Goal: Task Accomplishment & Management: Manage account settings

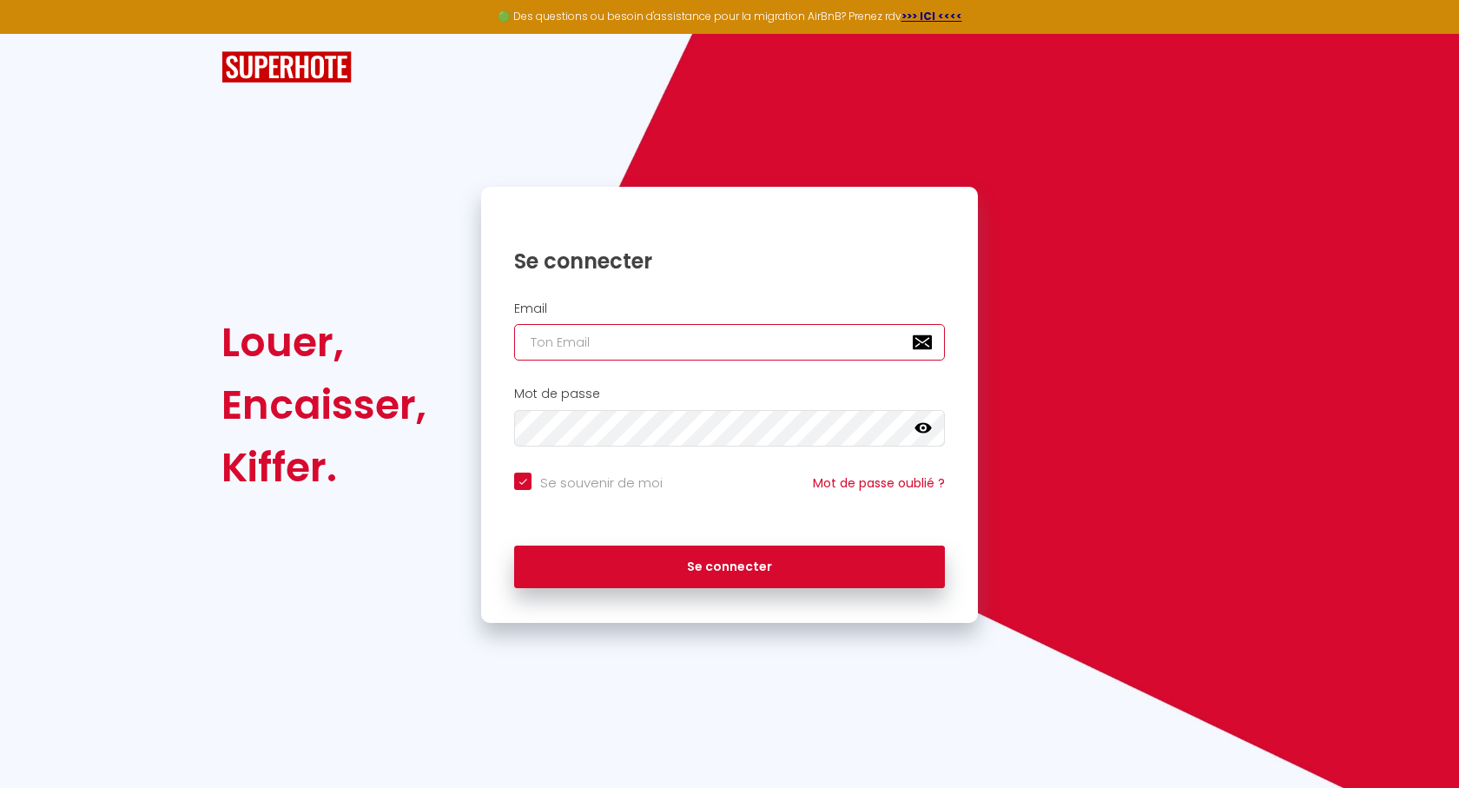
click at [640, 344] on input "email" at bounding box center [729, 342] width 431 height 36
type input "j"
checkbox input "true"
type input "je"
checkbox input "true"
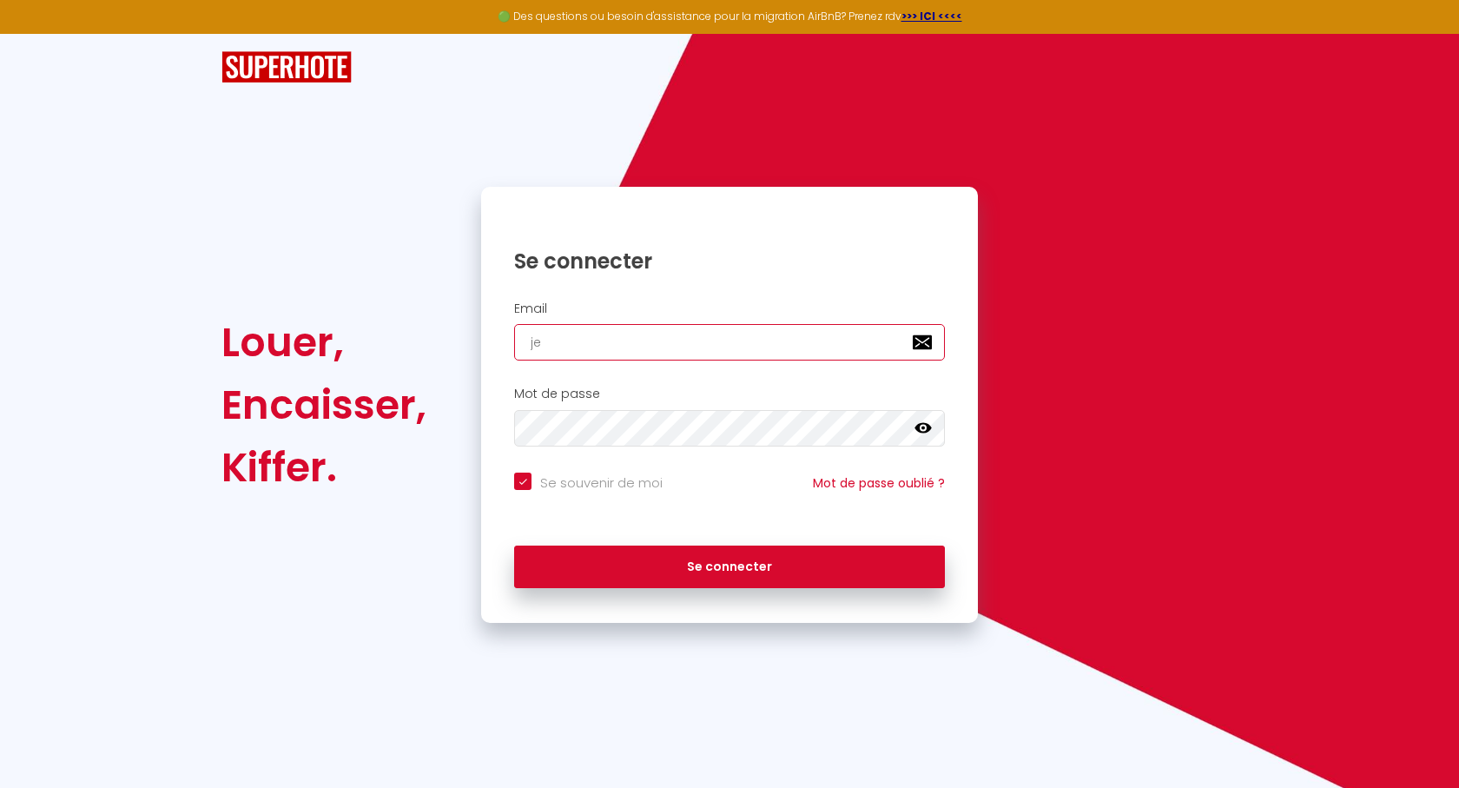
type input "jea"
checkbox input "true"
type input "[PERSON_NAME]"
checkbox input "true"
type input "[PERSON_NAME]-"
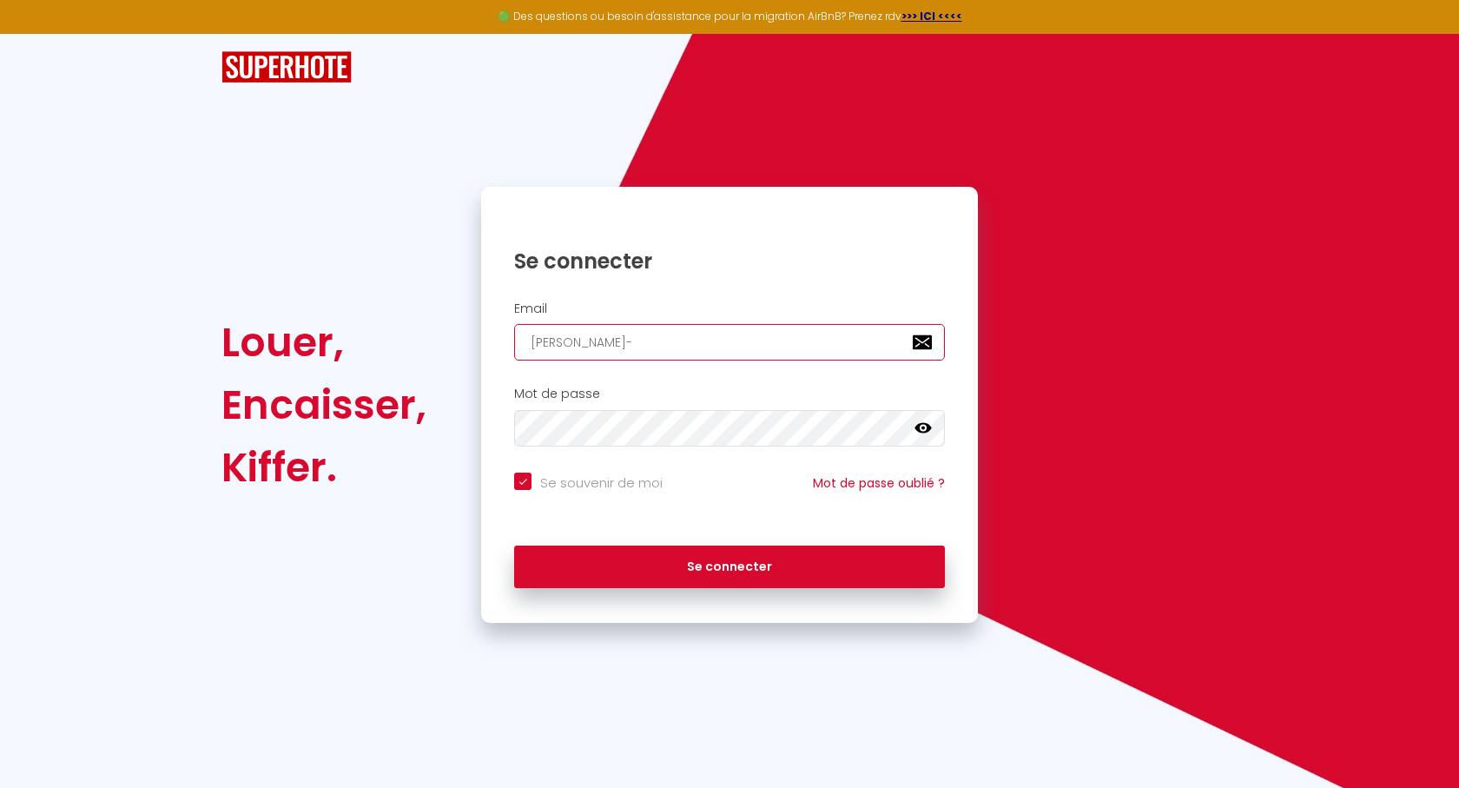
checkbox input "true"
type input "[PERSON_NAME]"
checkbox input "true"
type input "[PERSON_NAME]"
checkbox input "true"
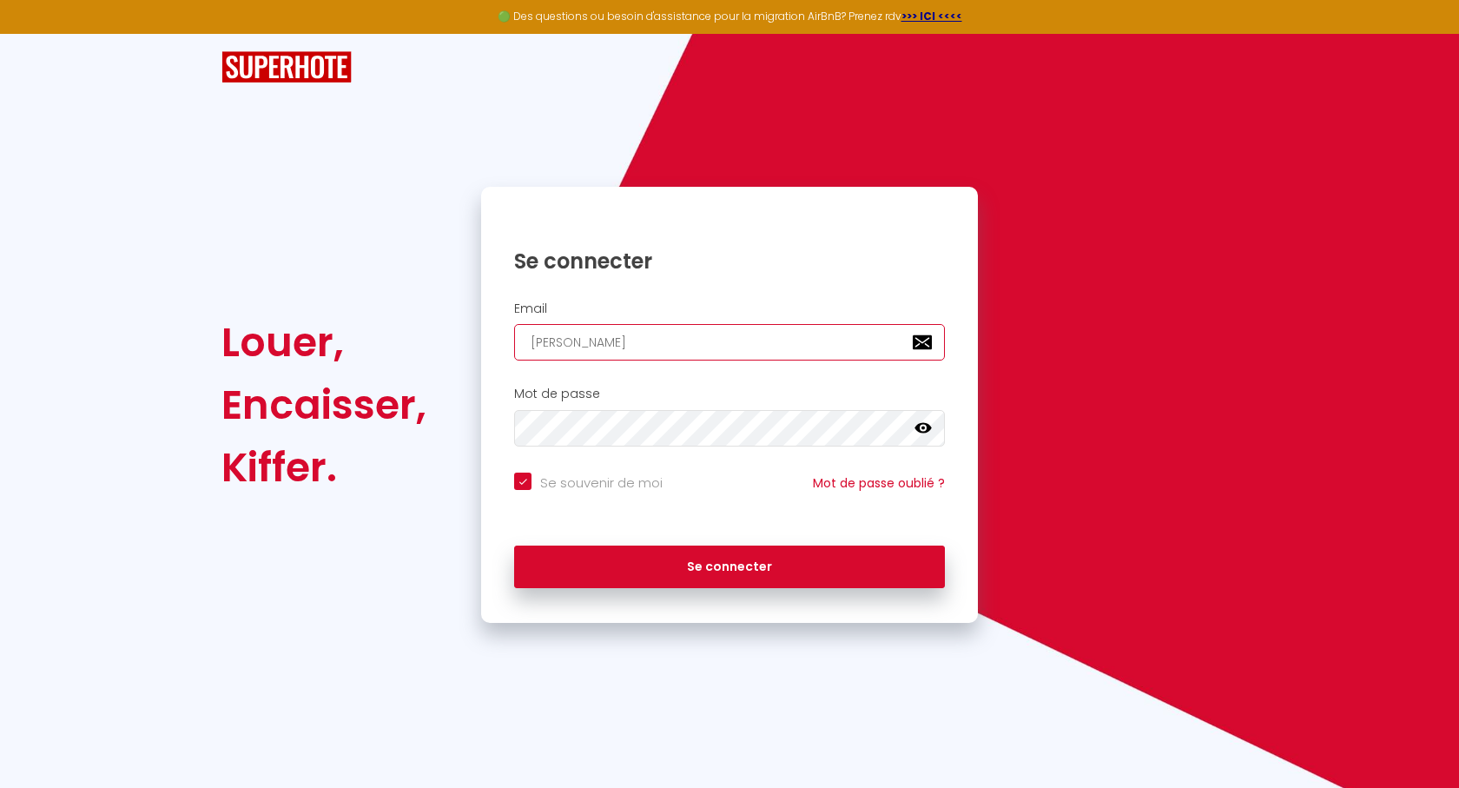
type input "[PERSON_NAME]"
checkbox input "true"
type input "jean-mari"
checkbox input "true"
type input "jean-marie"
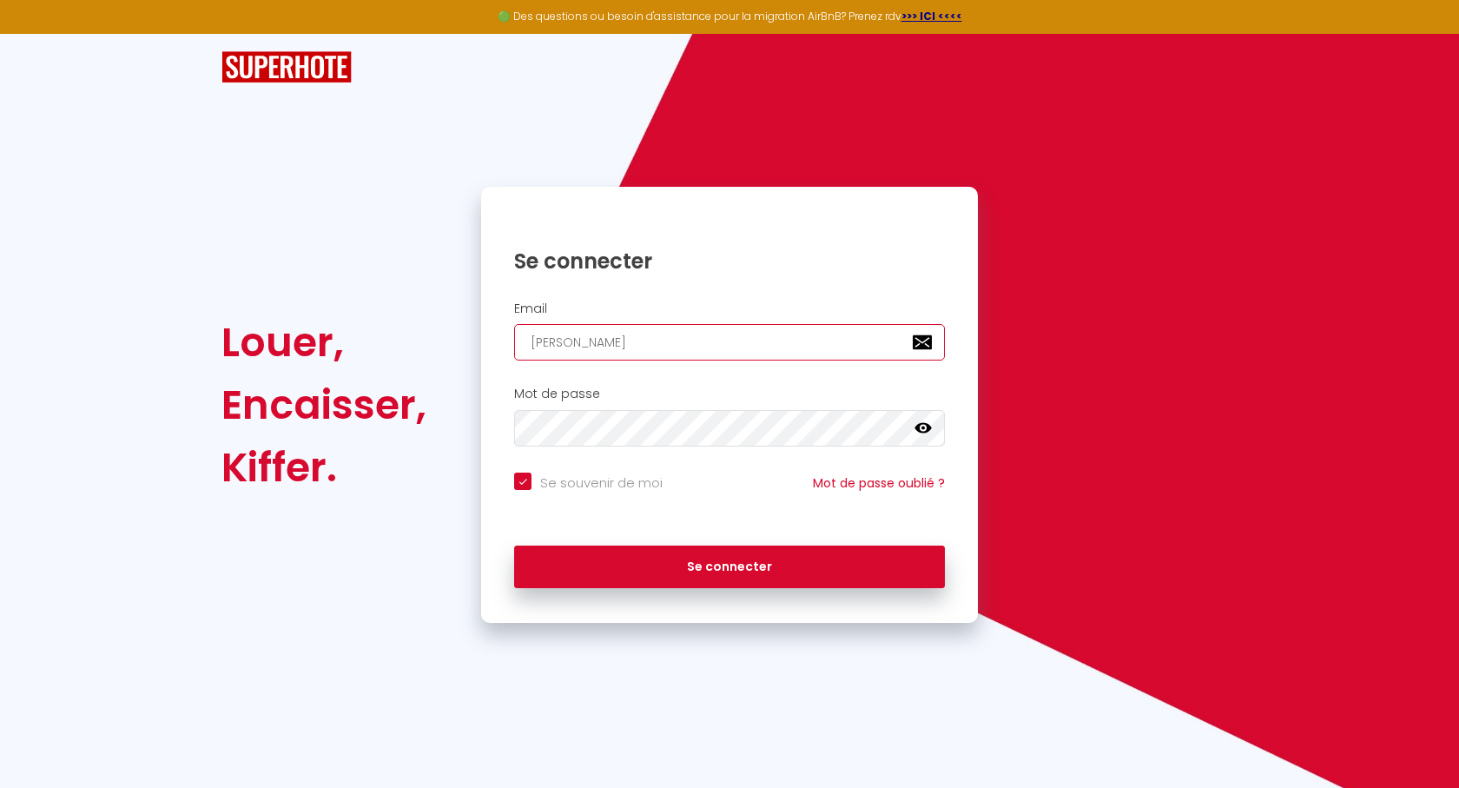
checkbox input "true"
type input "jean-marie."
checkbox input "true"
type input "jean-marie.m"
checkbox input "true"
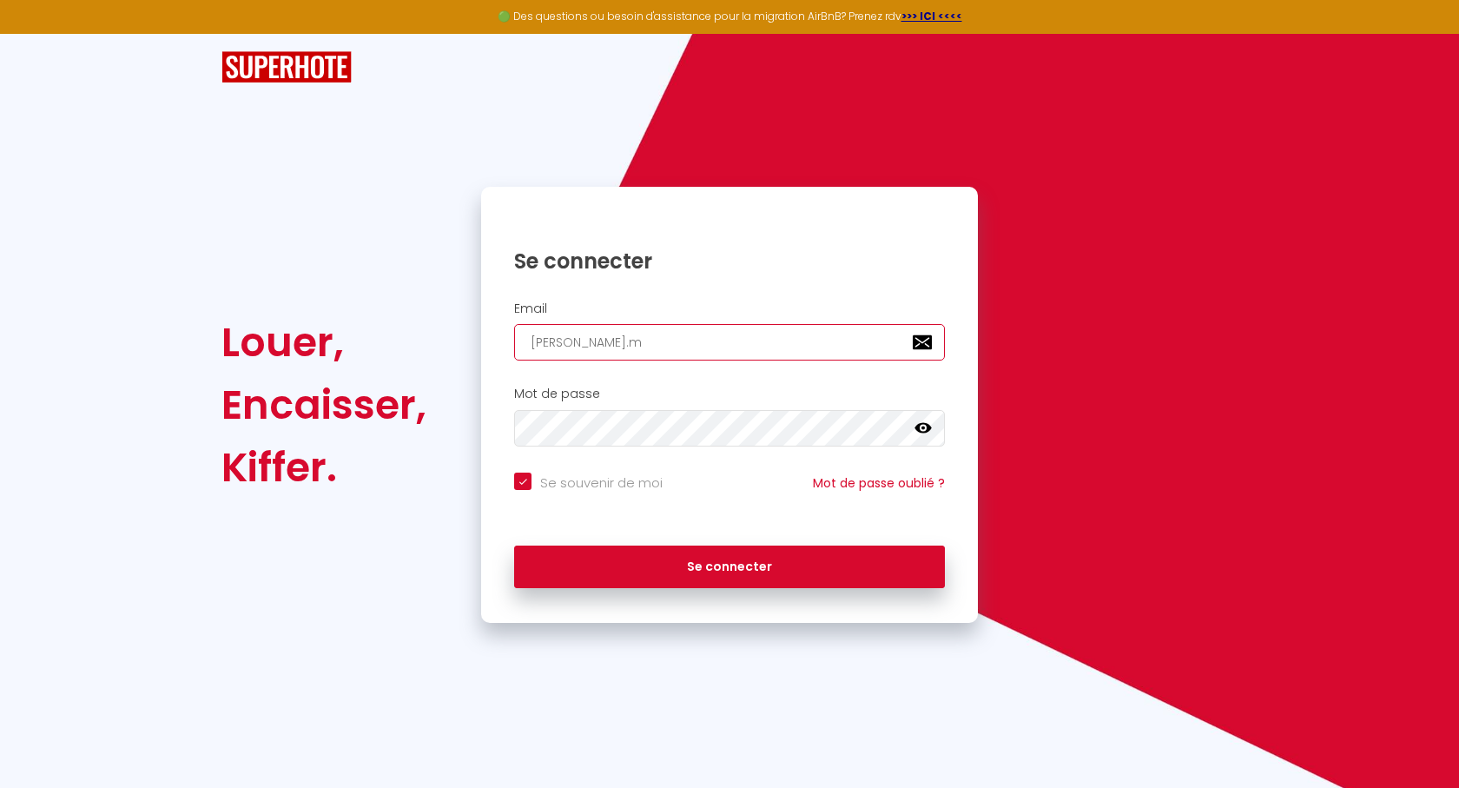
type input "jean-marie.mo"
checkbox input "true"
type input "jean-marie.mon"
checkbox input "true"
type input "jean-marie.monc"
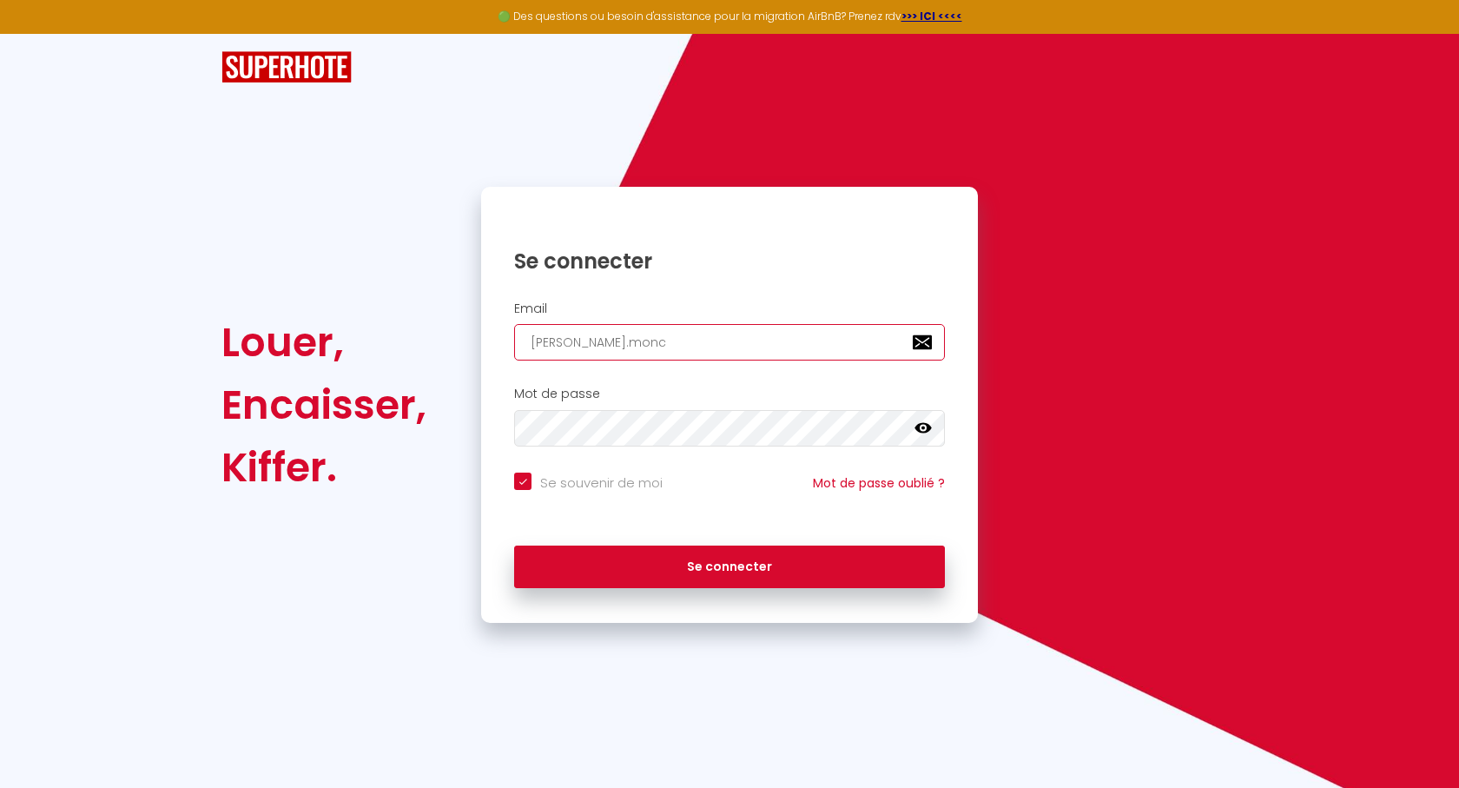
checkbox input "true"
type input "jean-marie.moncl"
checkbox input "true"
type input "jean-marie.moncla"
checkbox input "true"
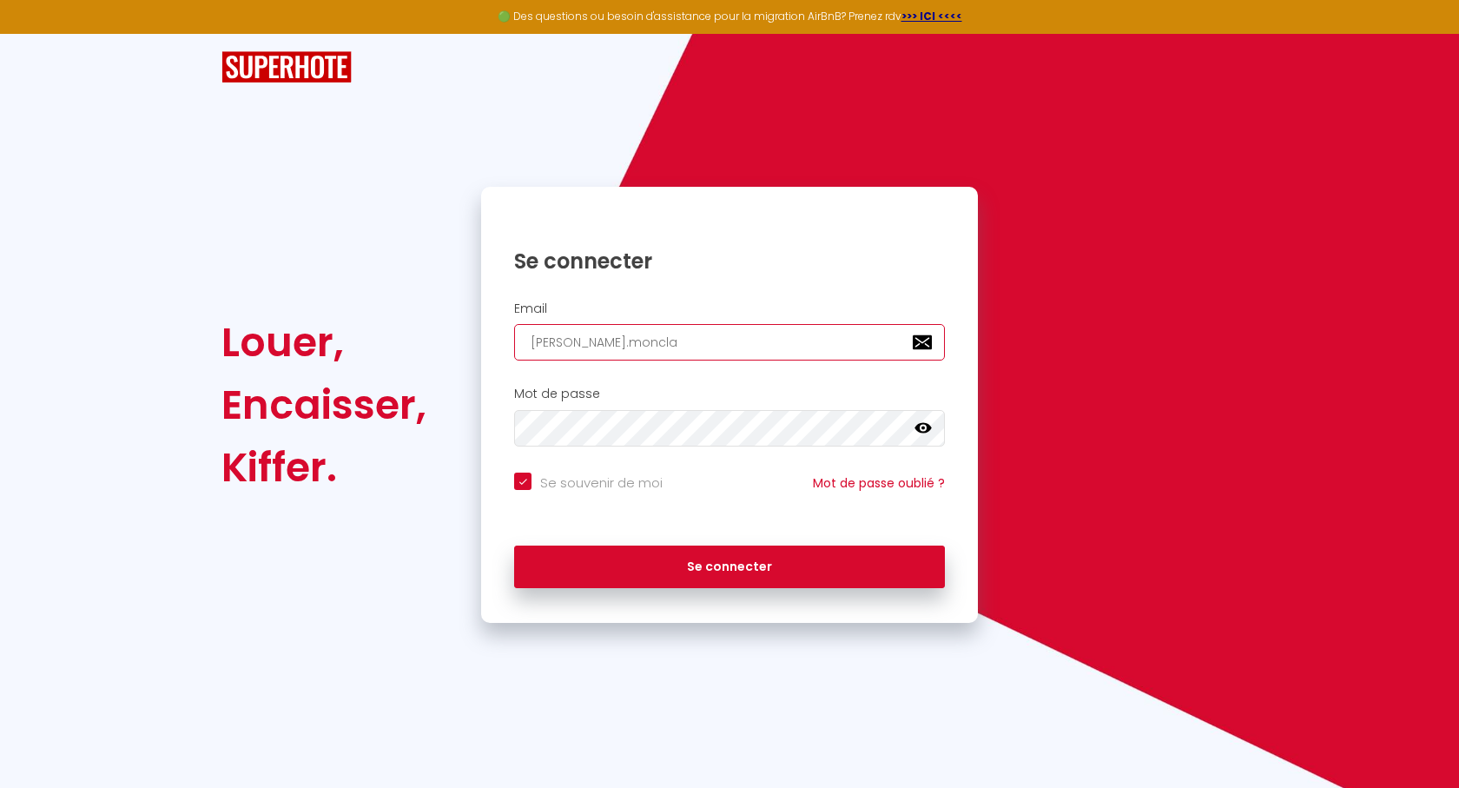
type input "jean-marie.monclai"
checkbox input "true"
type input "jean-marie.monclair"
checkbox input "true"
type input "jean-marie.monclaire"
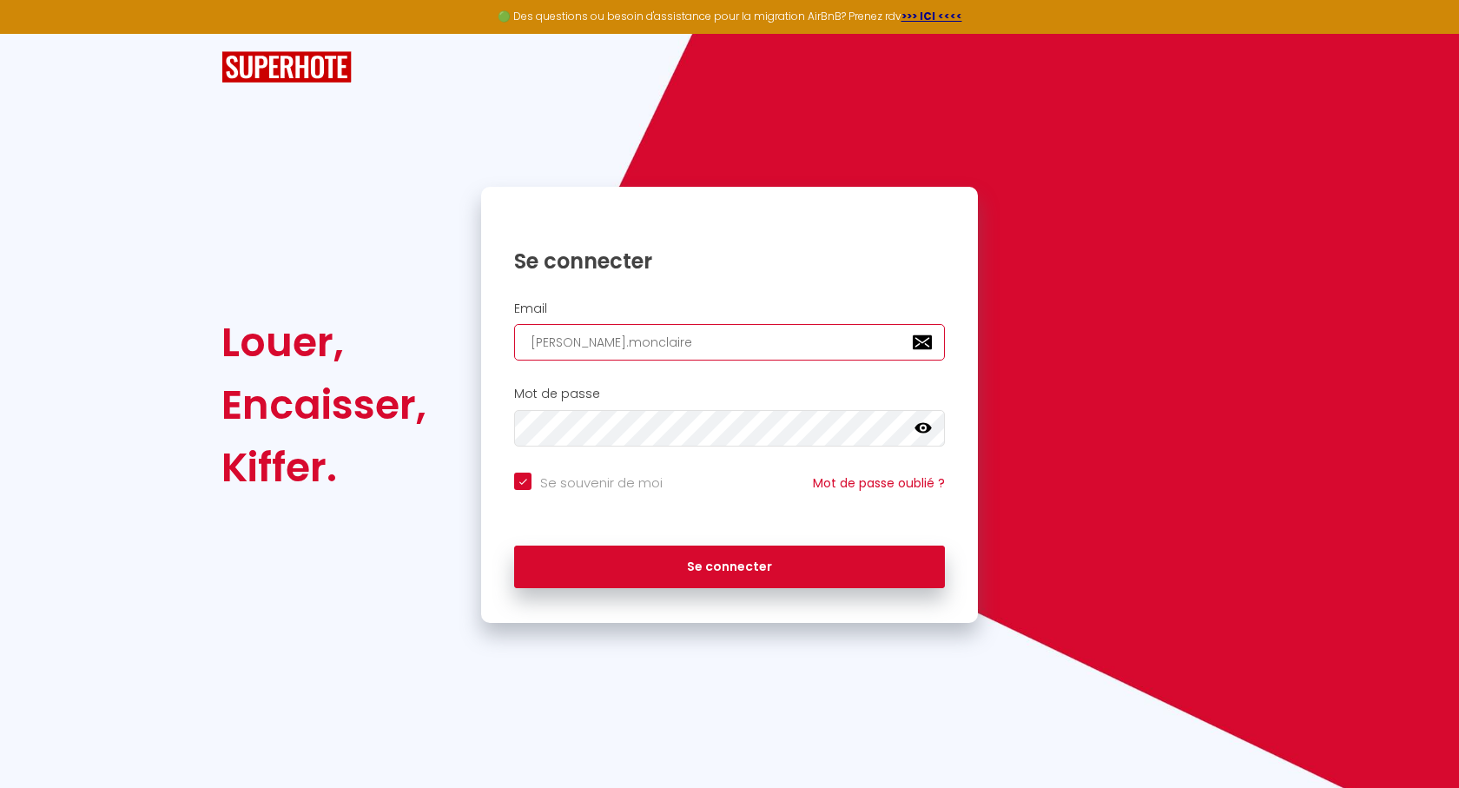
checkbox input "true"
type input "jean-marie.monclaire@"
checkbox input "true"
type input "jean-marie.monclaire@s"
checkbox input "true"
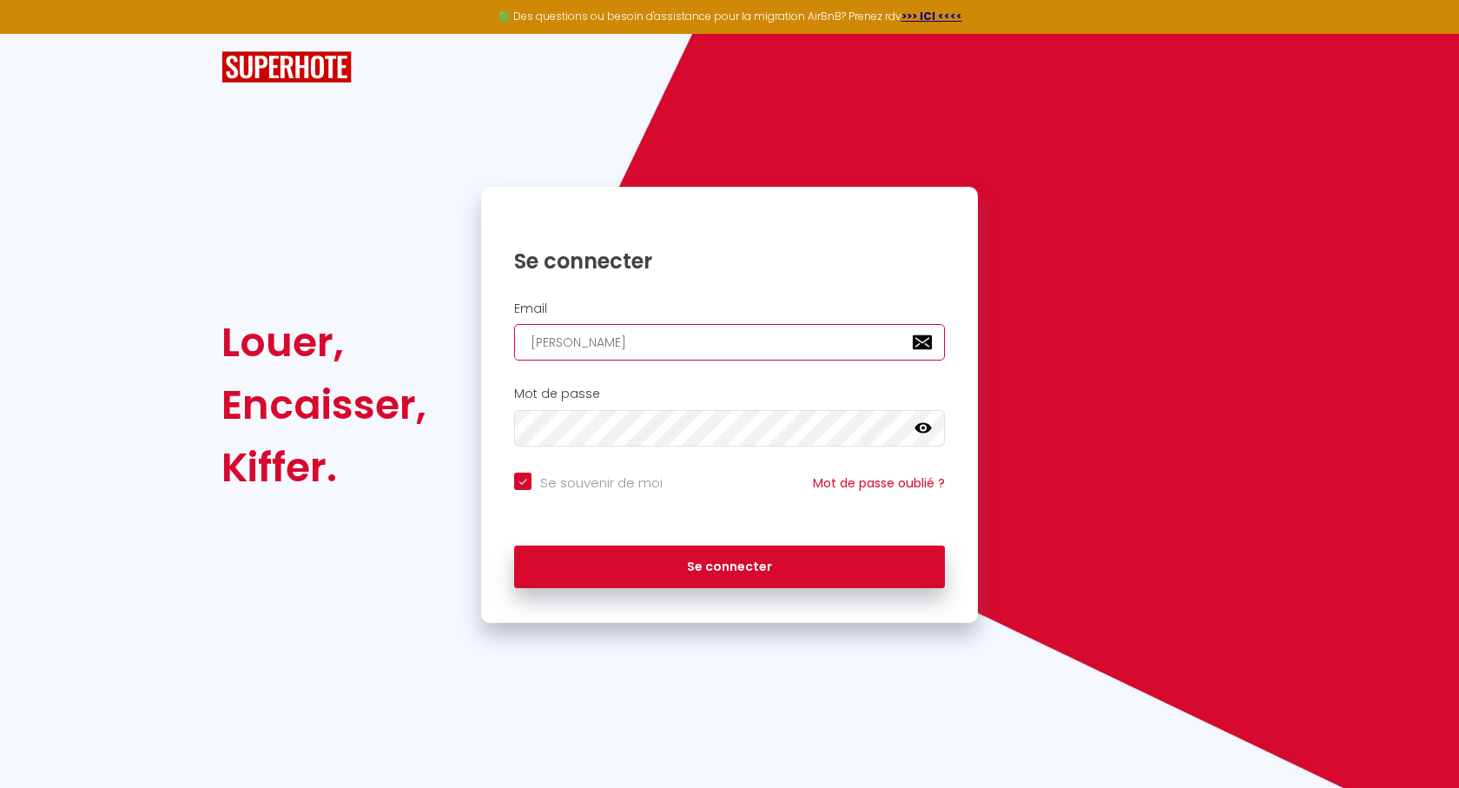
type input "jean-marie.monclaire@sf"
checkbox input "true"
type input "jean-marie.monclaire@sfr"
checkbox input "true"
type input "jean-marie.monclaire@sfr."
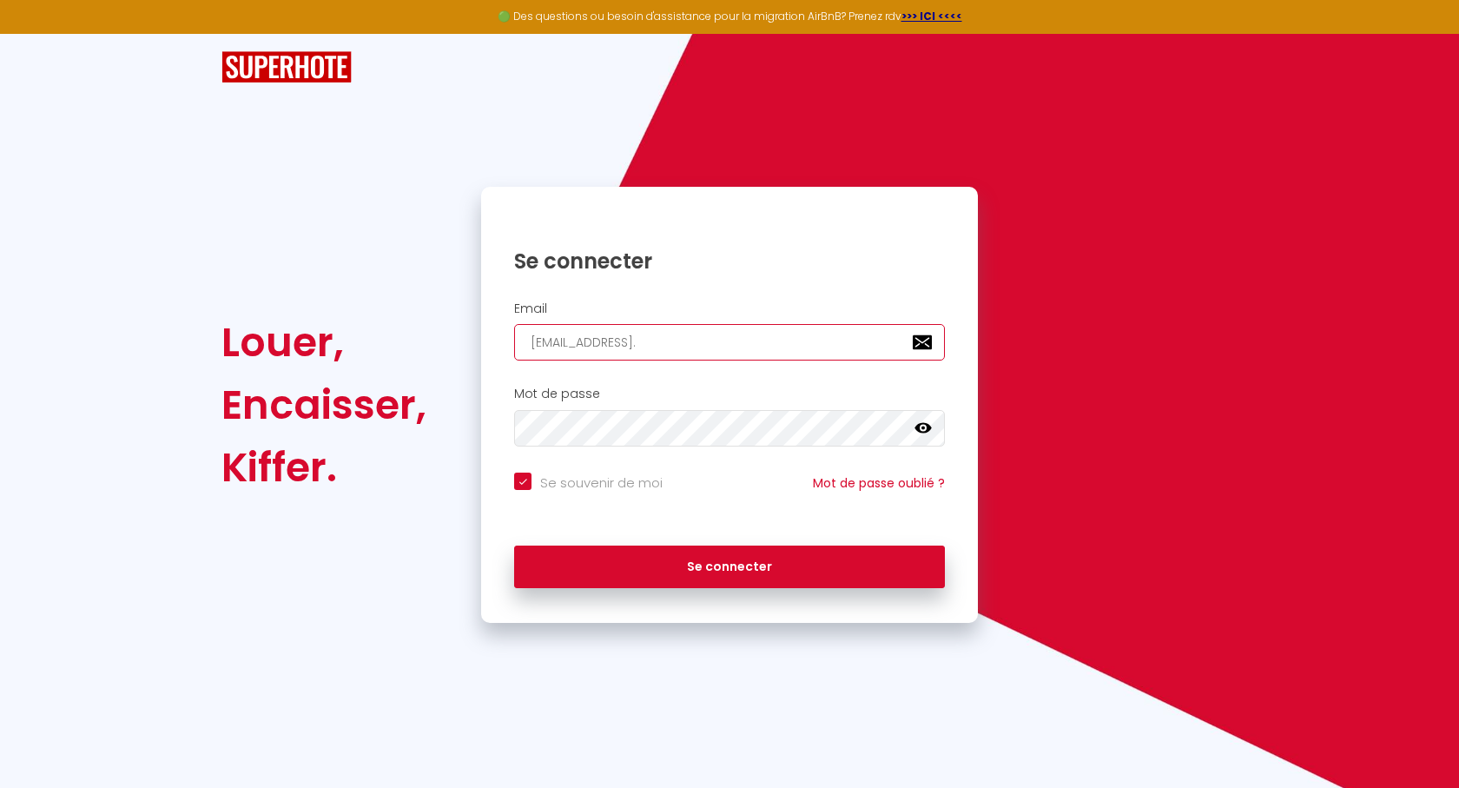
checkbox input "true"
type input "jean-marie.monclaire@sfr.f"
checkbox input "true"
type input "[PERSON_NAME][EMAIL_ADDRESS][DOMAIN_NAME]"
checkbox input "true"
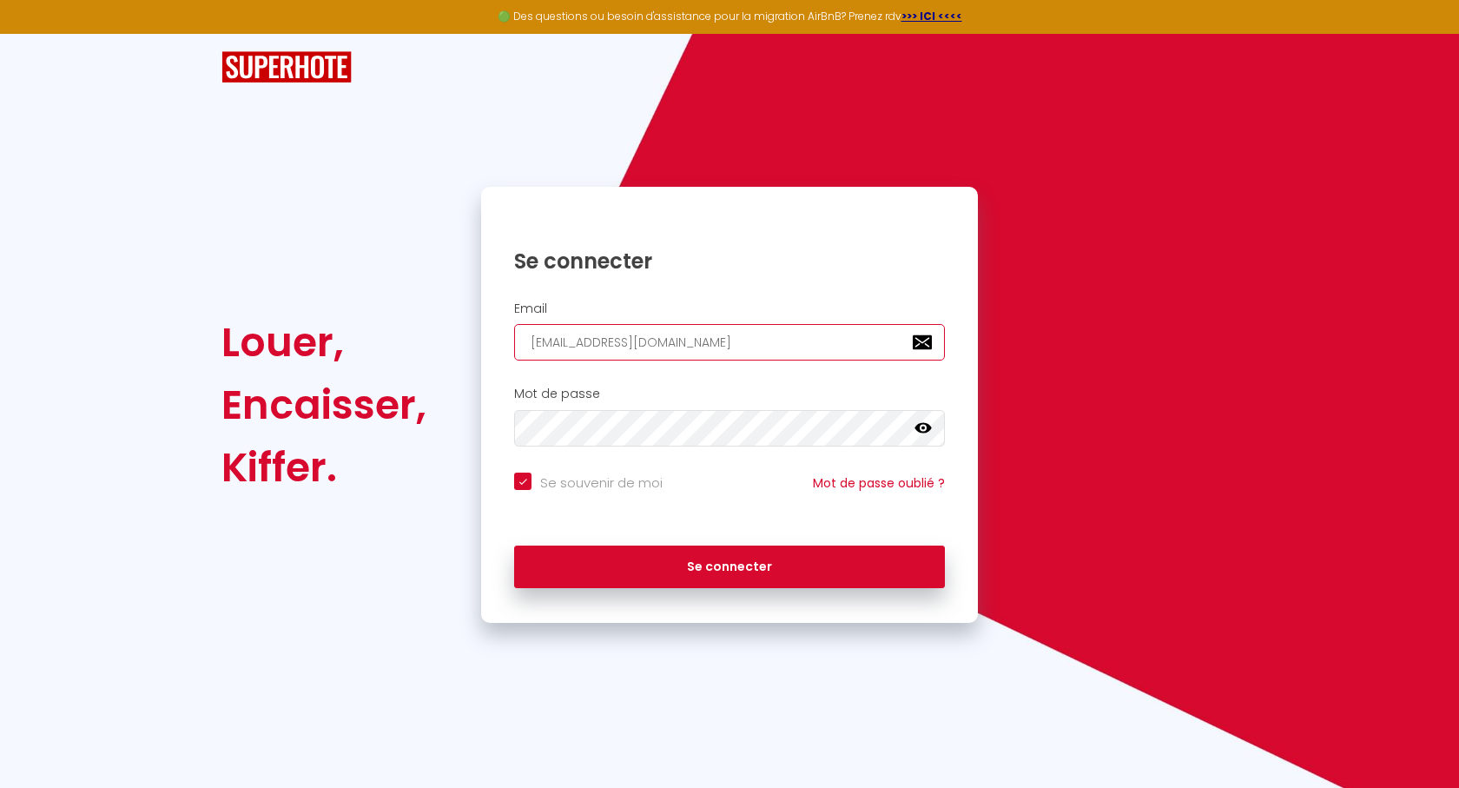
type input "[PERSON_NAME][EMAIL_ADDRESS][DOMAIN_NAME]"
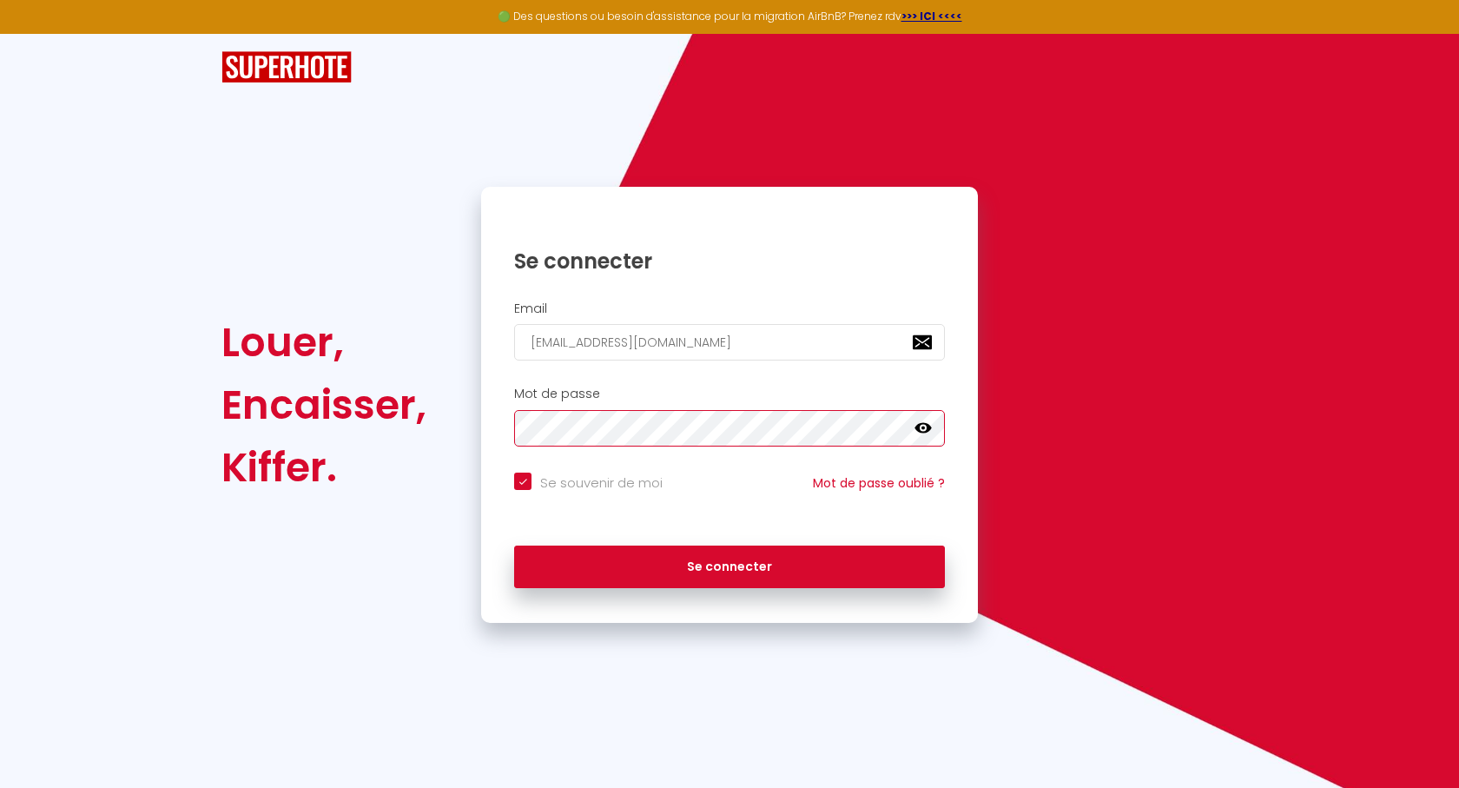
click at [514, 546] on button "Se connecter" at bounding box center [729, 567] width 431 height 43
checkbox input "true"
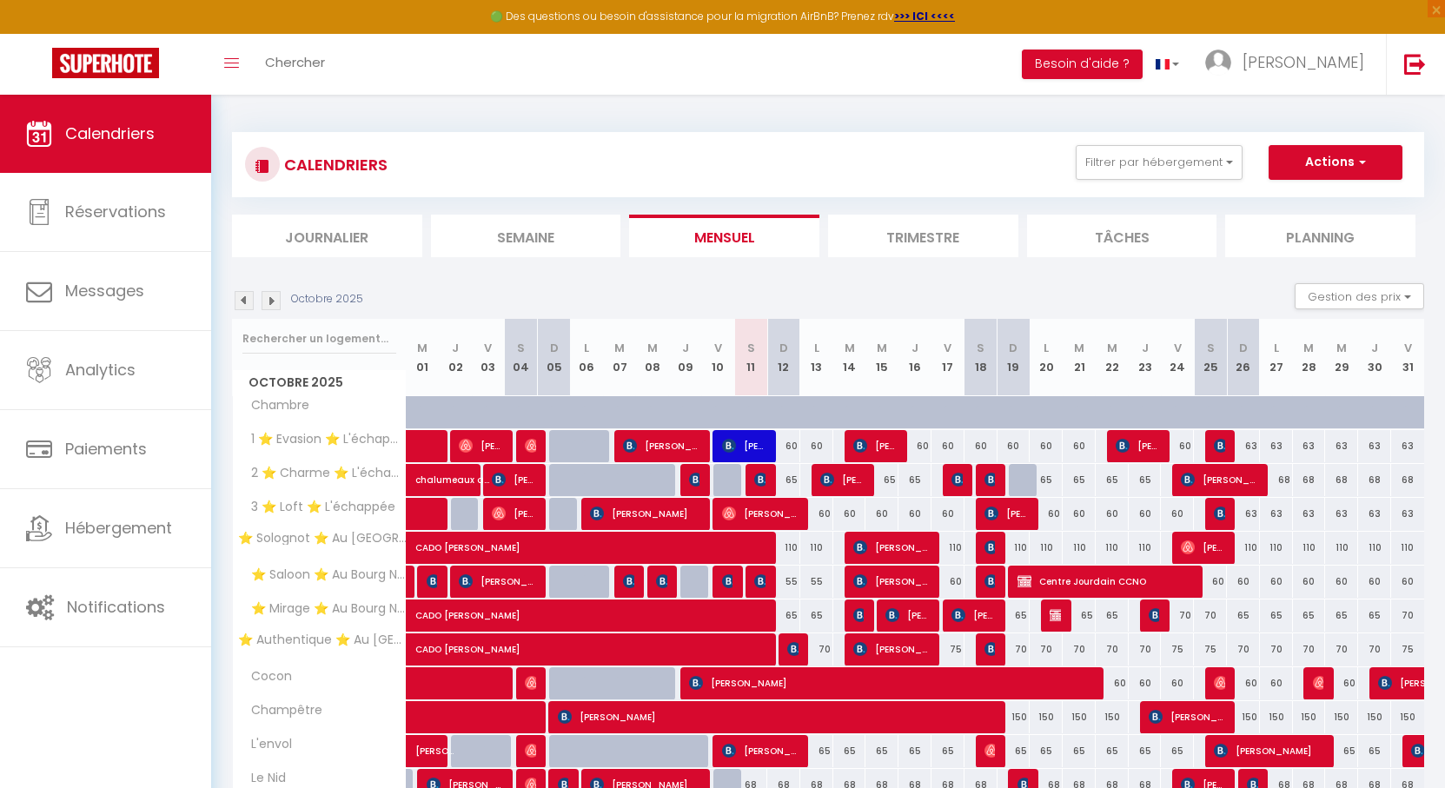
drag, startPoint x: 731, startPoint y: 182, endPoint x: 666, endPoint y: 175, distance: 64.6
click at [666, 175] on div "CALENDRIERS Filtrer par hébergement Orleans ⭐ Solognot ⭐ Au Bourg Neuf ⭐ Saloon…" at bounding box center [828, 164] width 1166 height 39
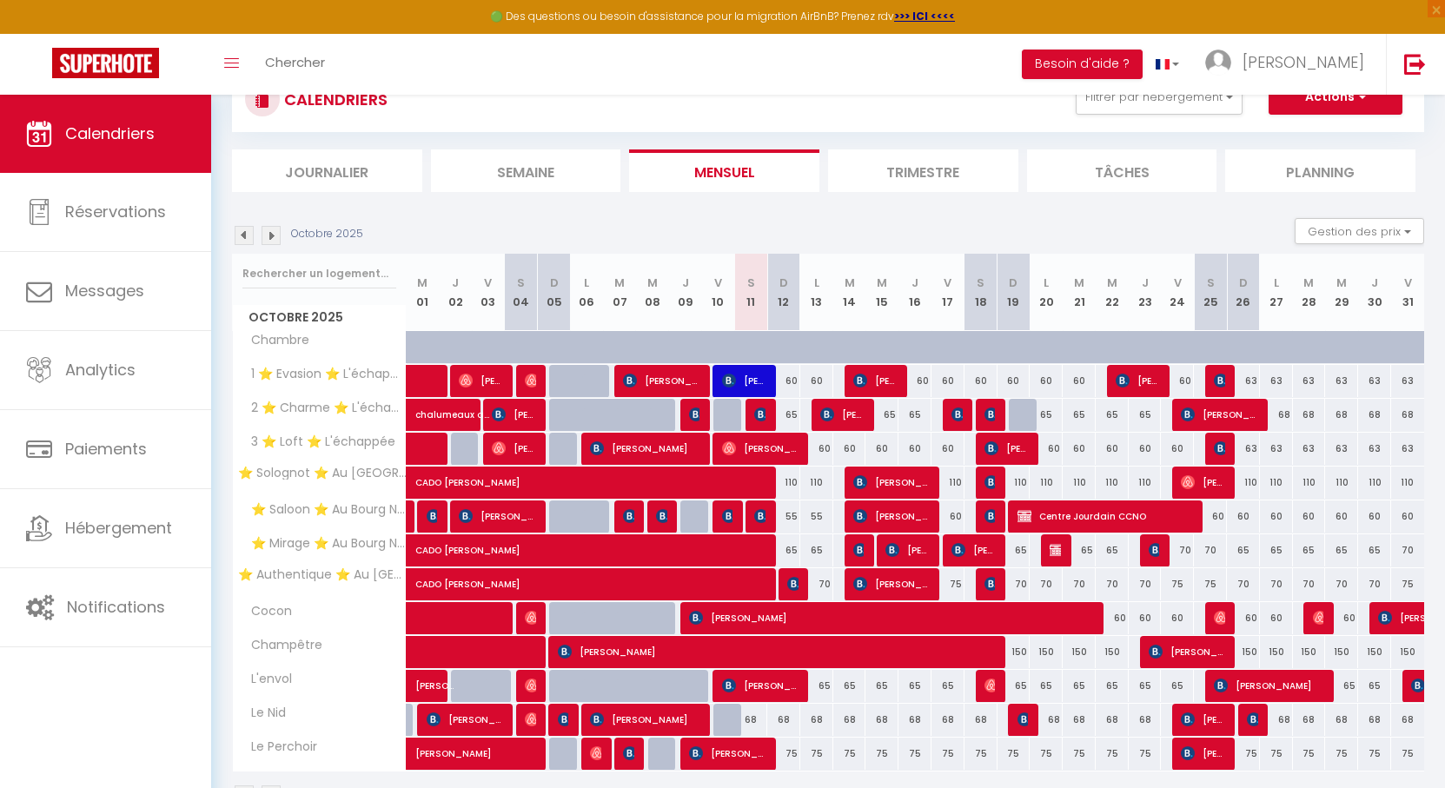
scroll to position [121, 0]
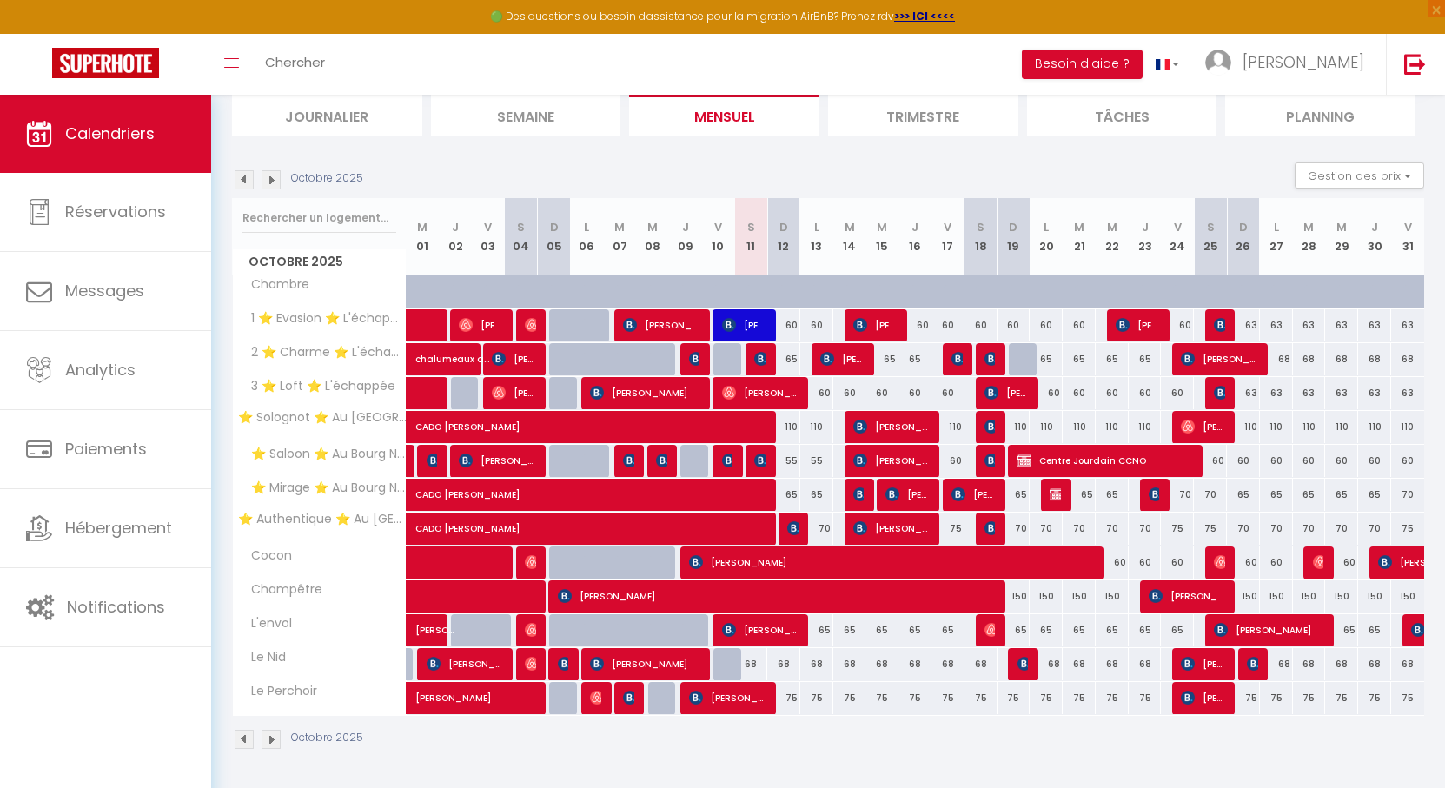
drag, startPoint x: 724, startPoint y: 168, endPoint x: 700, endPoint y: 168, distance: 23.5
click at [700, 168] on div "Octobre 2025 Gestion des prix Nb Nuits minimum Règles Disponibilité" at bounding box center [828, 180] width 1192 height 36
click at [792, 527] on img at bounding box center [794, 528] width 14 height 14
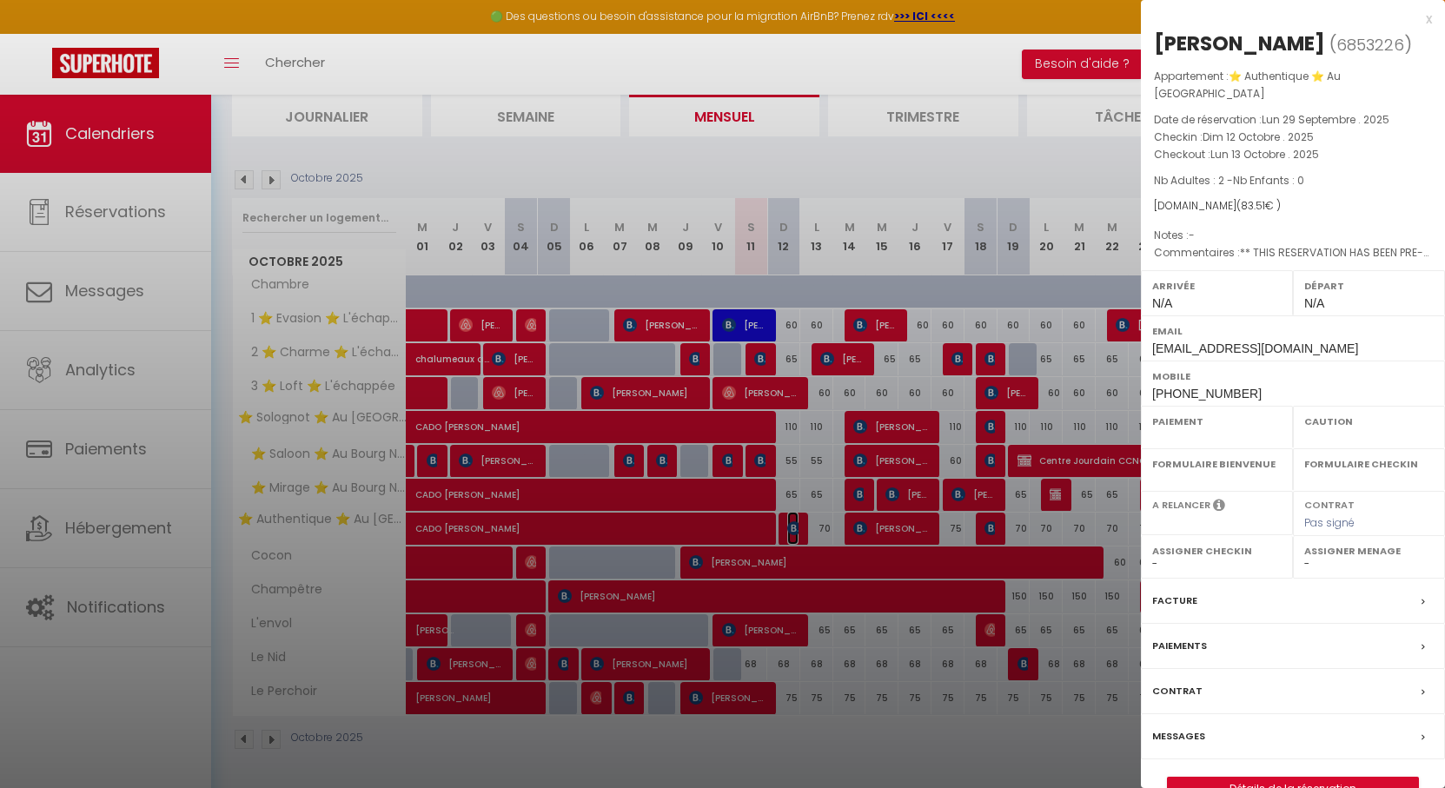
select select "OK"
select select "KO"
select select "0"
select select "1"
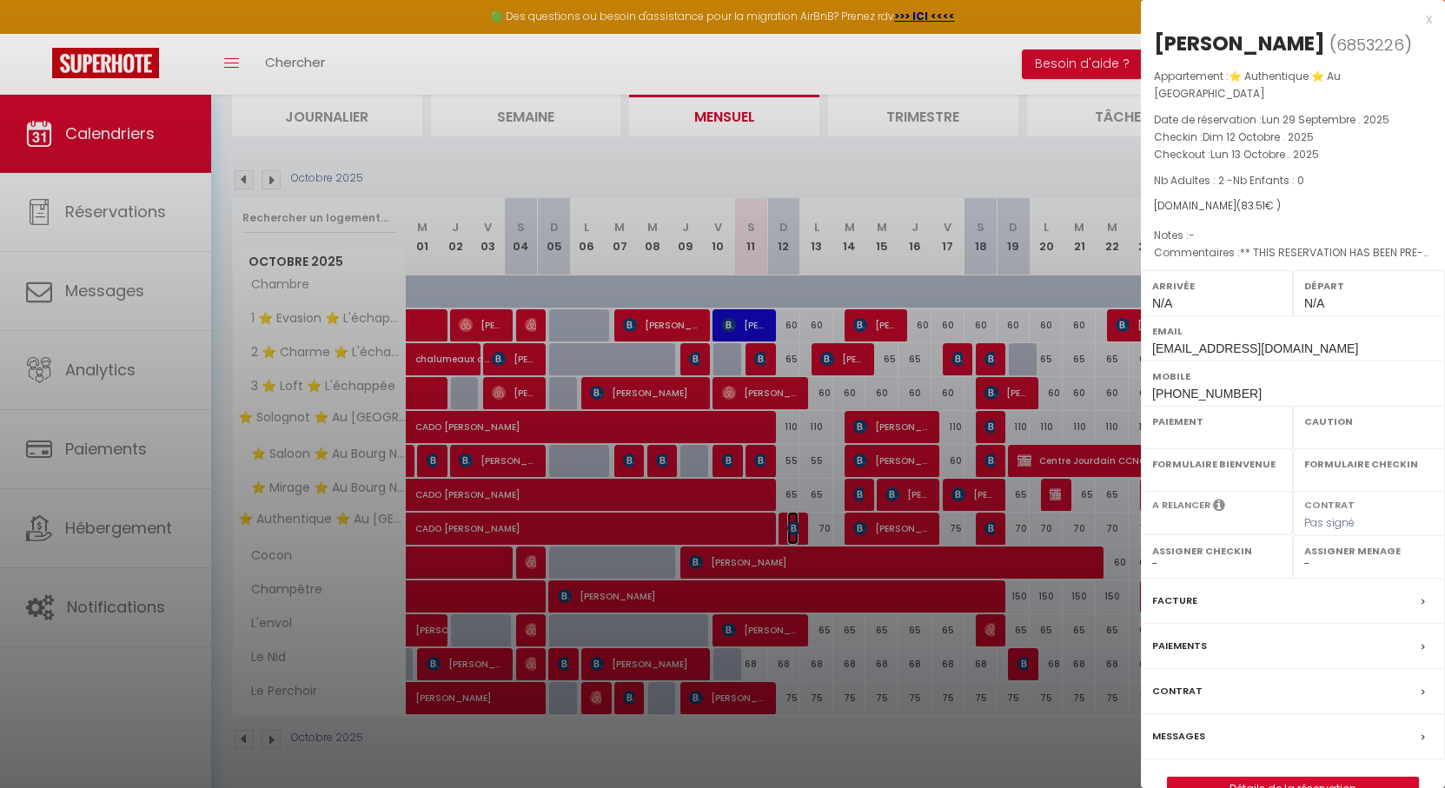
select select
click at [737, 379] on div at bounding box center [722, 394] width 1445 height 788
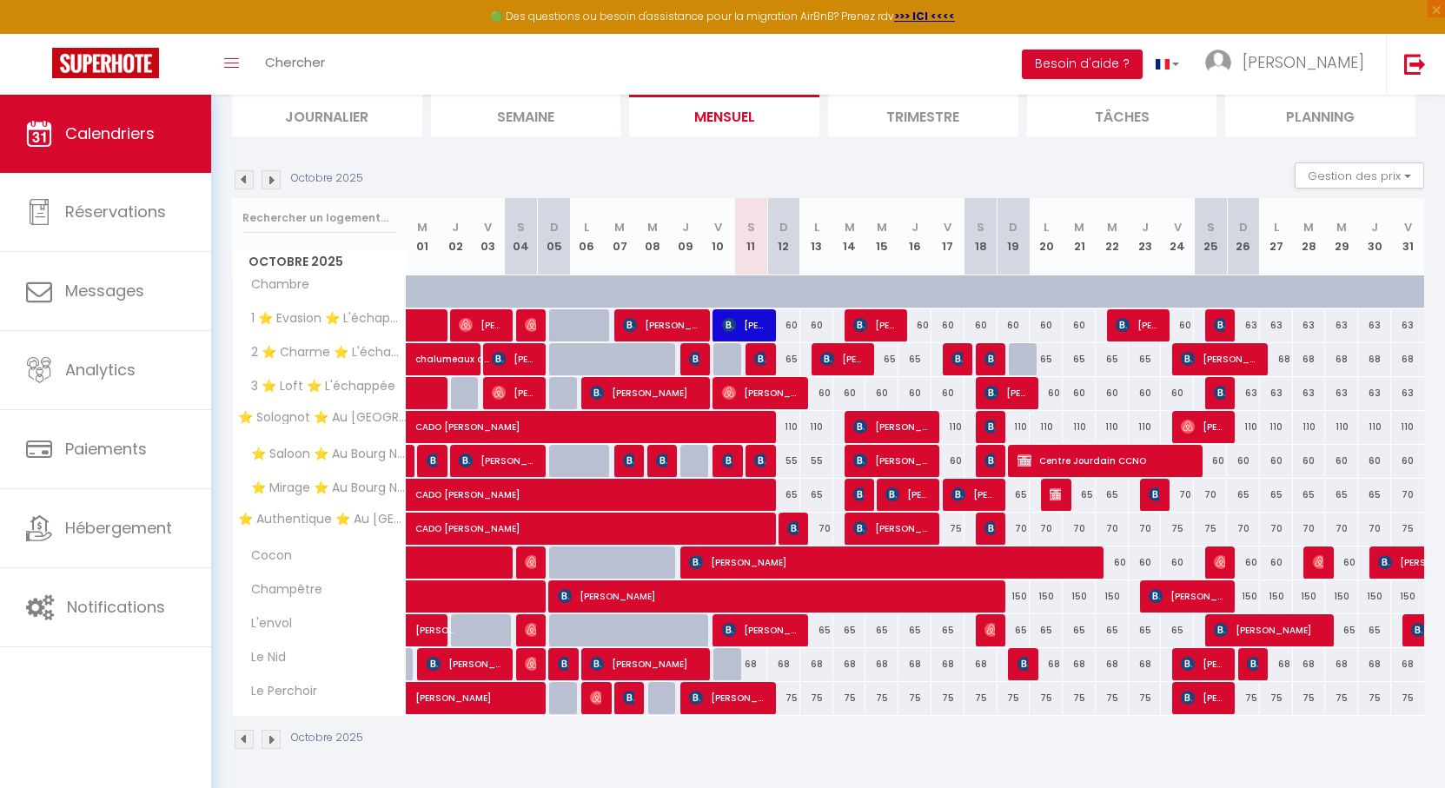
drag, startPoint x: 737, startPoint y: 168, endPoint x: 708, endPoint y: 167, distance: 28.7
click at [708, 167] on div "Octobre 2025 Gestion des prix Nb Nuits minimum Règles Disponibilité" at bounding box center [828, 180] width 1192 height 36
drag, startPoint x: 778, startPoint y: 166, endPoint x: 748, endPoint y: 161, distance: 30.8
click at [748, 161] on section "Octobre 2025 Gestion des prix Nb Nuits minimum Règles Disponibilité Octobre 202…" at bounding box center [828, 456] width 1192 height 622
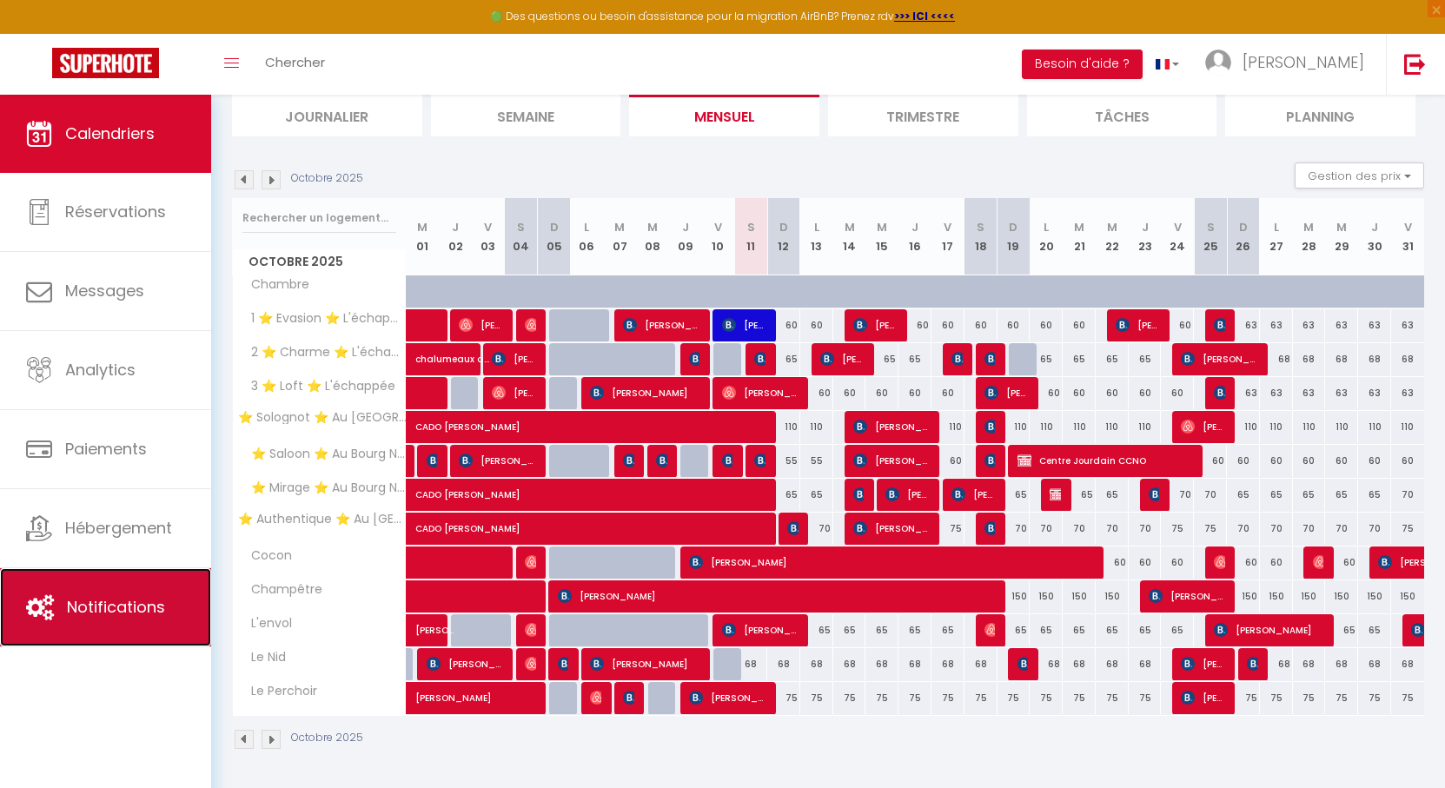
click at [105, 615] on span "Notifications" at bounding box center [116, 607] width 98 height 22
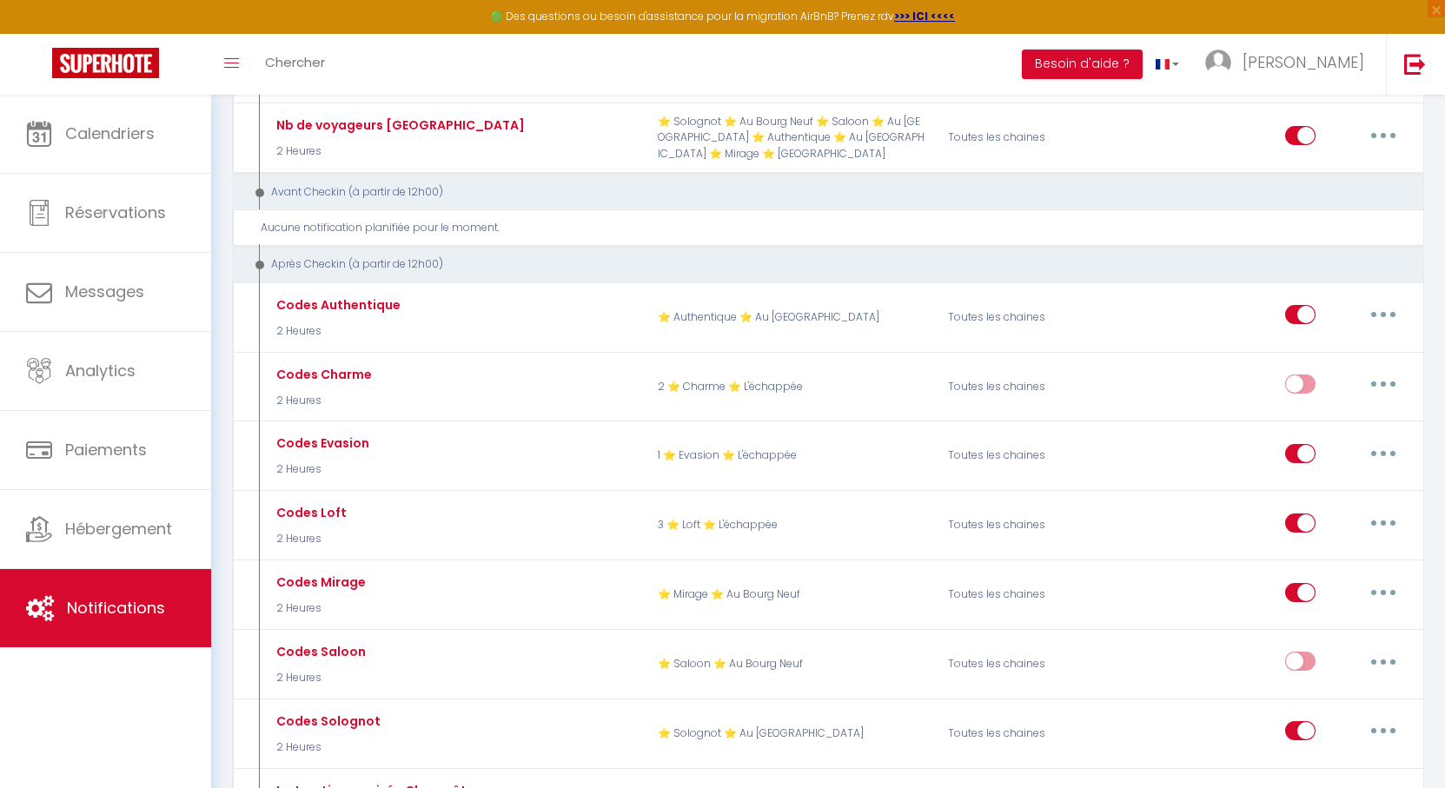
scroll to position [956, 0]
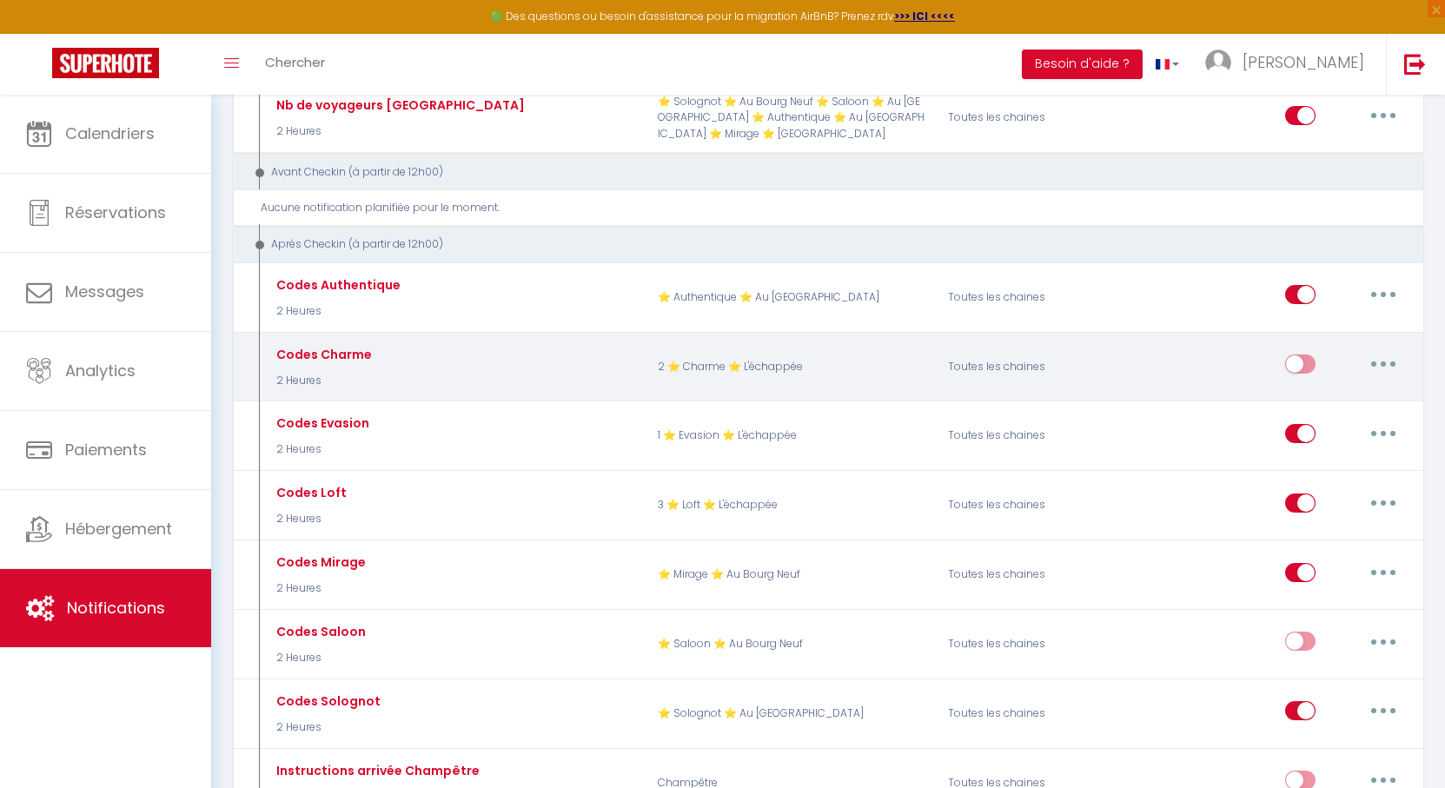
click at [1309, 354] on input "checkbox" at bounding box center [1300, 367] width 30 height 26
checkbox input "true"
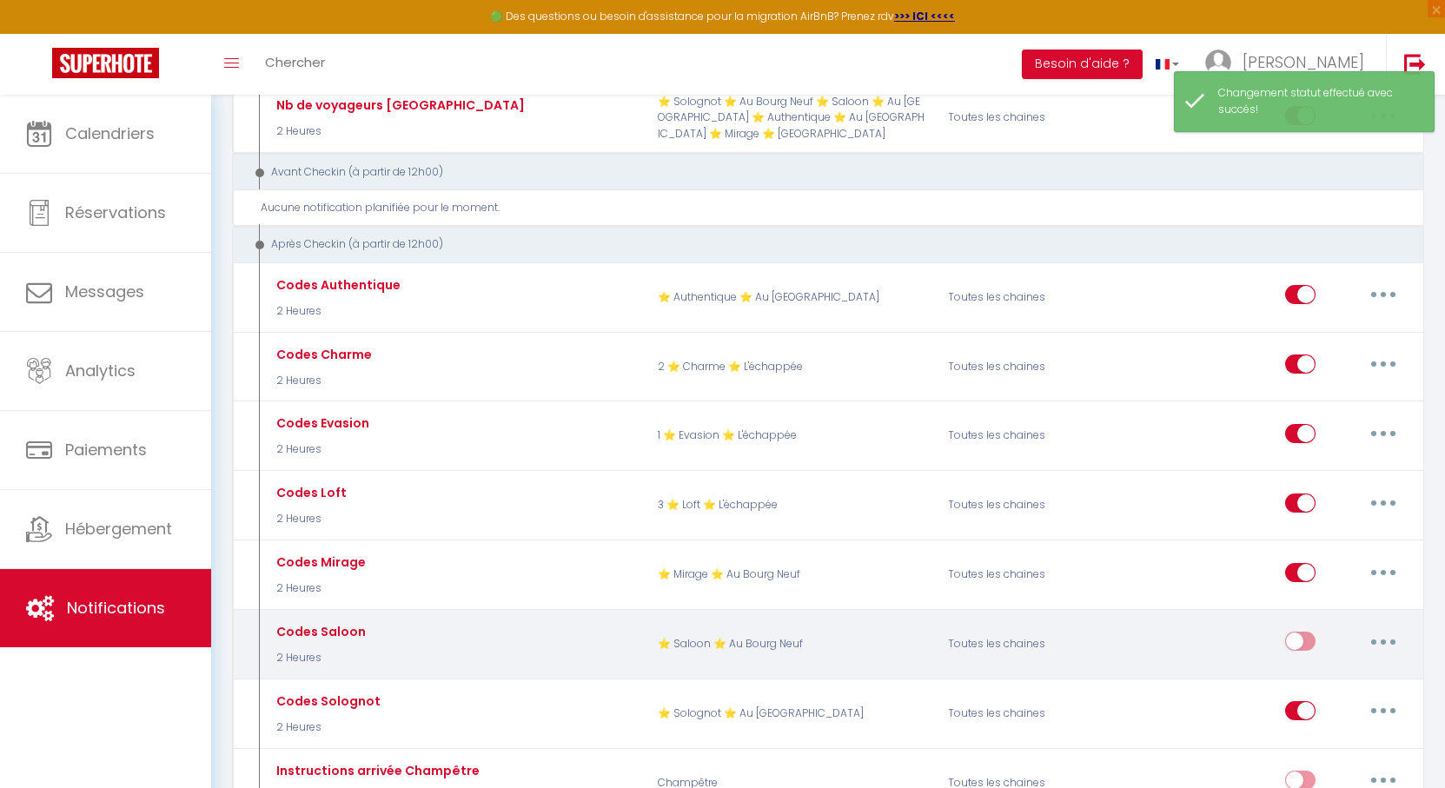
click at [1307, 632] on input "checkbox" at bounding box center [1300, 645] width 30 height 26
checkbox input "true"
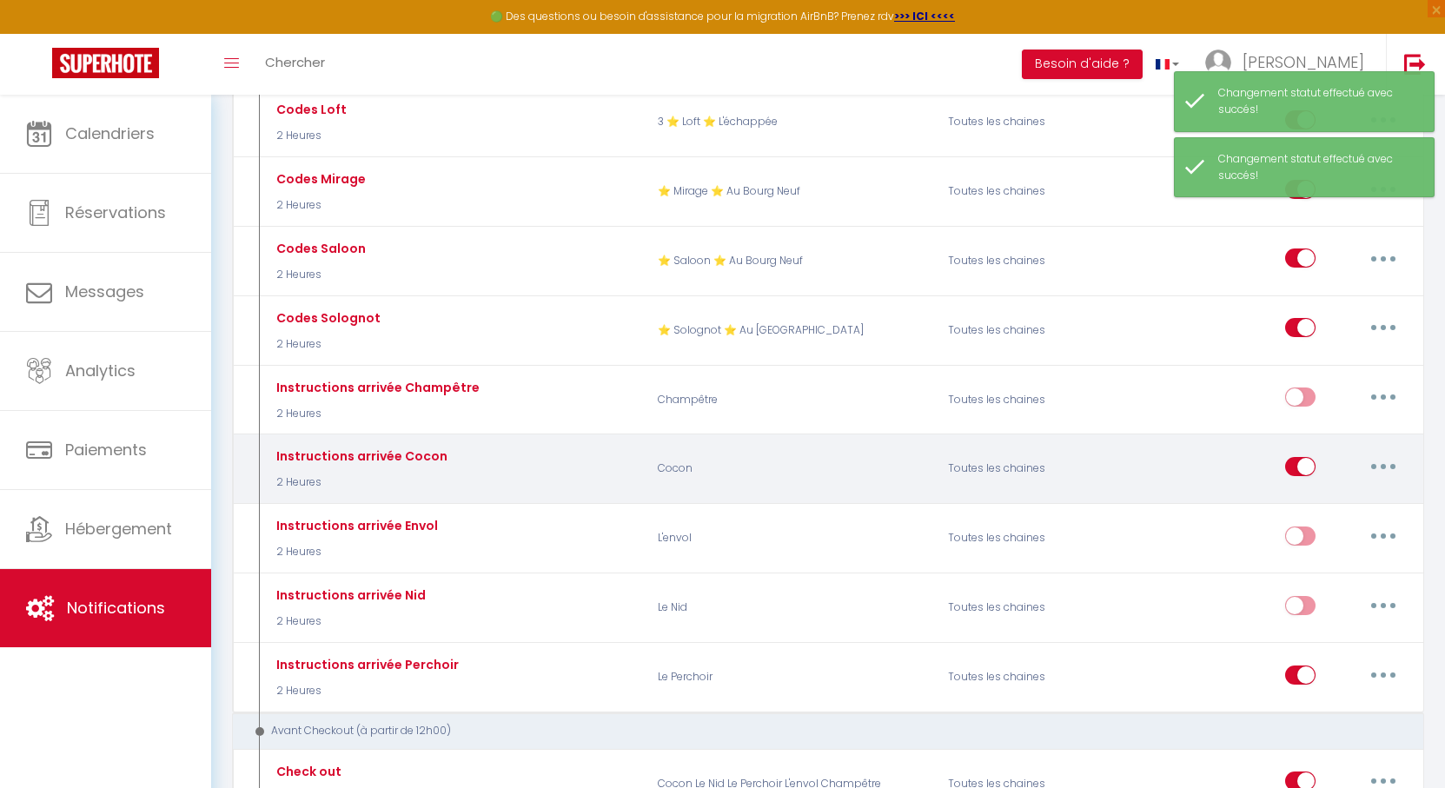
scroll to position [1390, 0]
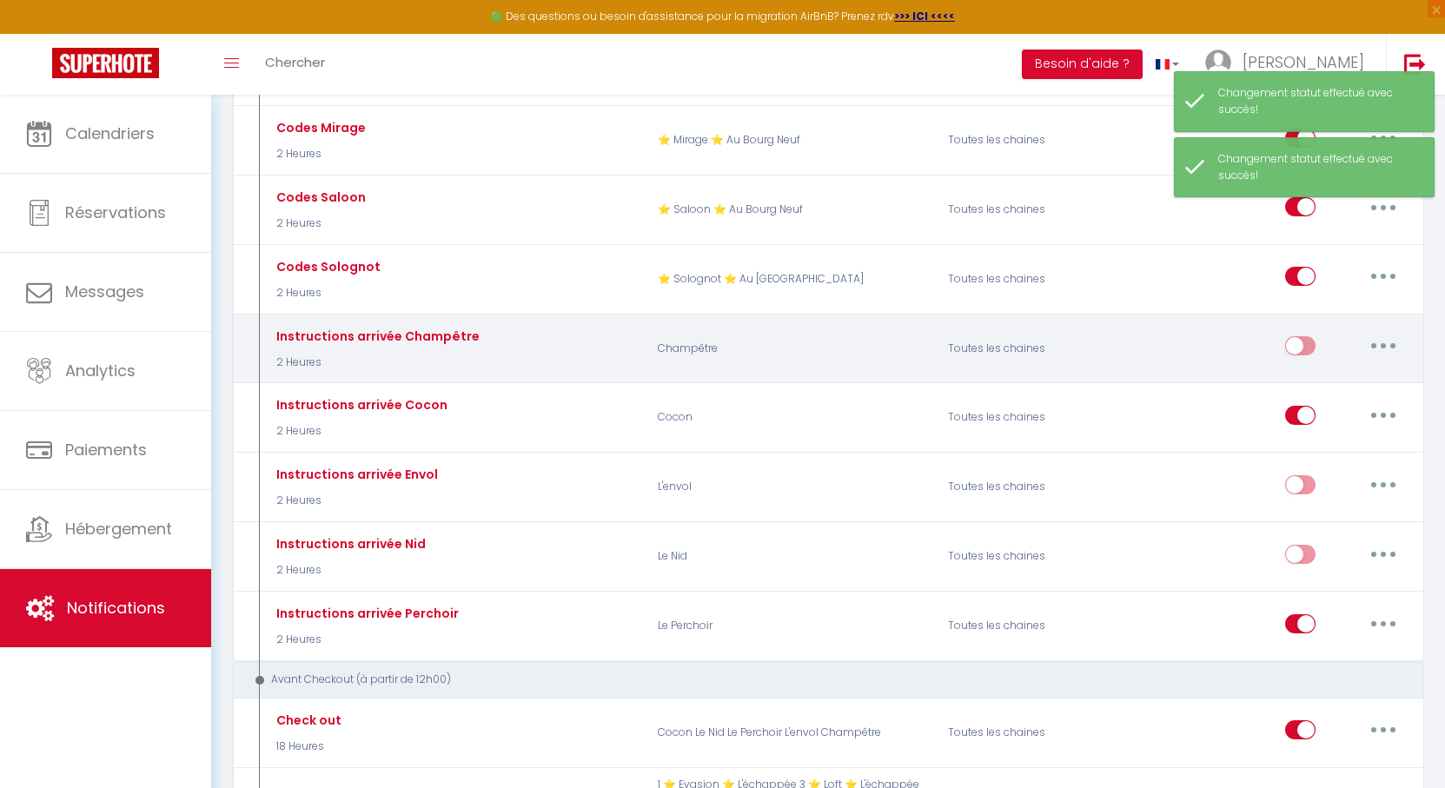
click at [1294, 336] on input "checkbox" at bounding box center [1300, 349] width 30 height 26
checkbox input "true"
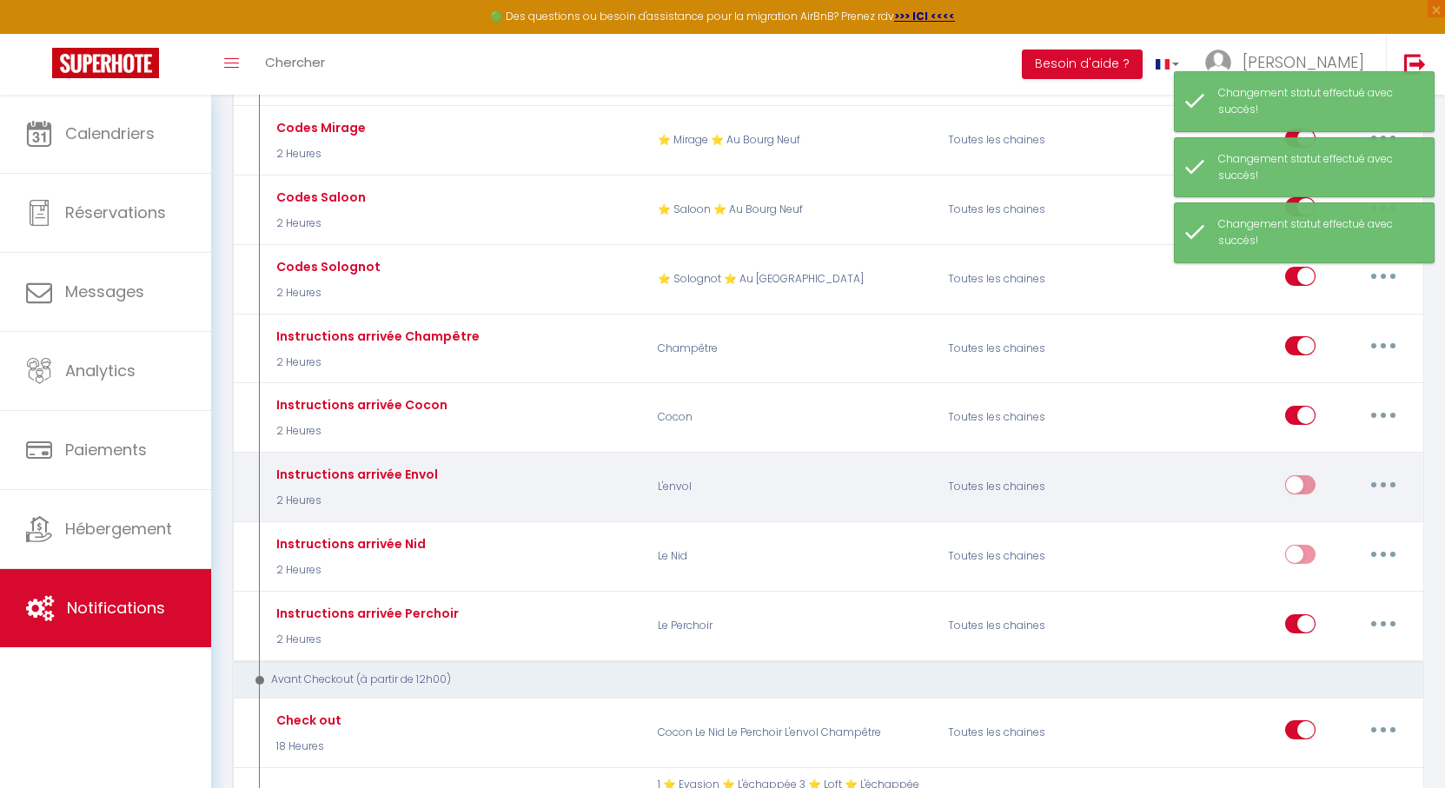
click at [1305, 475] on input "checkbox" at bounding box center [1300, 488] width 30 height 26
checkbox input "true"
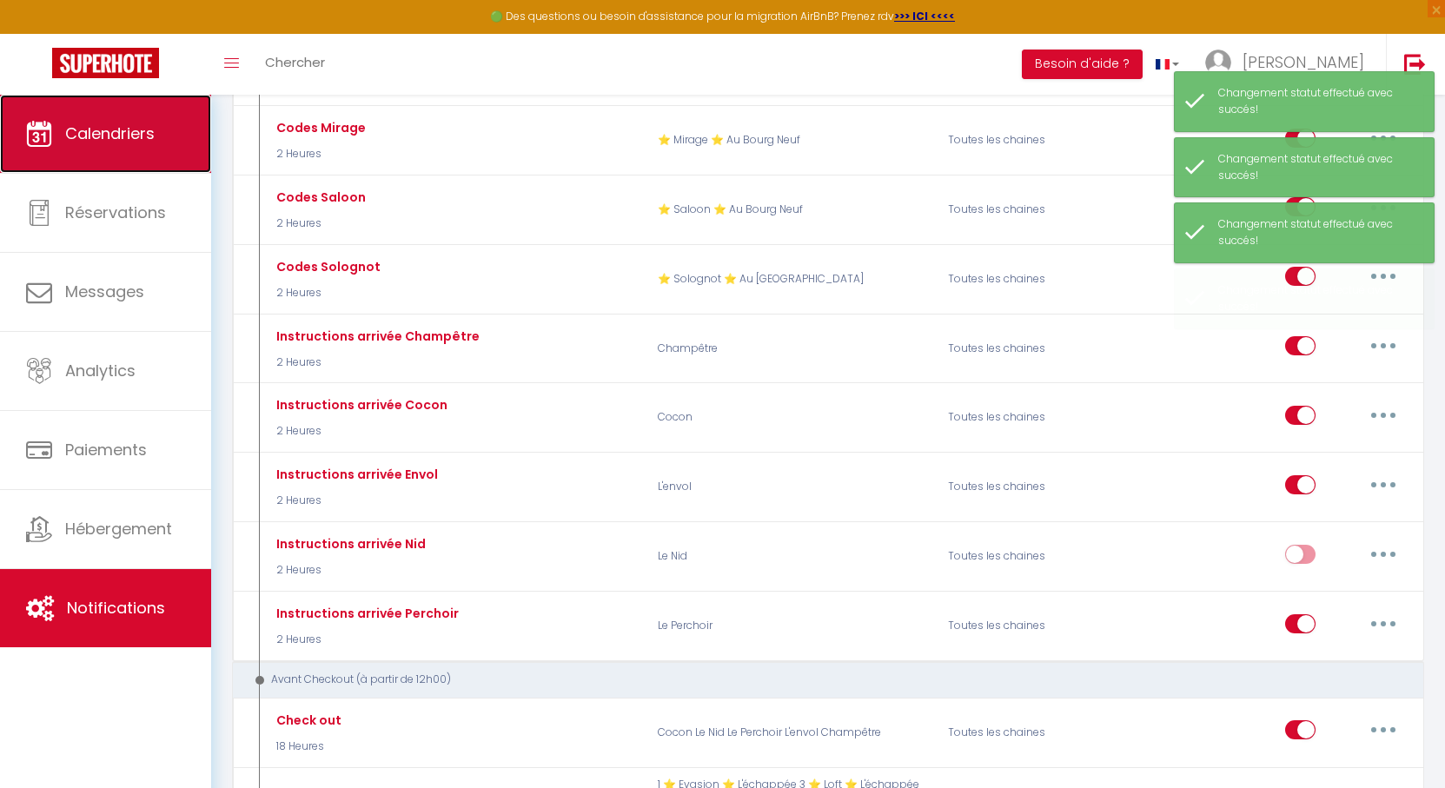
click at [146, 137] on span "Calendriers" at bounding box center [109, 133] width 89 height 22
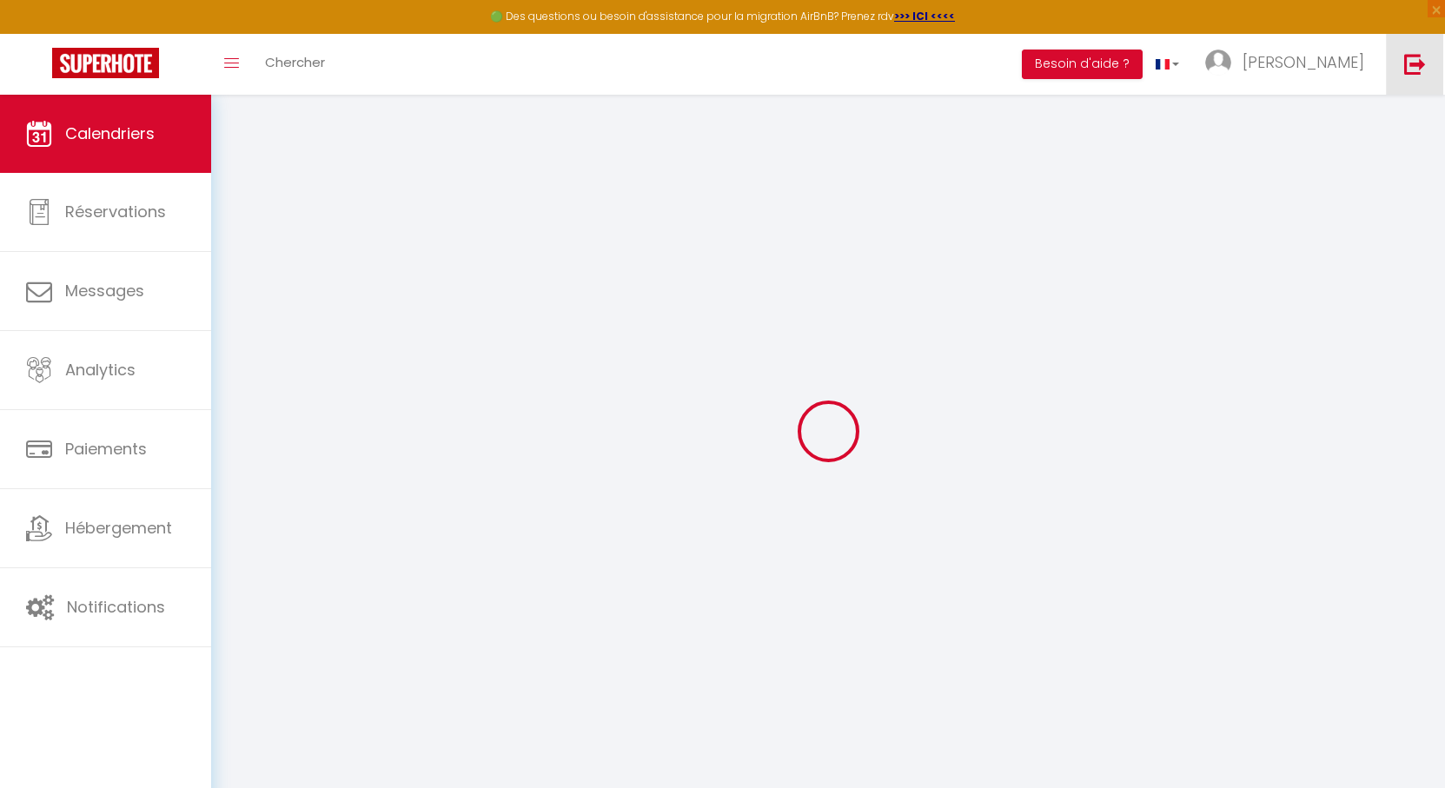
click at [1412, 63] on img at bounding box center [1415, 64] width 22 height 22
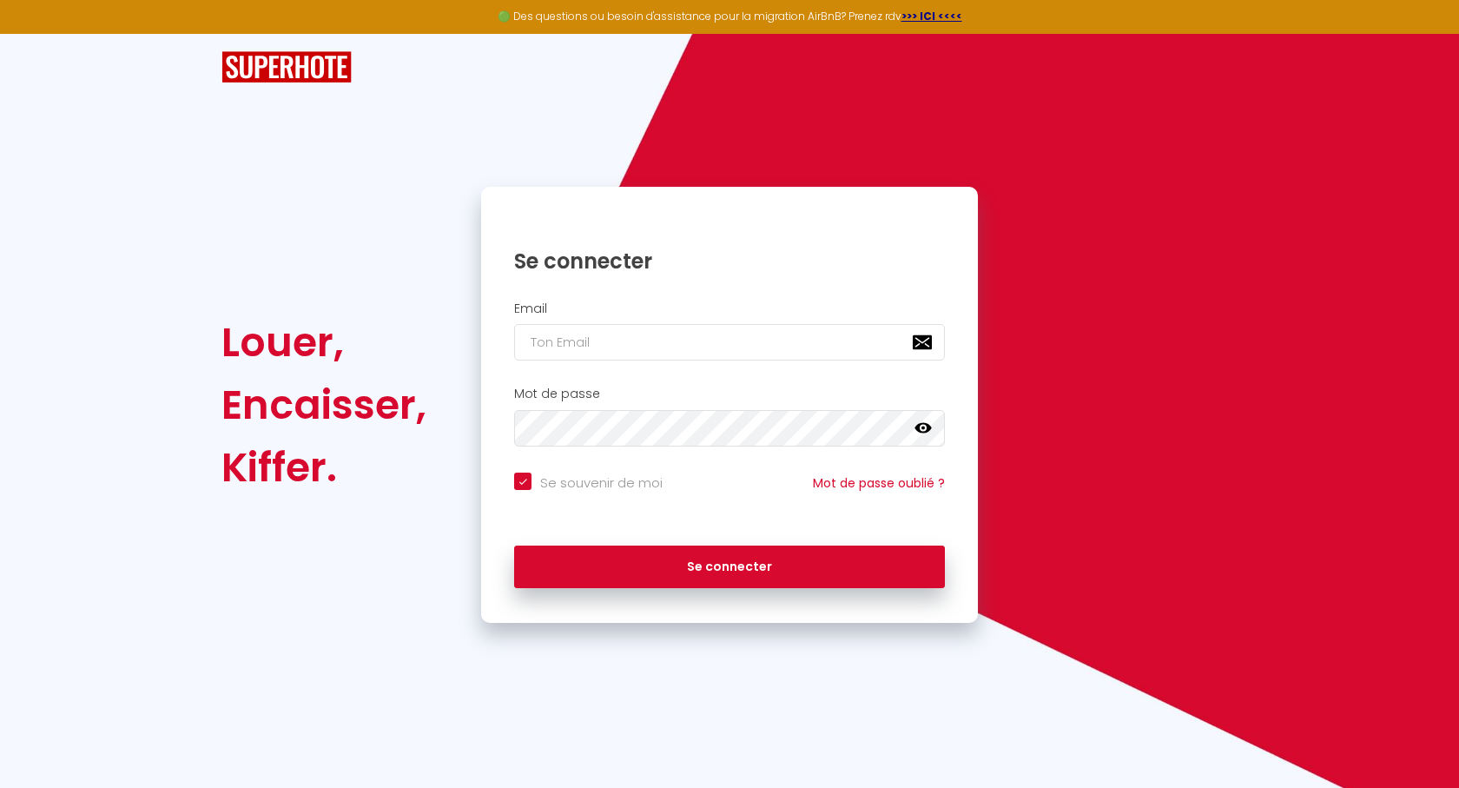
checkbox input "true"
click at [624, 289] on div "Se connecter" at bounding box center [729, 248] width 497 height 88
click at [645, 334] on input "email" at bounding box center [729, 342] width 431 height 36
type input "j"
checkbox input "true"
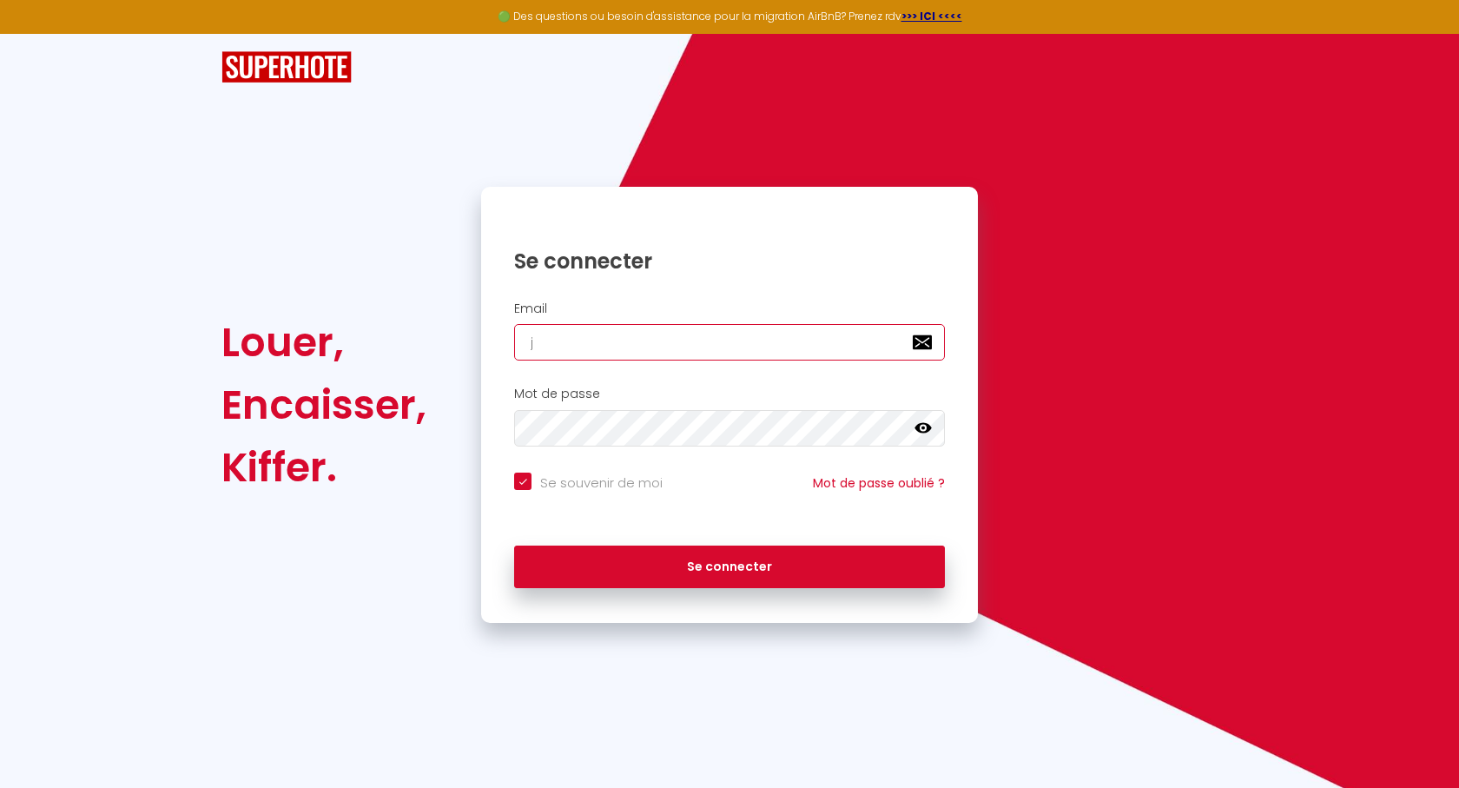
type input "je"
checkbox input "true"
type input "jea"
checkbox input "true"
type input "[PERSON_NAME]"
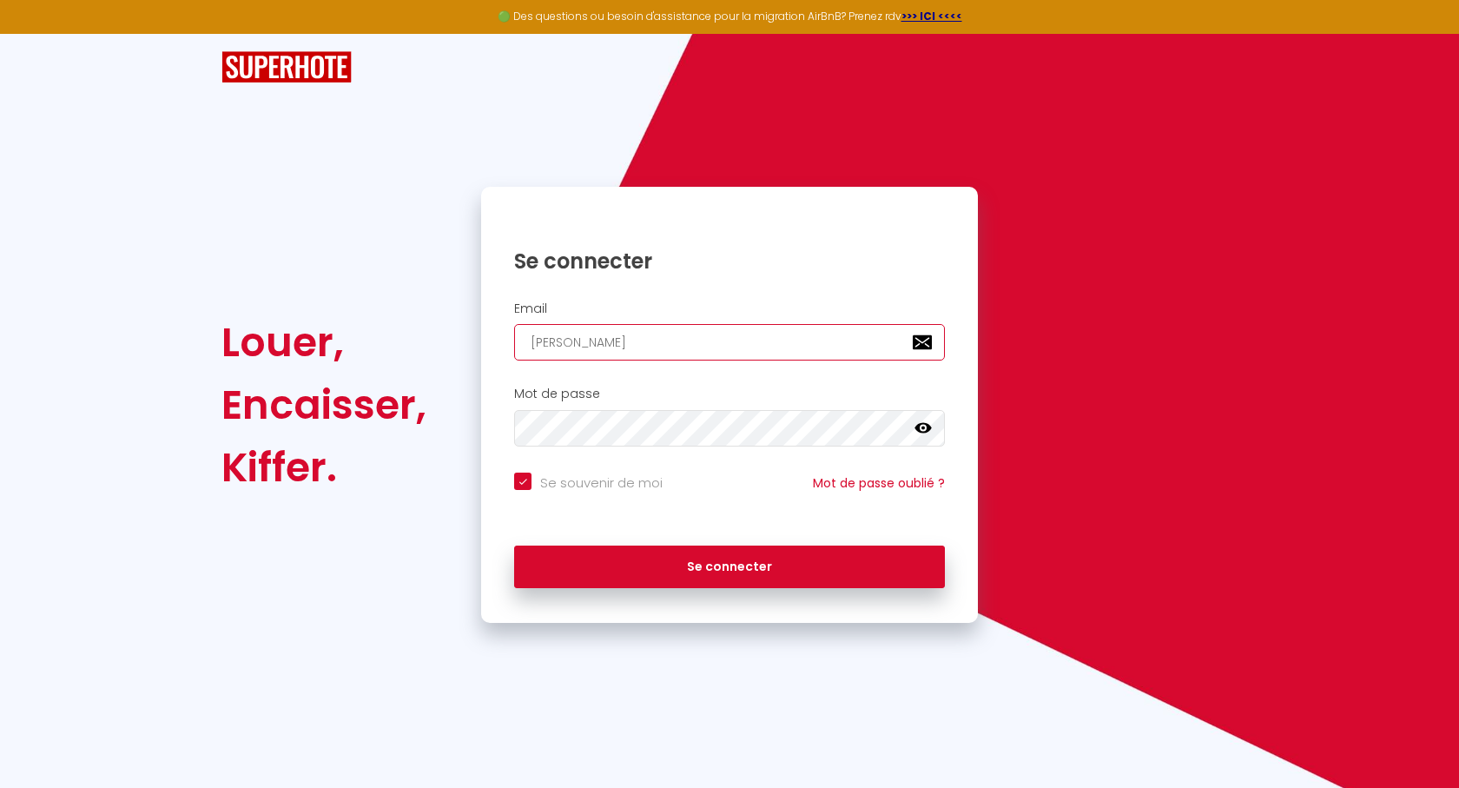
checkbox input "true"
type input "jeanm"
checkbox input "true"
type input "jeanma"
checkbox input "true"
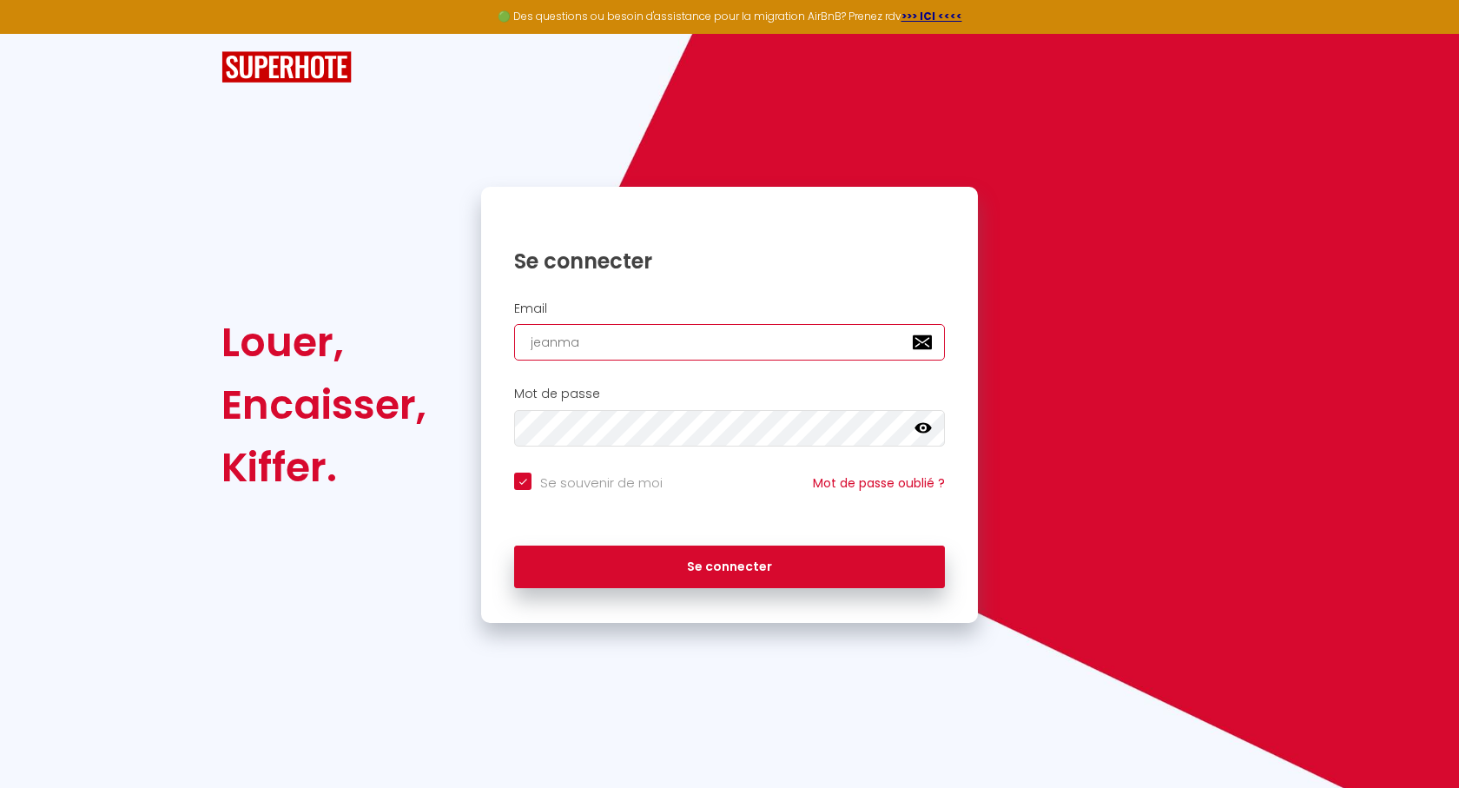
type input "[PERSON_NAME]"
checkbox input "true"
type input "[PERSON_NAME]"
checkbox input "true"
type input "[PERSON_NAME]"
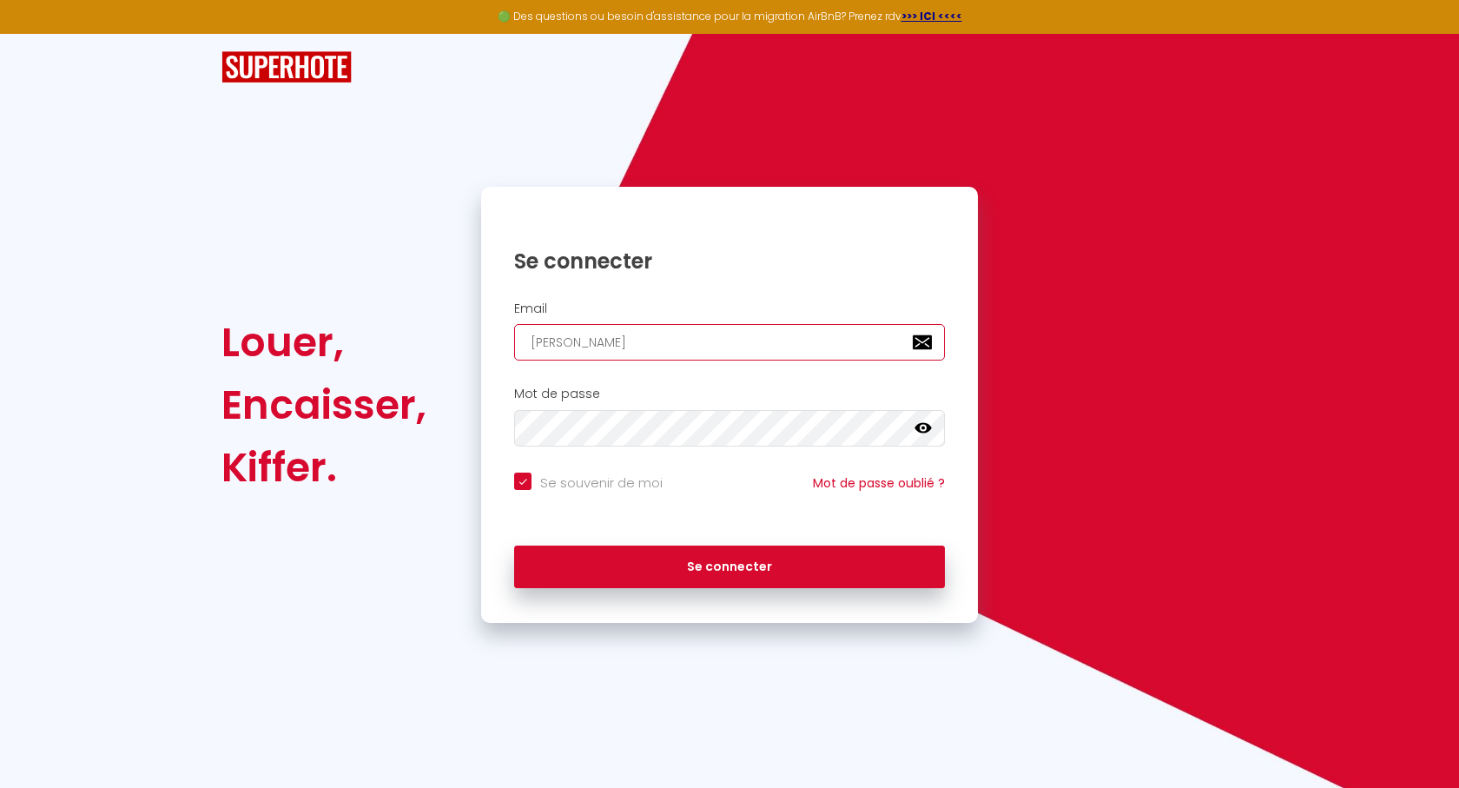
checkbox input "true"
type input "[PERSON_NAME]"
checkbox input "true"
type input "[PERSON_NAME]"
checkbox input "true"
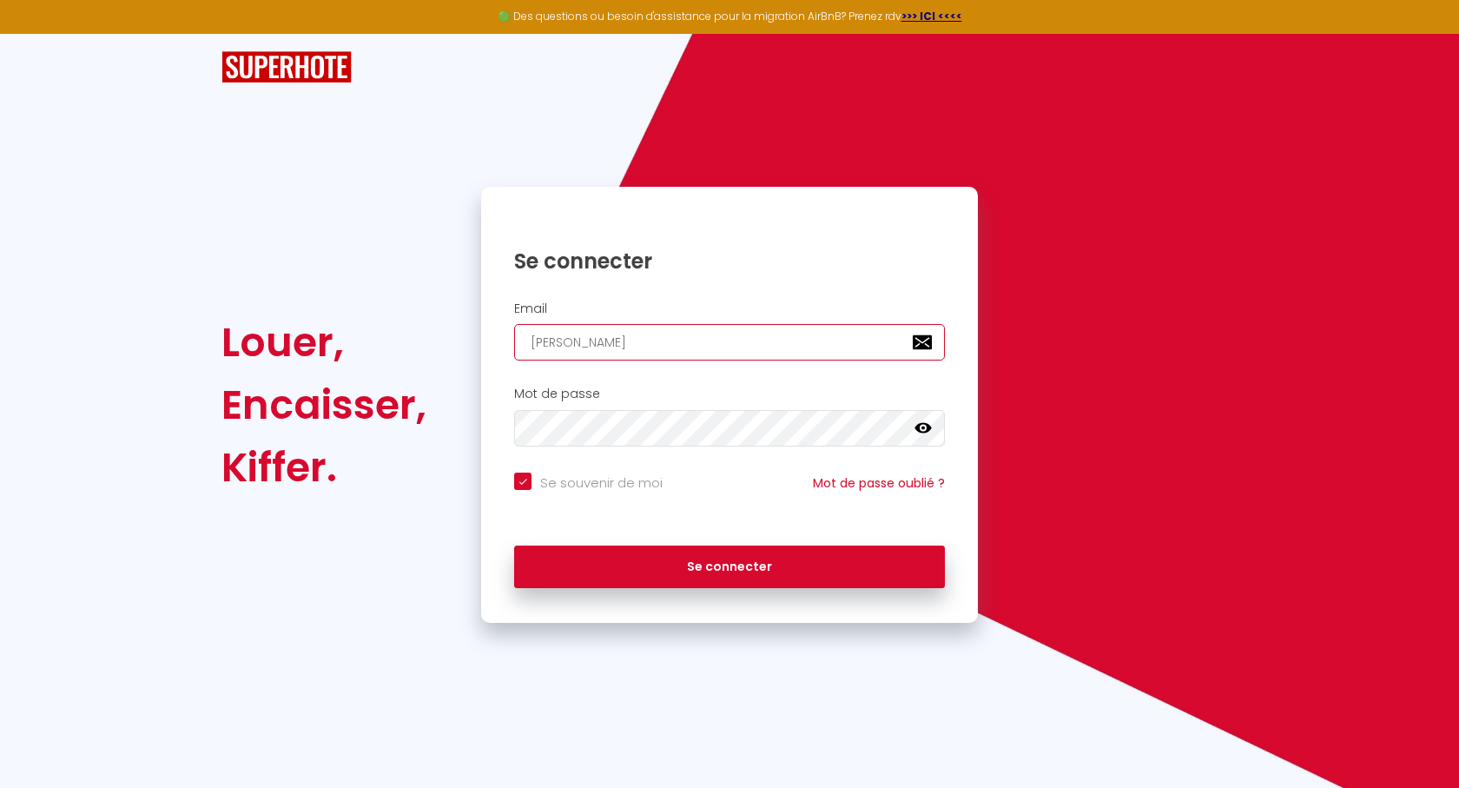
type input "[PERSON_NAME]"
checkbox input "true"
type input "jeanmariecoud"
checkbox input "true"
type input "jeanmariecoude"
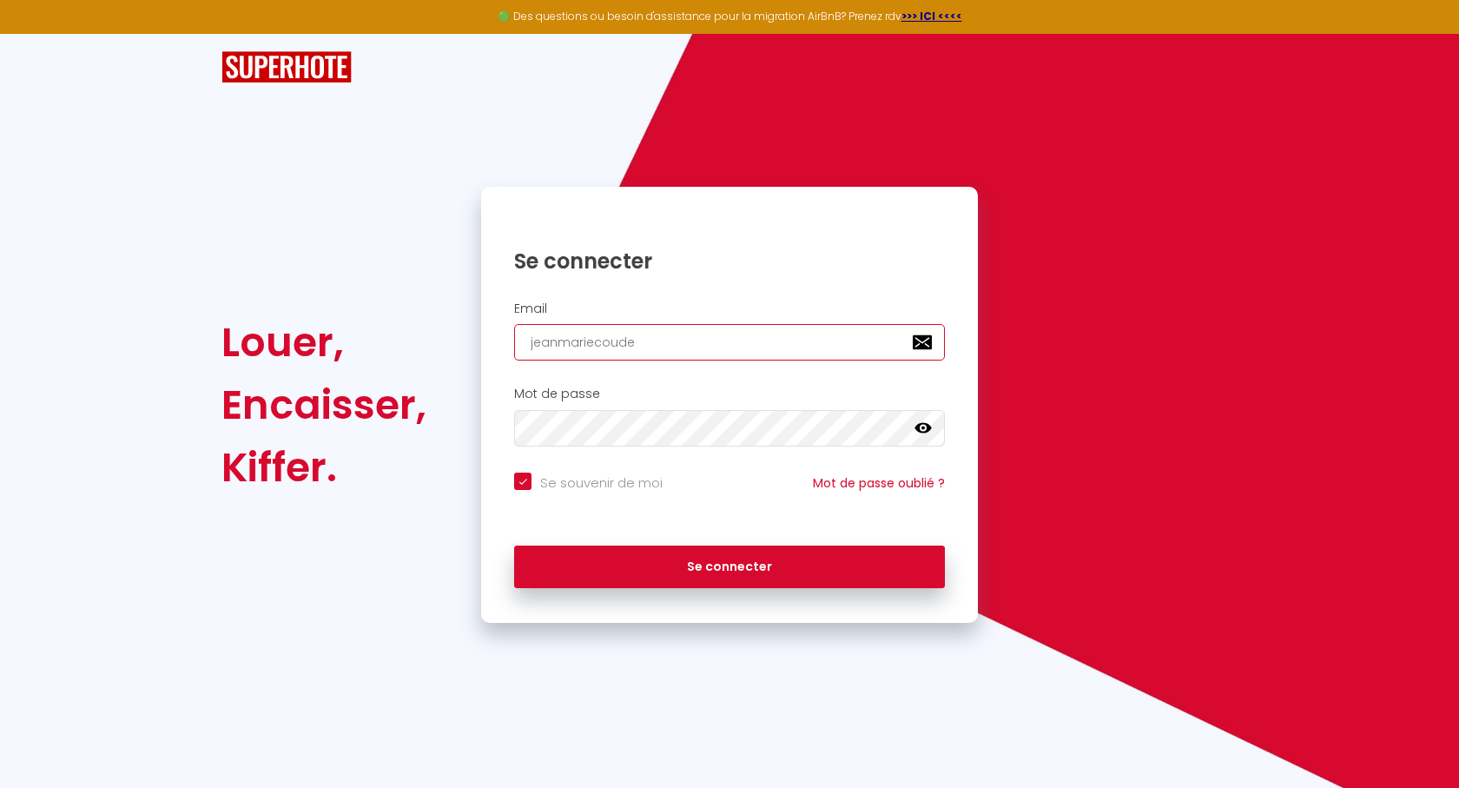
checkbox input "true"
type input "jeanmariecoudek"
checkbox input "true"
type input "jeanmariecoudeke"
checkbox input "true"
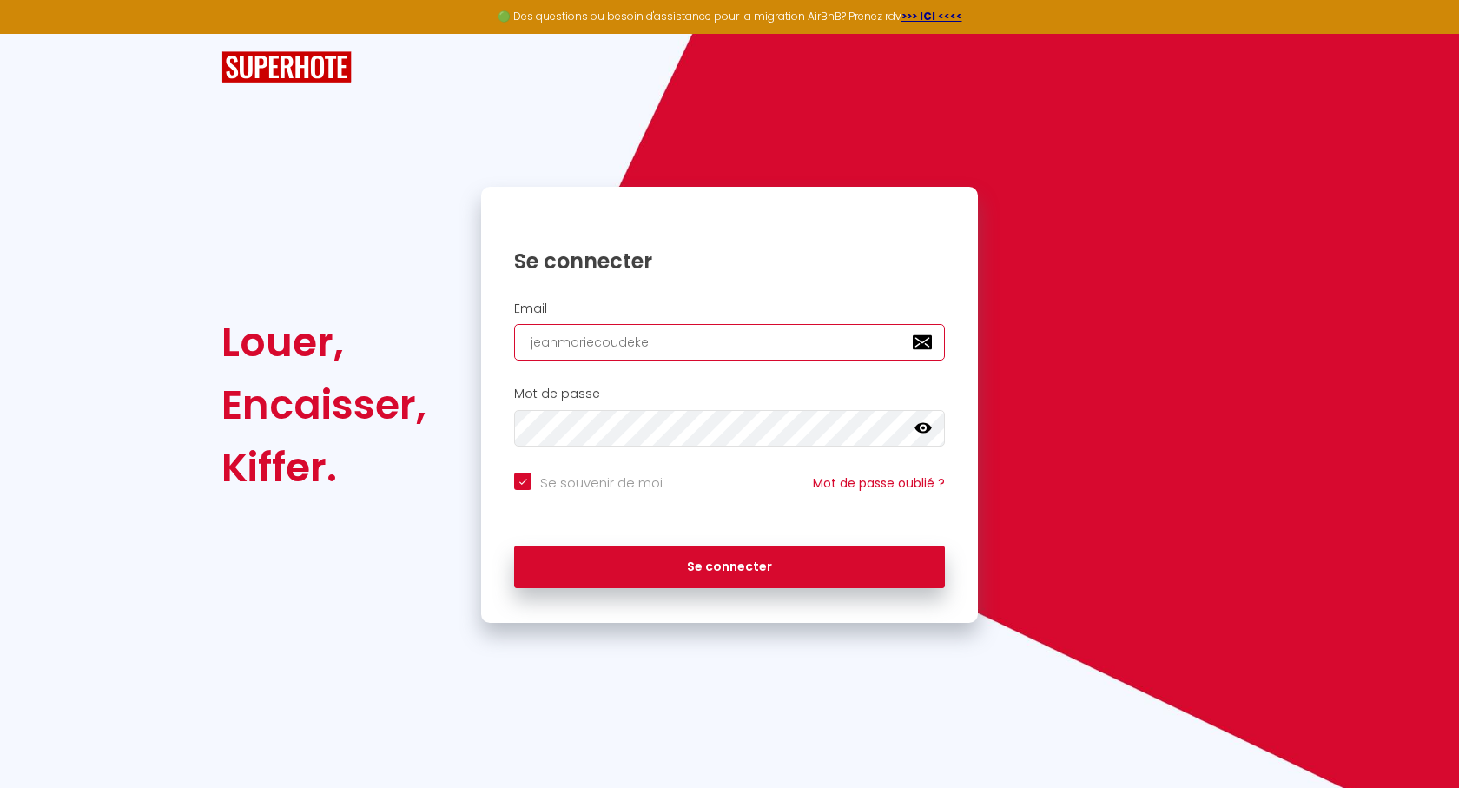
type input "jeanmariecoudeker"
checkbox input "true"
type input "jeanmariecoudekerq"
checkbox input "true"
type input "jeanmariecoudekerqu"
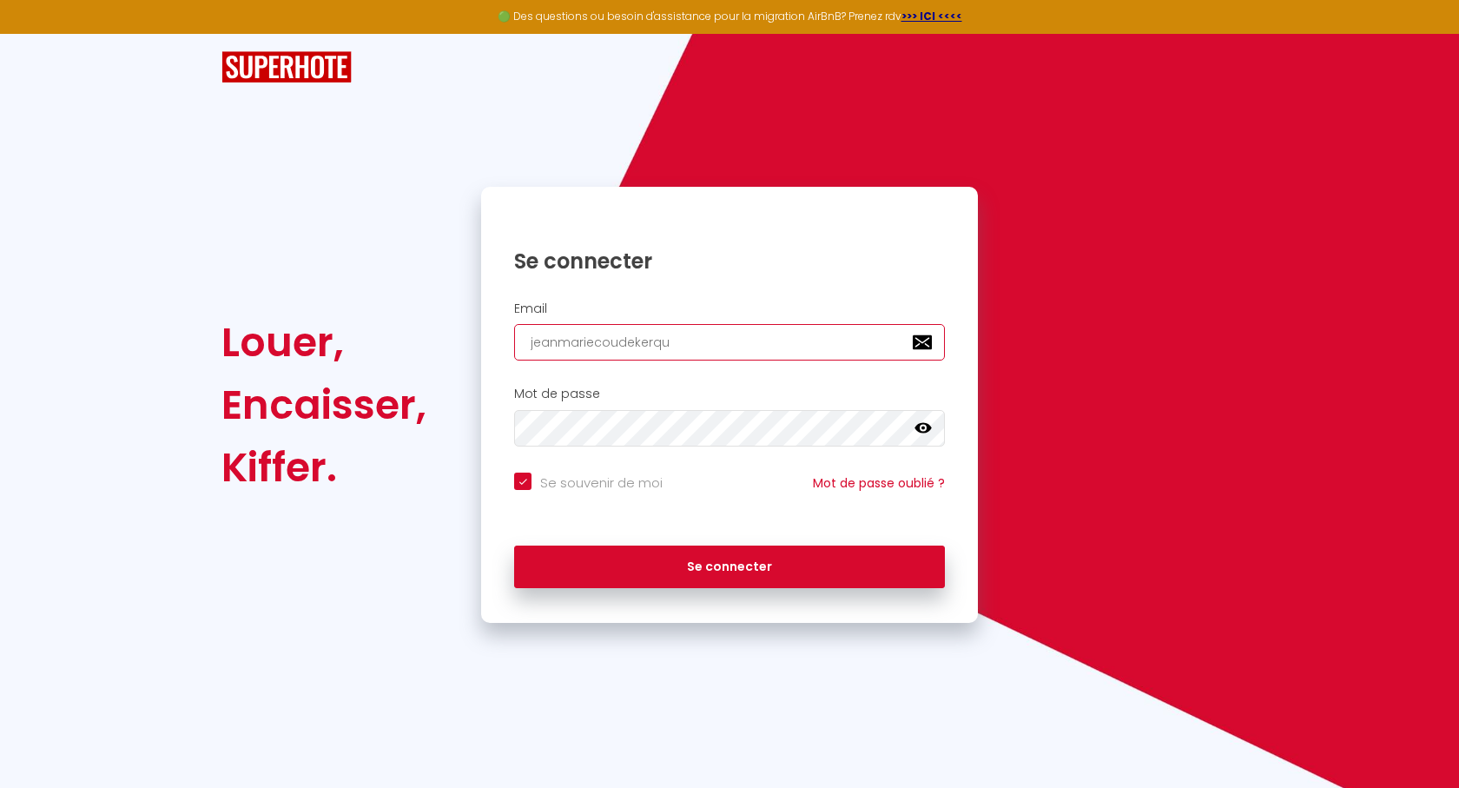
checkbox input "true"
type input "jeanmariecoudekerque"
checkbox input "true"
type input "jeanmariecoudekerque@"
checkbox input "true"
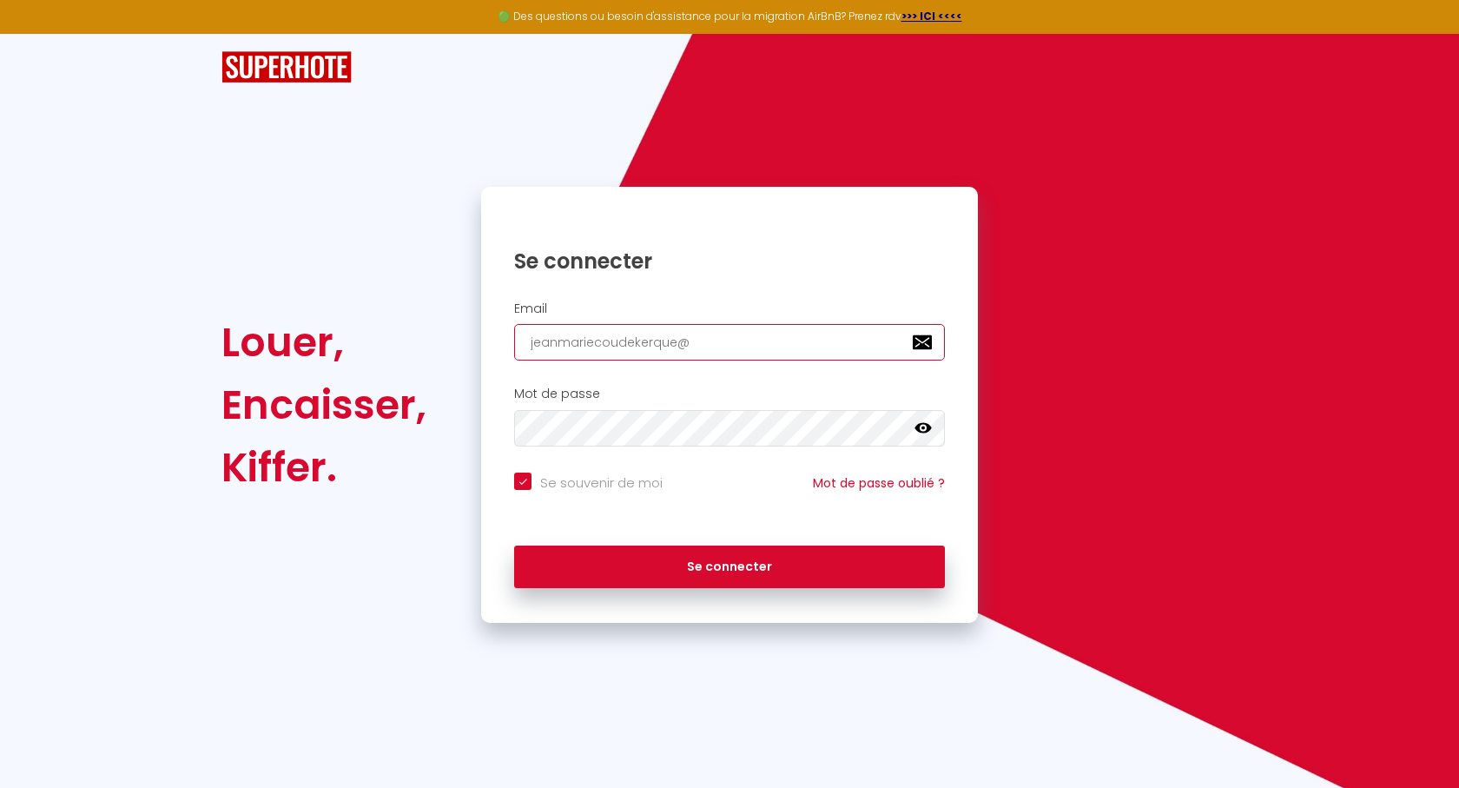
type input "jeanmariecoudekerque@g"
checkbox input "true"
type input "jeanmariecoudekerque@gm"
checkbox input "true"
type input "jeanmariecoudekerque@gma"
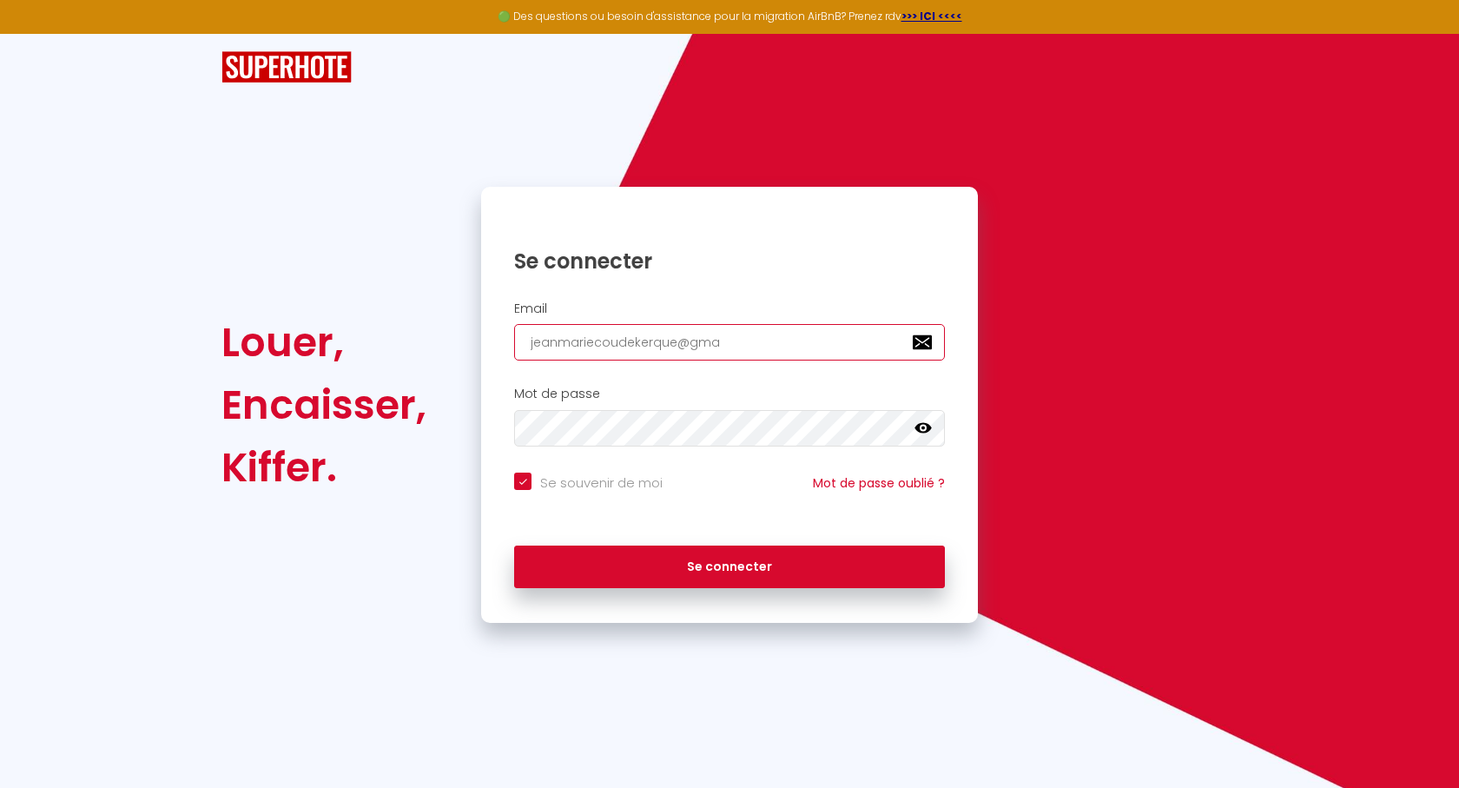
checkbox input "true"
type input "jeanmariecoudekerque@gmai"
checkbox input "true"
type input "[EMAIL_ADDRESS]"
checkbox input "true"
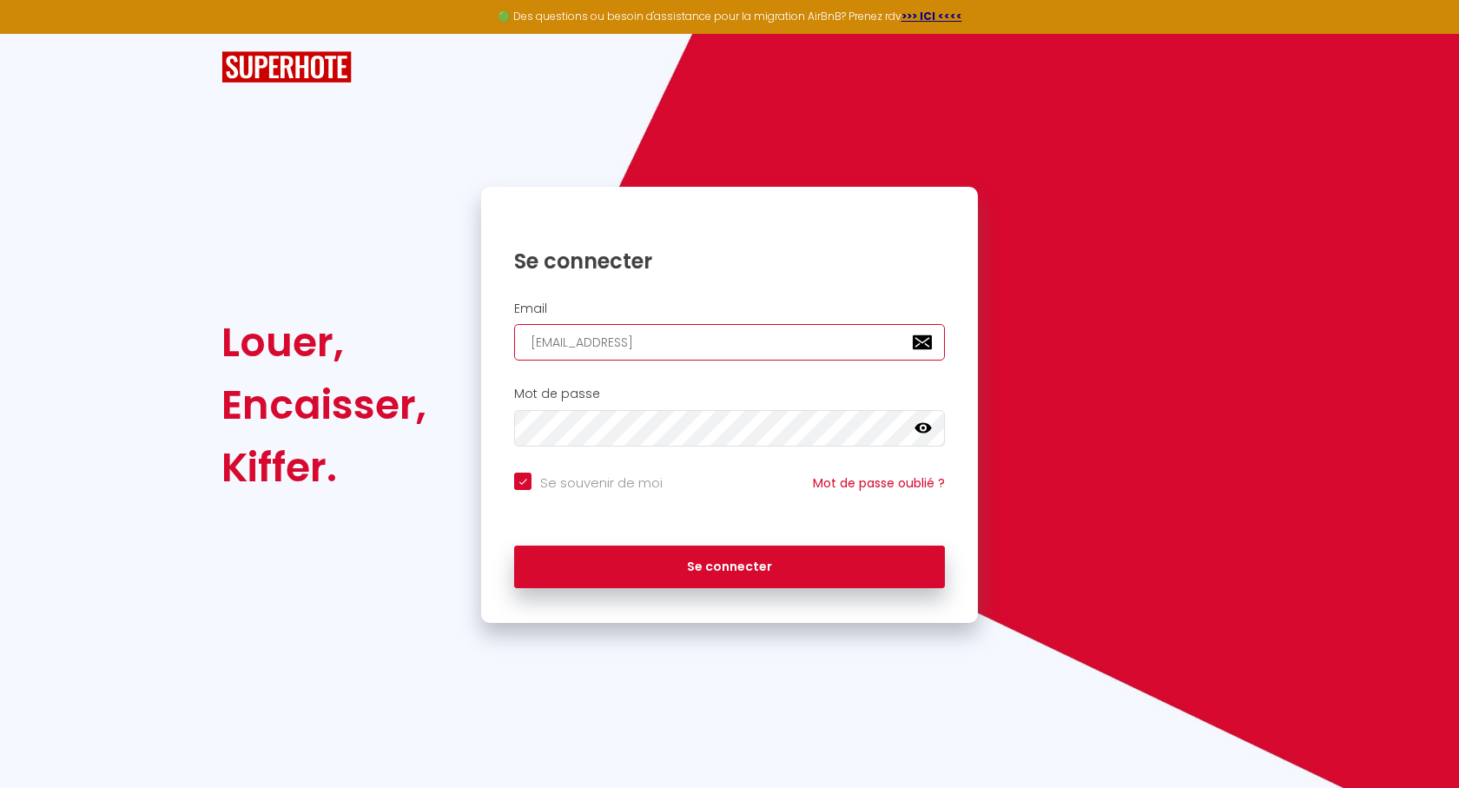
type input "[EMAIL_ADDRESS]."
checkbox input "true"
type input "jeanmariecoudekerque@gmail.c"
checkbox input "true"
type input "[EMAIL_ADDRESS][DOMAIN_NAME]"
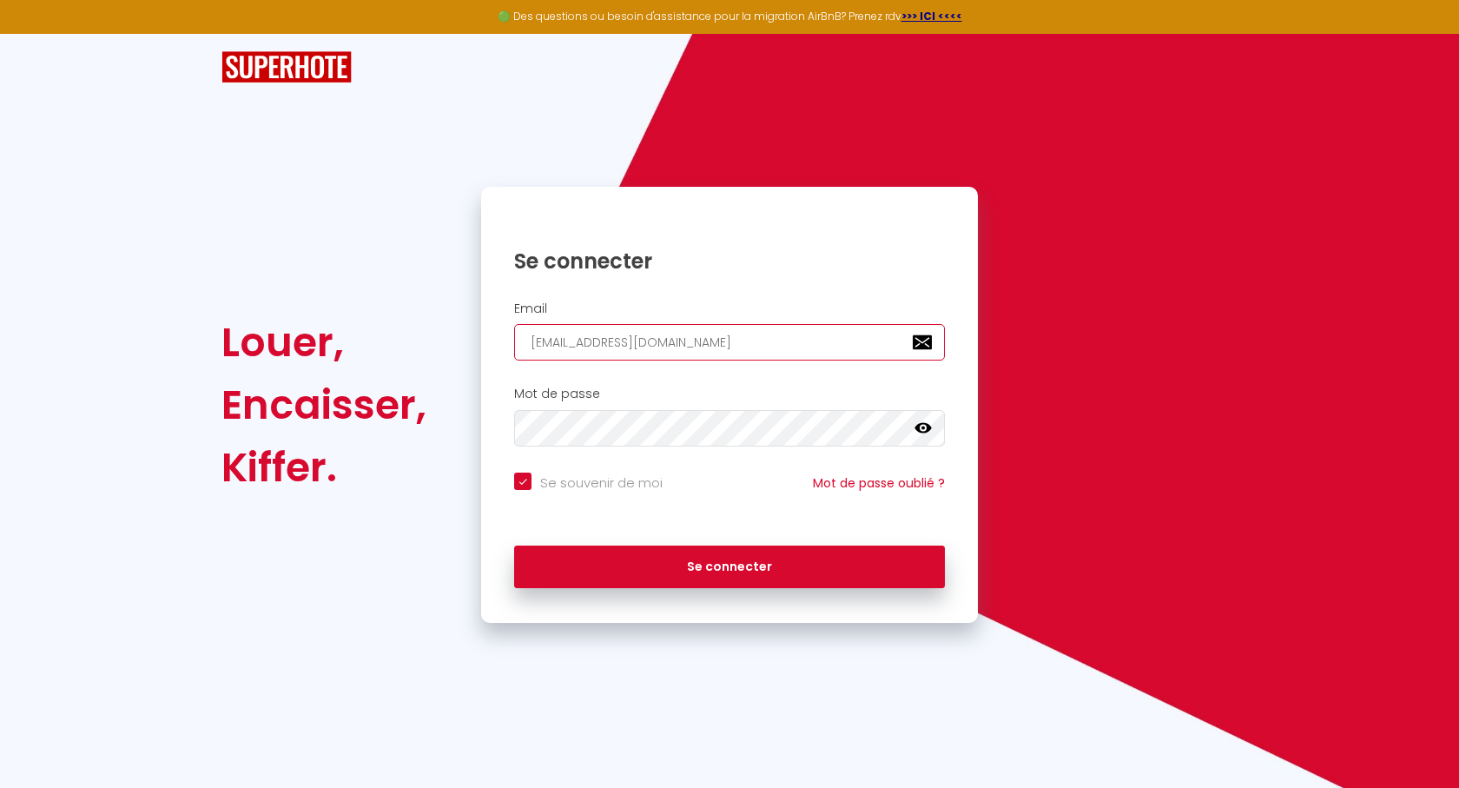
checkbox input "true"
type input "[EMAIL_ADDRESS][DOMAIN_NAME]"
checkbox input "true"
type input "[EMAIL_ADDRESS][DOMAIN_NAME]"
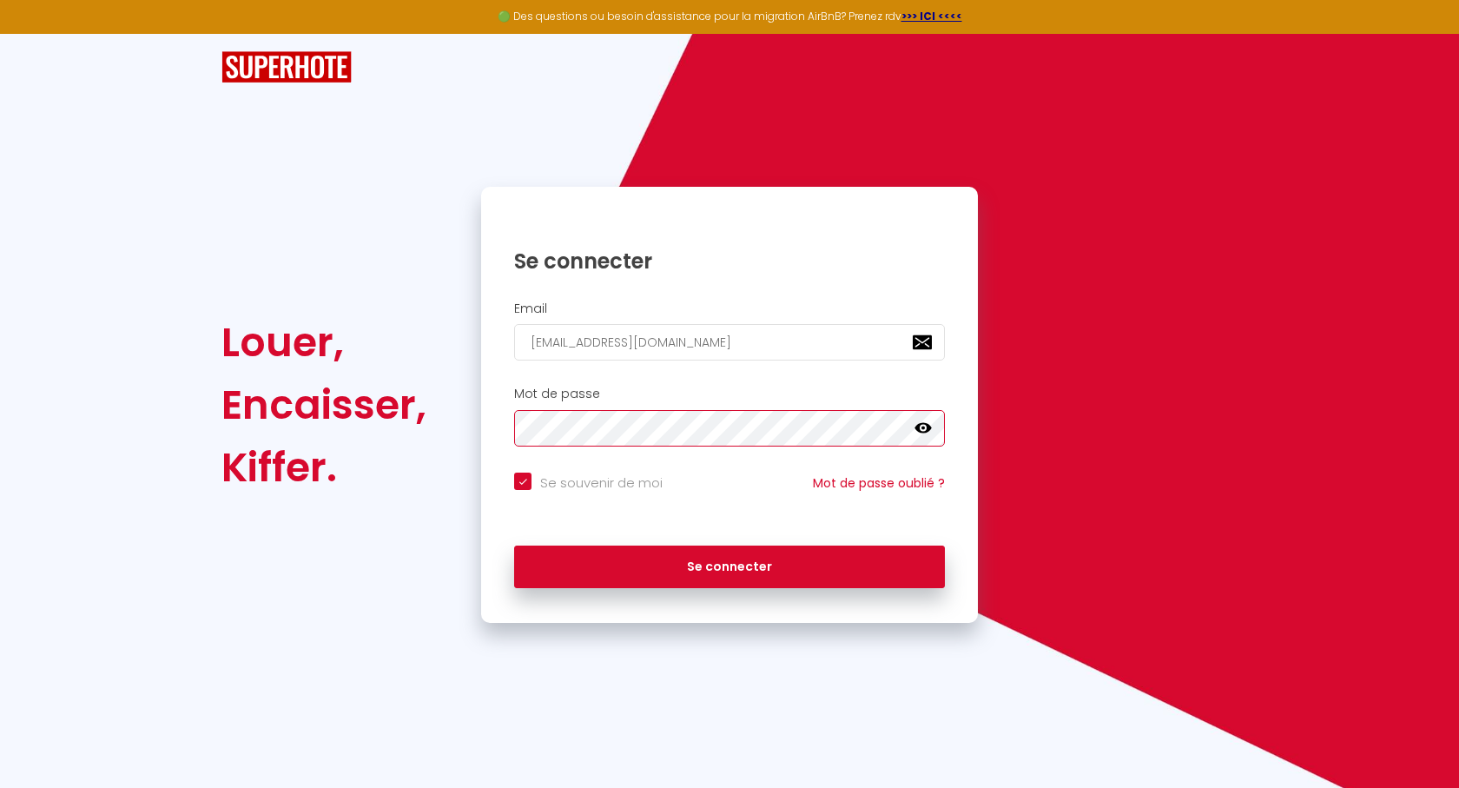
click at [514, 546] on button "Se connecter" at bounding box center [729, 567] width 431 height 43
checkbox input "true"
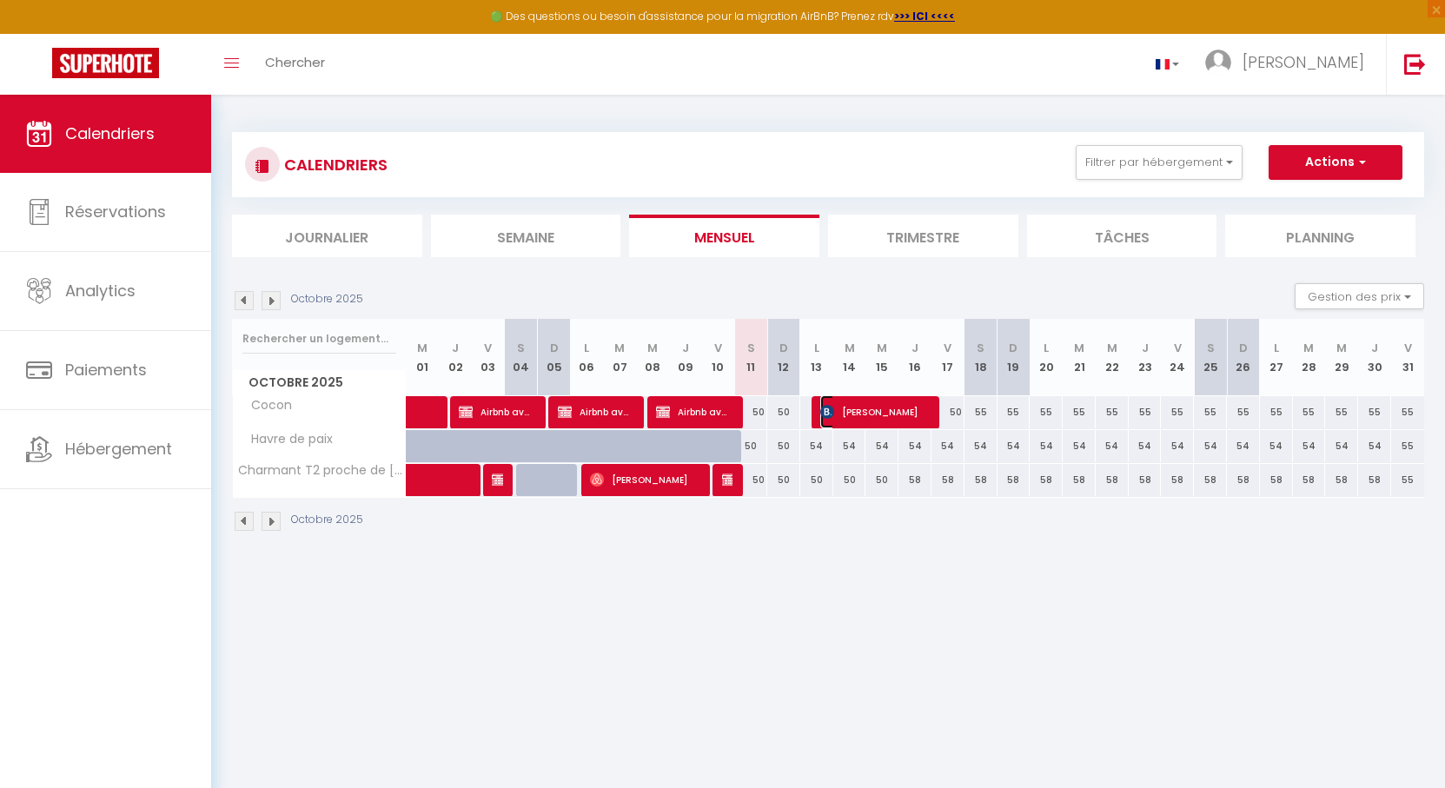
click at [871, 412] on span "[PERSON_NAME]" at bounding box center [875, 411] width 110 height 33
select select "OK"
select select "KO"
select select "0"
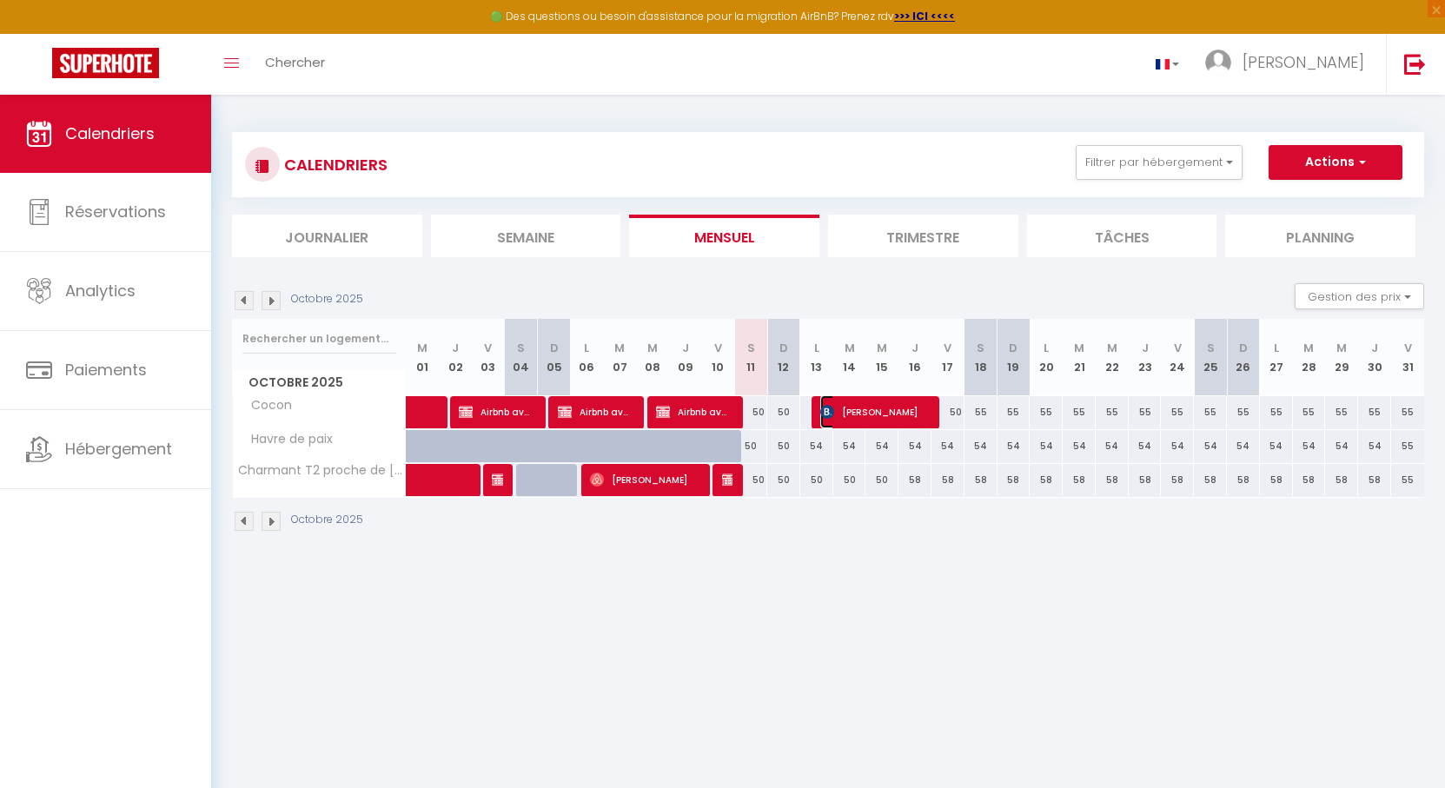
select select "1"
select select
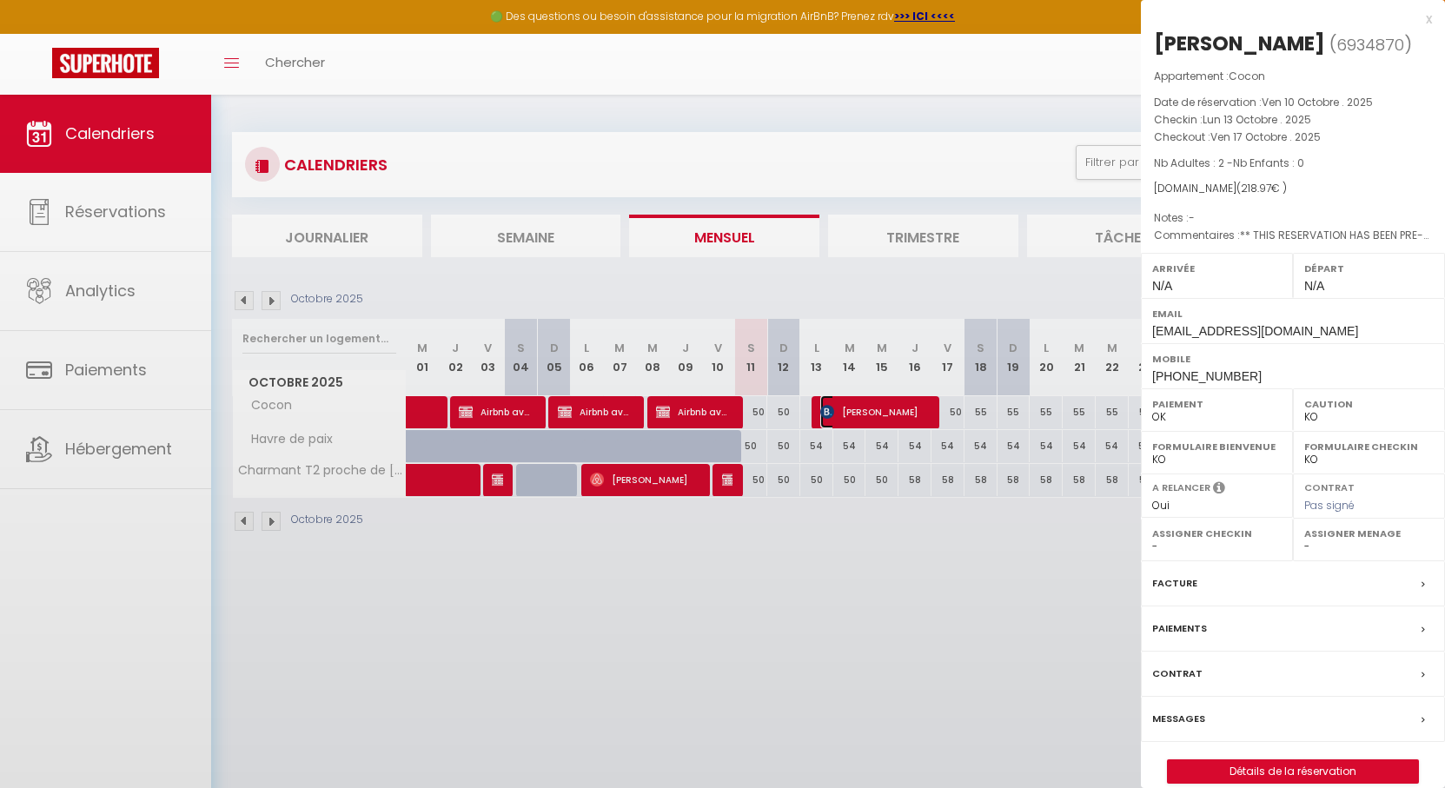
select select "15413"
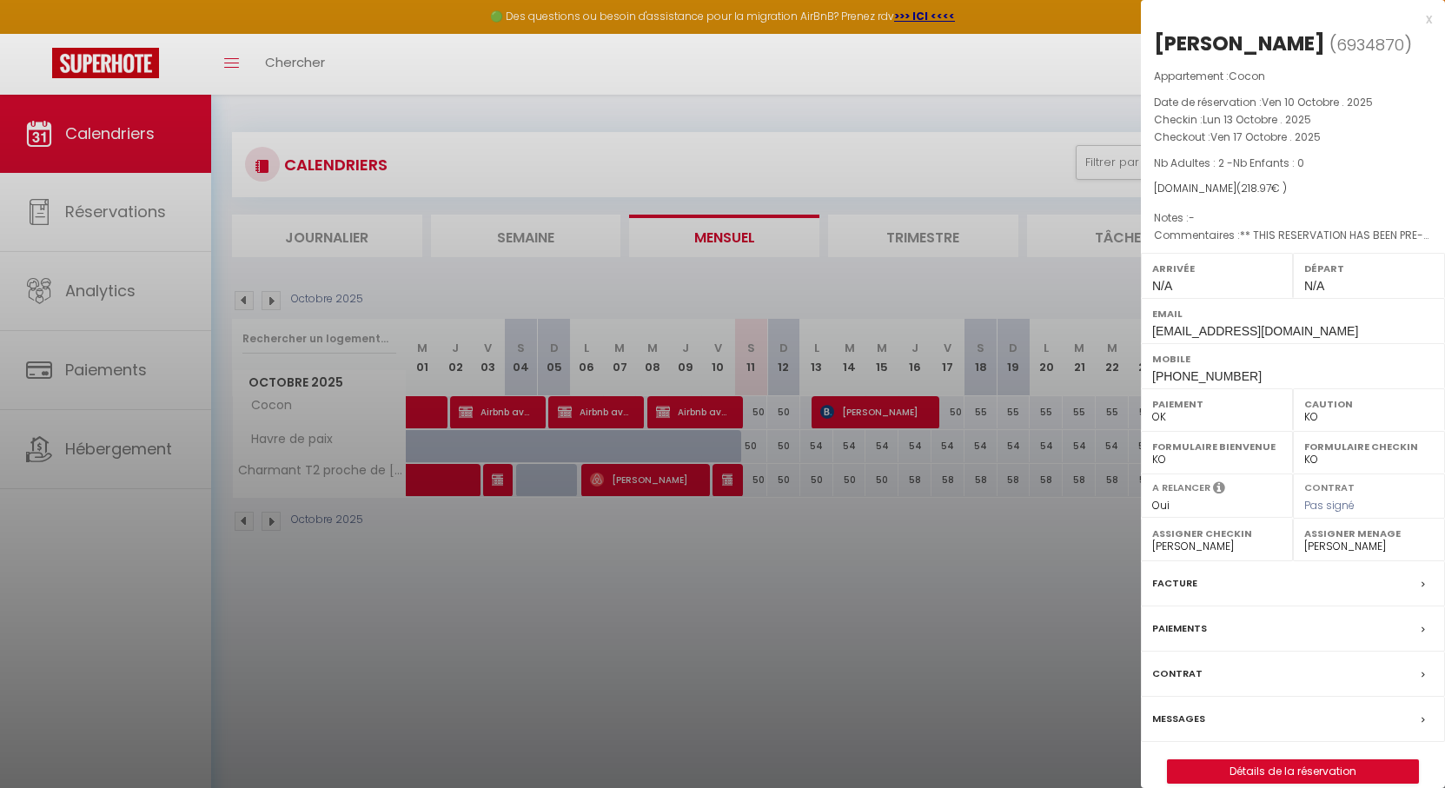
click at [869, 408] on div at bounding box center [722, 394] width 1445 height 788
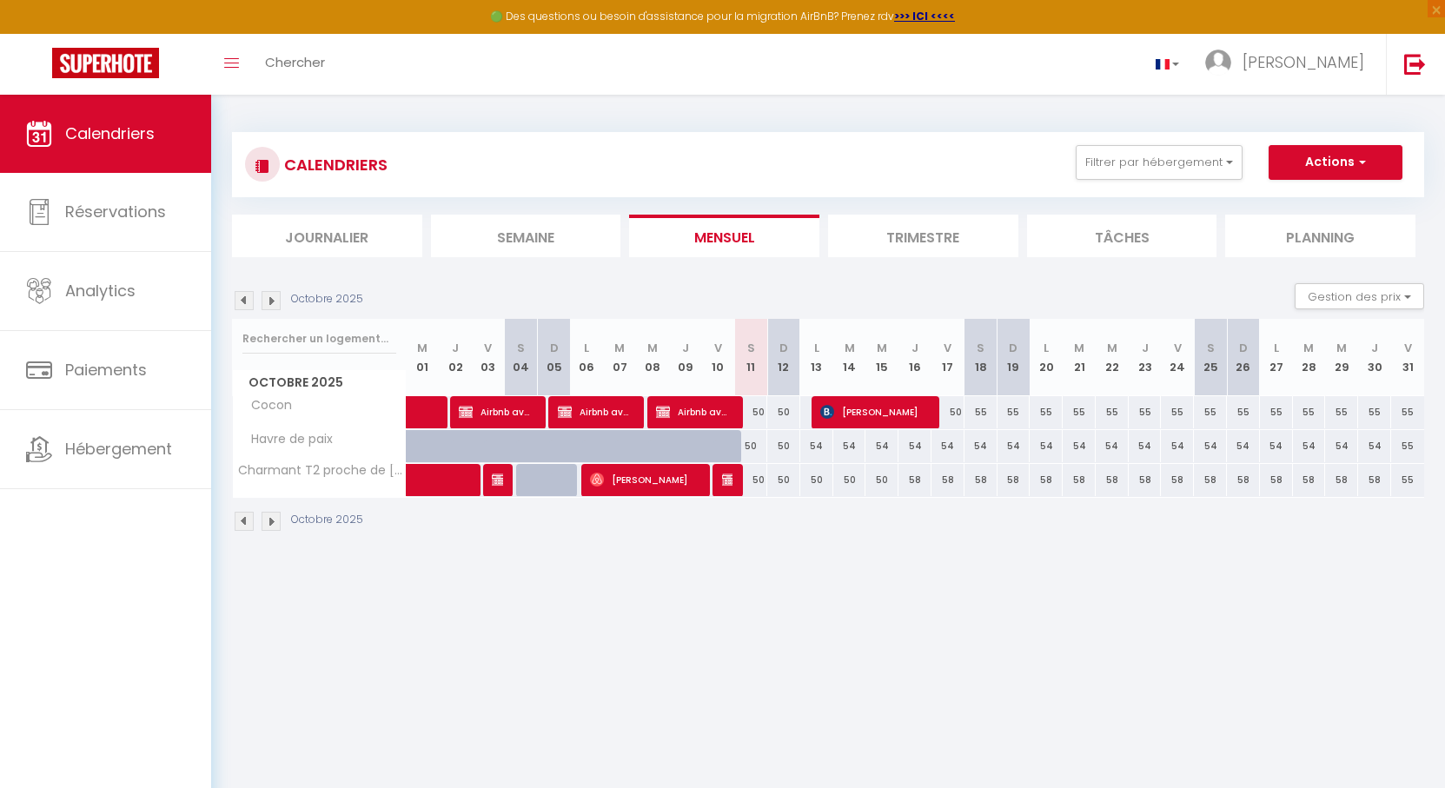
click at [893, 245] on li "Trimestre" at bounding box center [923, 236] width 190 height 43
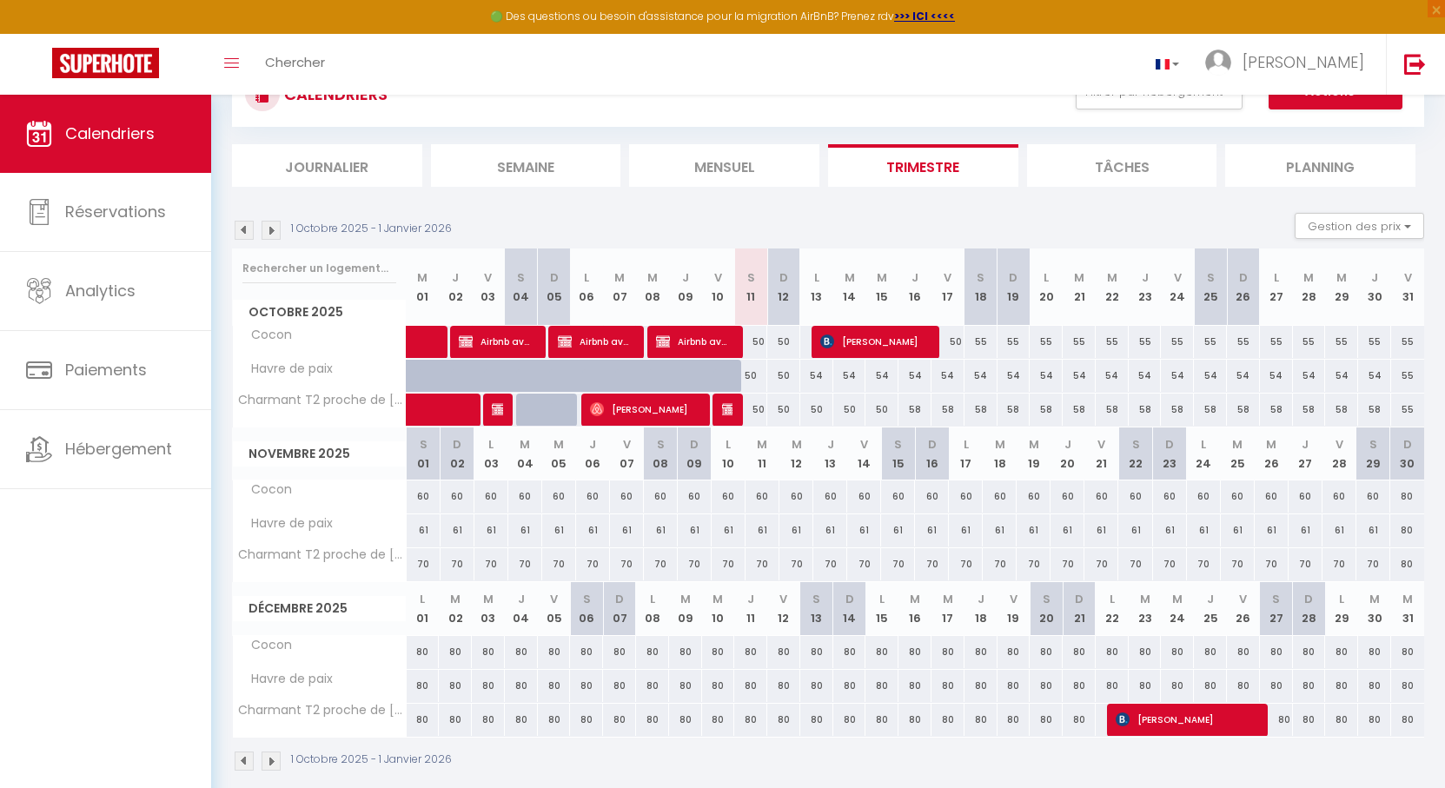
scroll to position [95, 0]
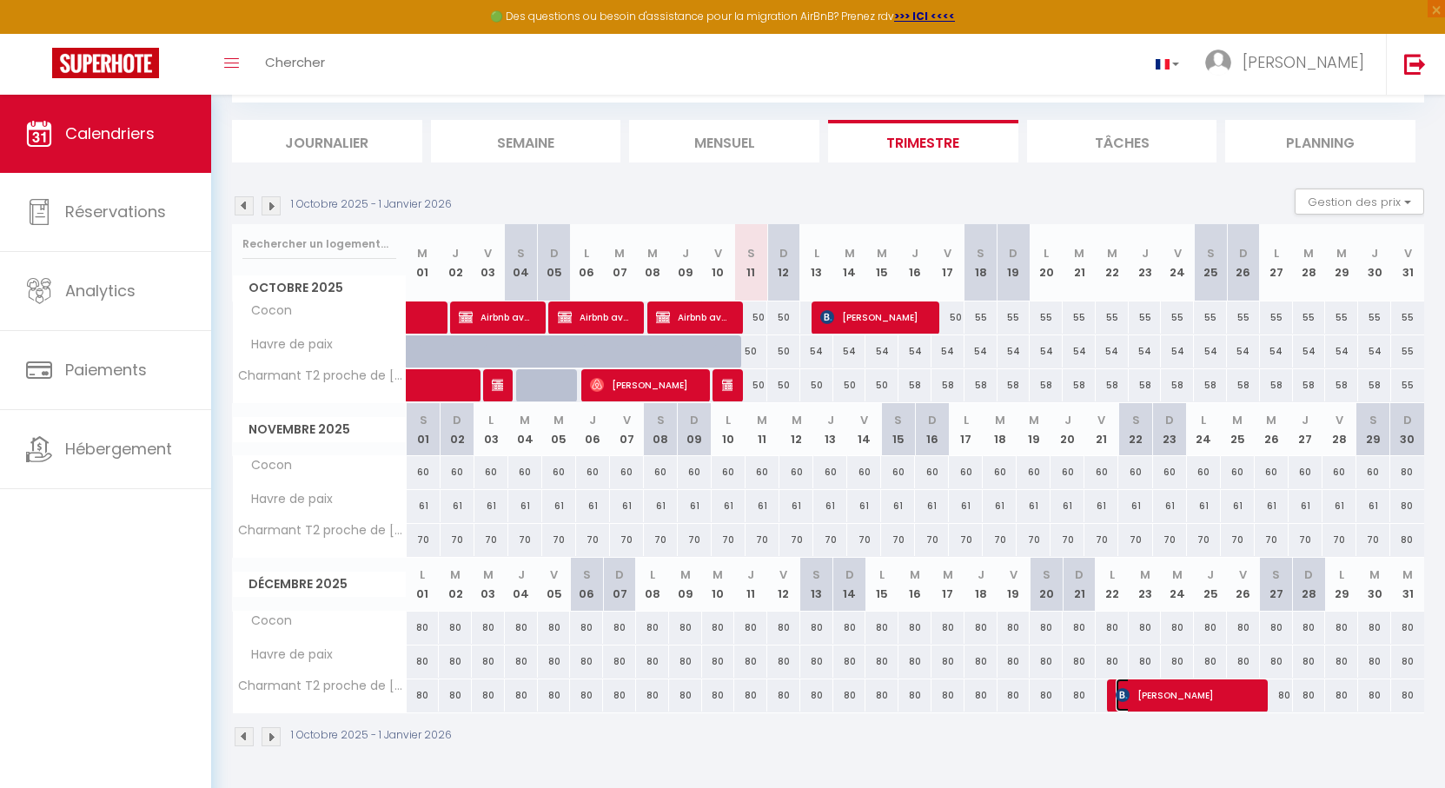
click at [1161, 699] on span "[PERSON_NAME]" at bounding box center [1186, 694] width 143 height 33
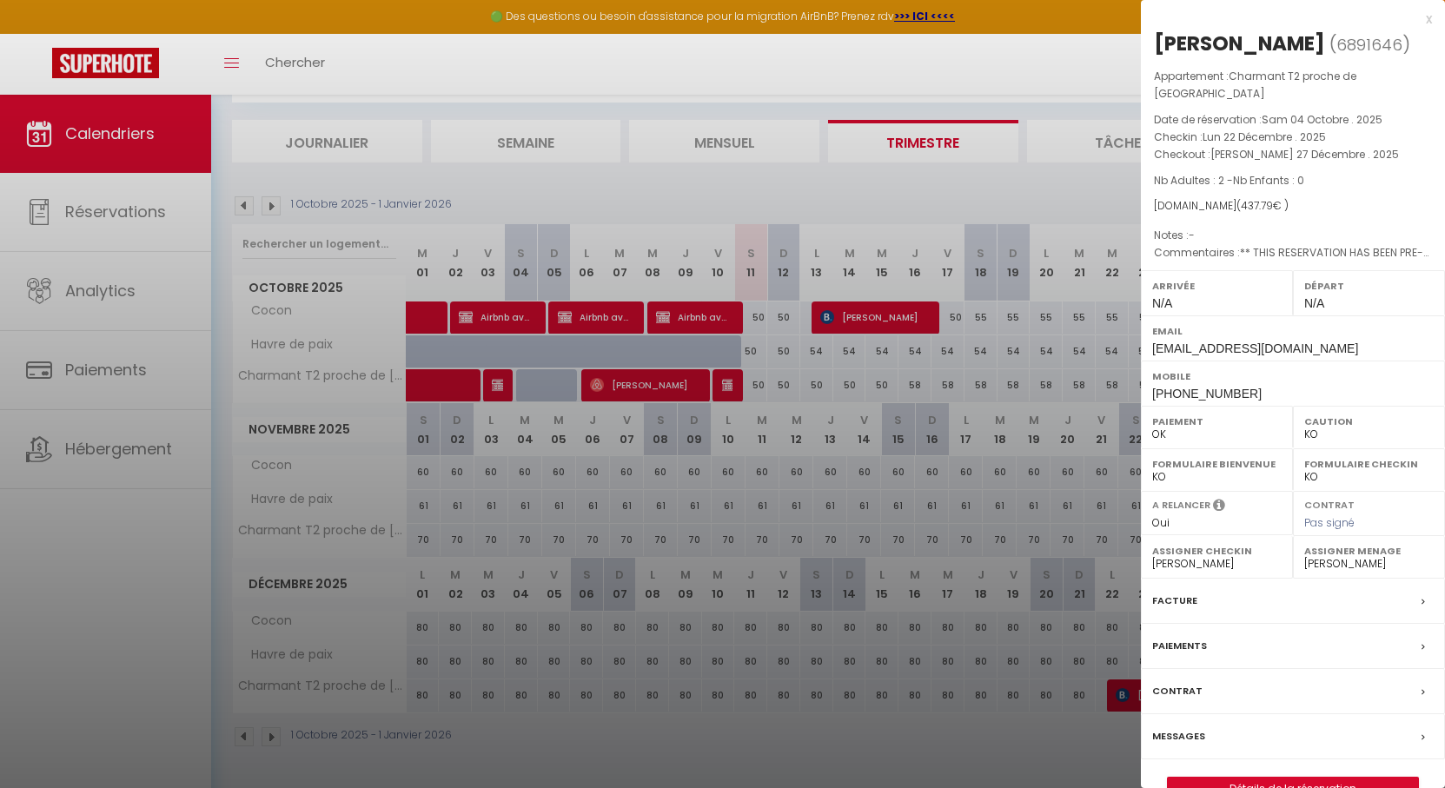
drag, startPoint x: 721, startPoint y: 83, endPoint x: 720, endPoint y: 9, distance: 73.8
click at [718, 80] on div at bounding box center [722, 394] width 1445 height 788
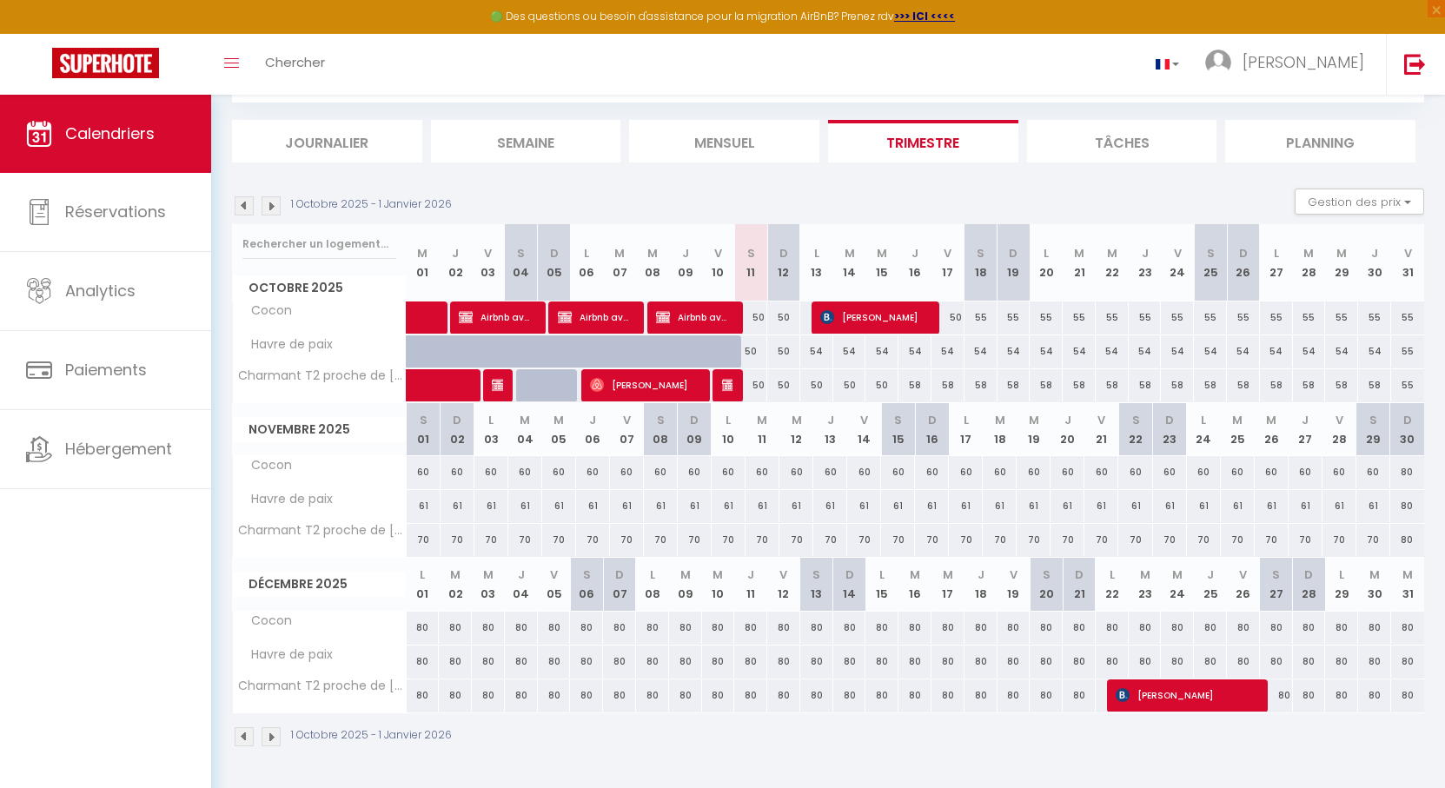
click at [275, 196] on img at bounding box center [270, 205] width 19 height 19
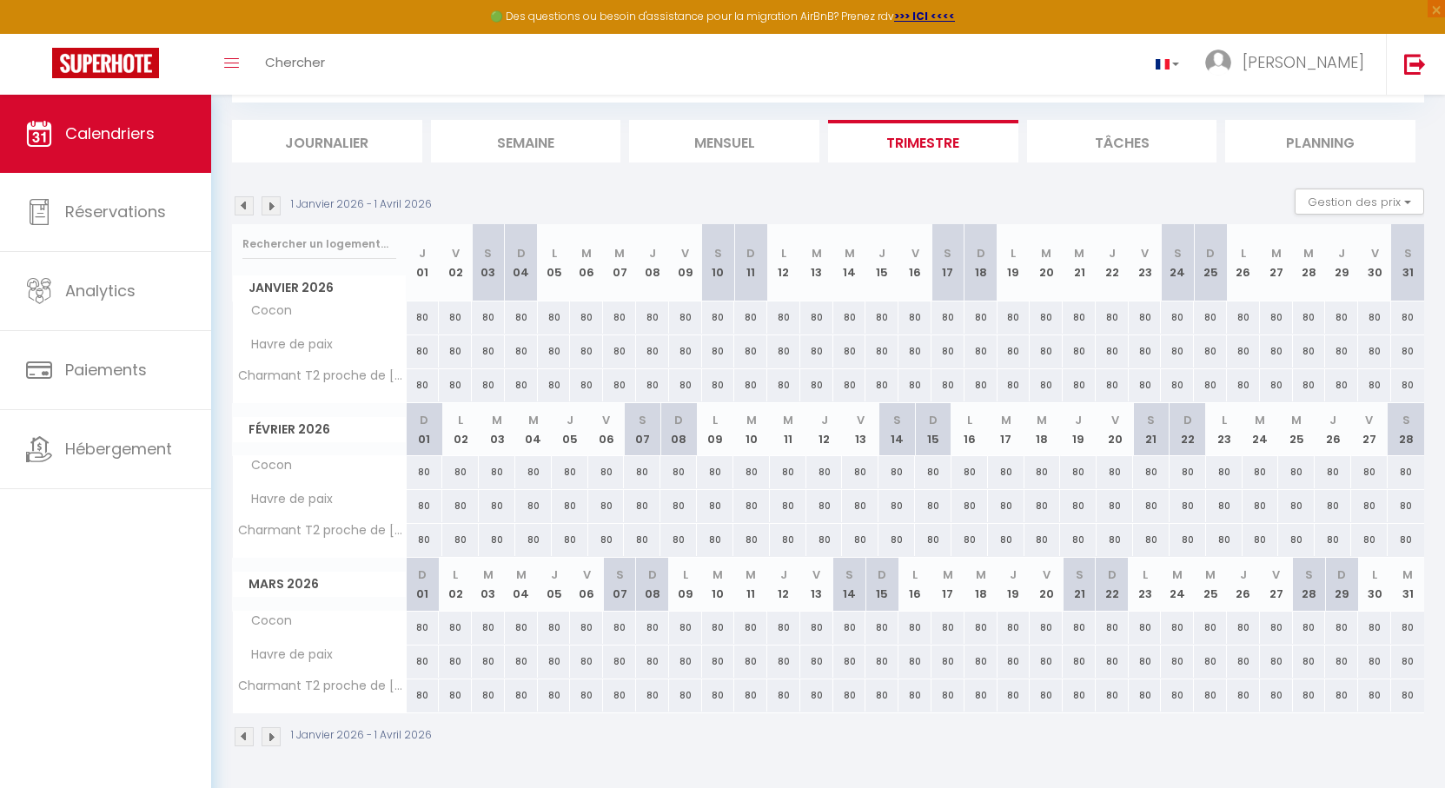
click at [272, 204] on img at bounding box center [270, 205] width 19 height 19
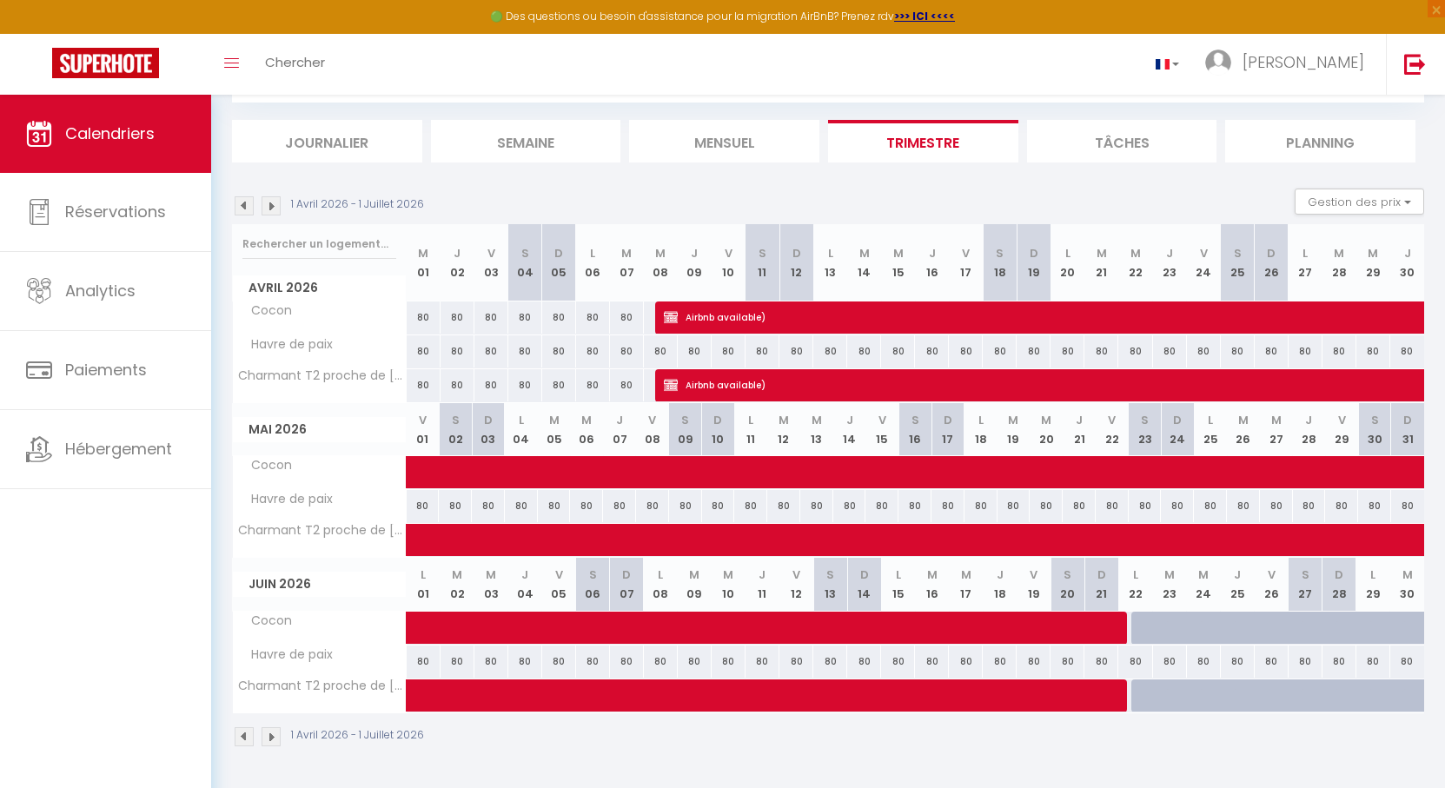
click at [272, 204] on img at bounding box center [270, 205] width 19 height 19
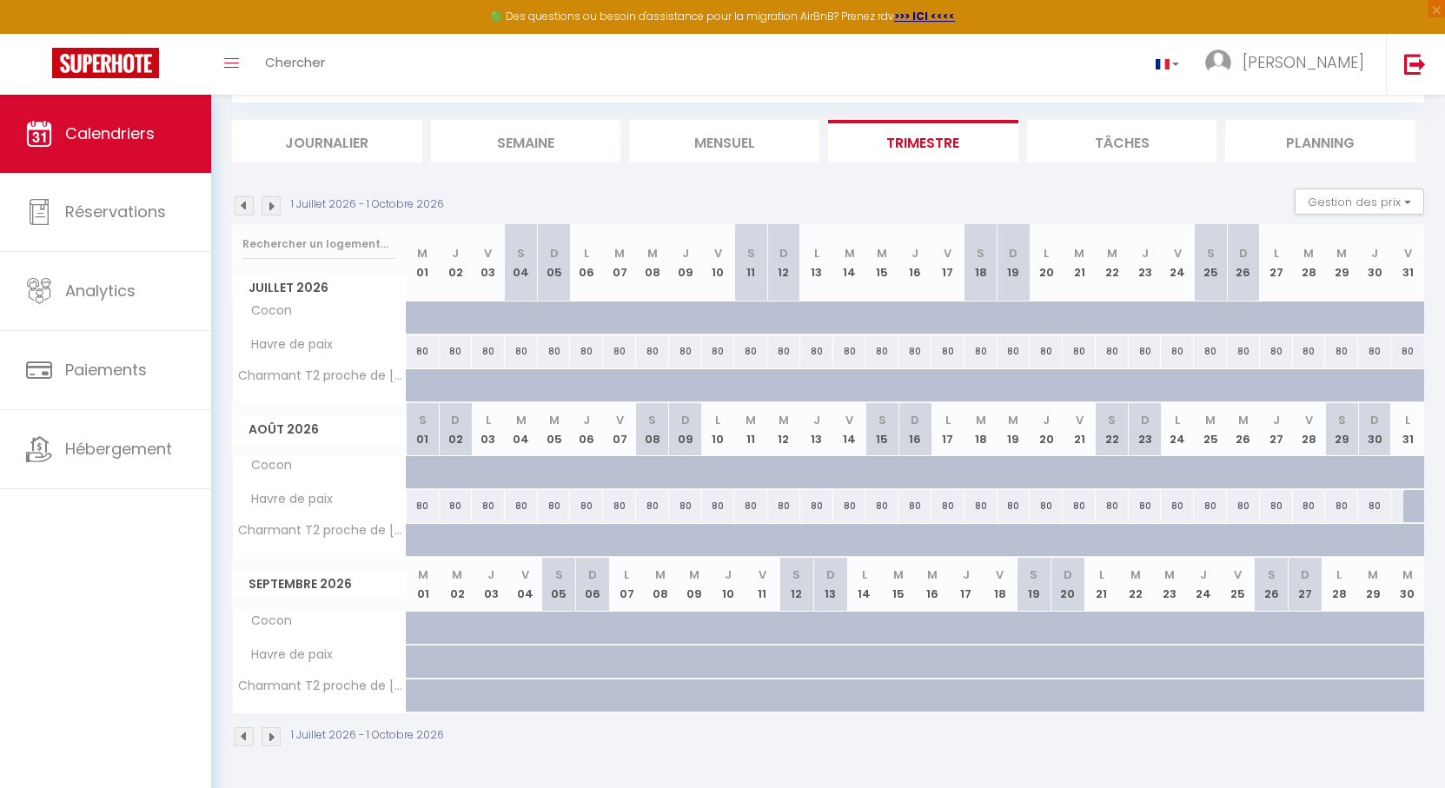
click at [272, 204] on img at bounding box center [270, 205] width 19 height 19
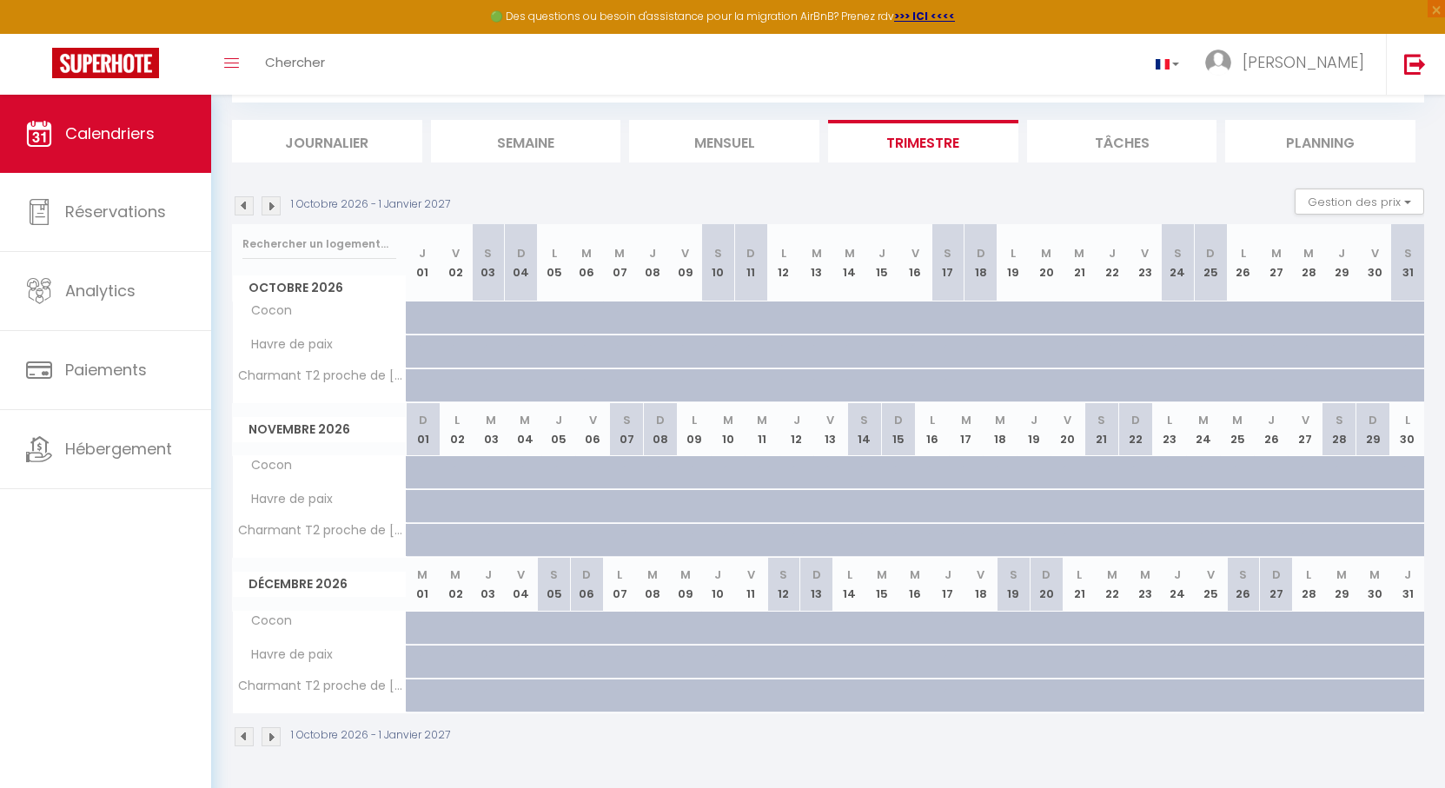
click at [272, 204] on img at bounding box center [270, 205] width 19 height 19
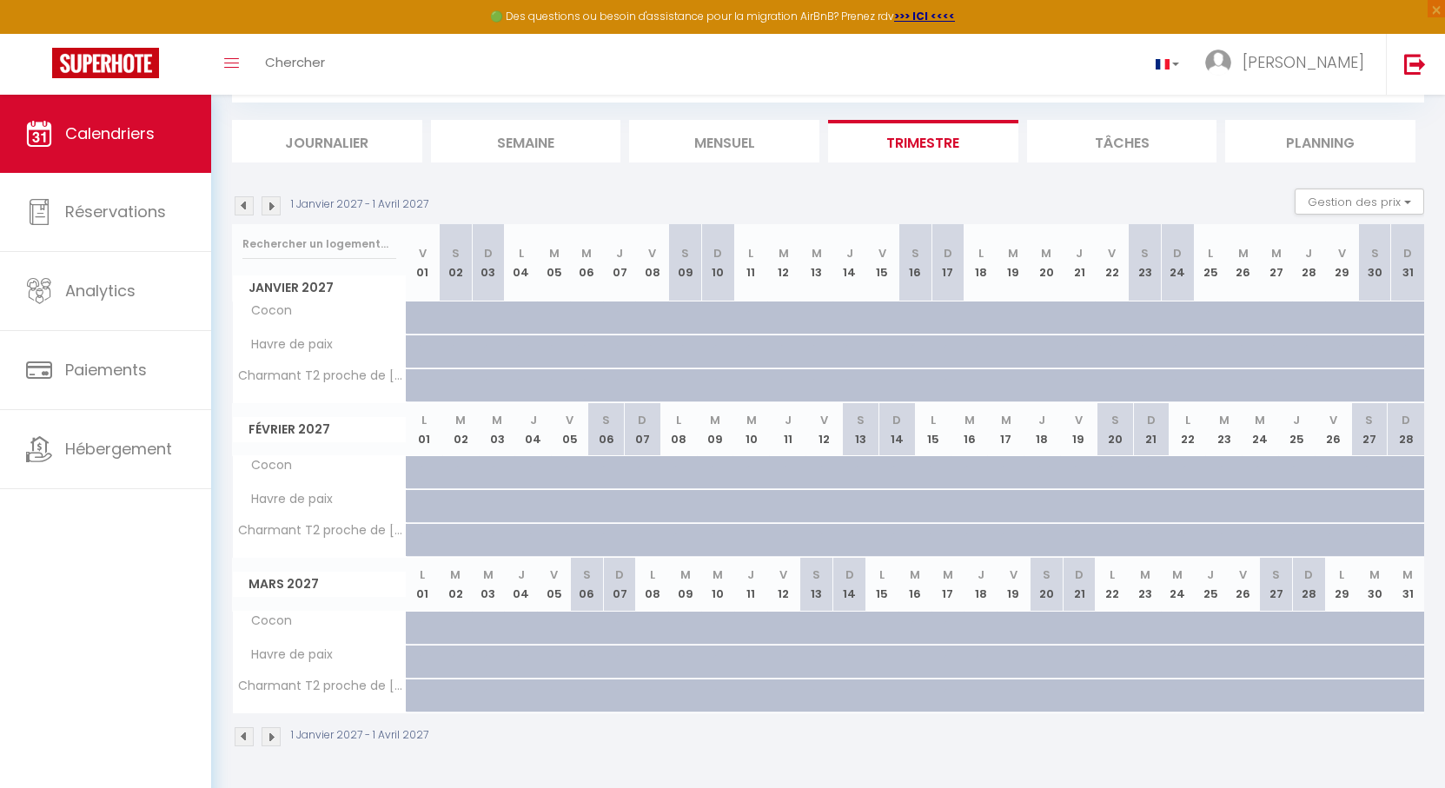
click at [271, 205] on img at bounding box center [270, 205] width 19 height 19
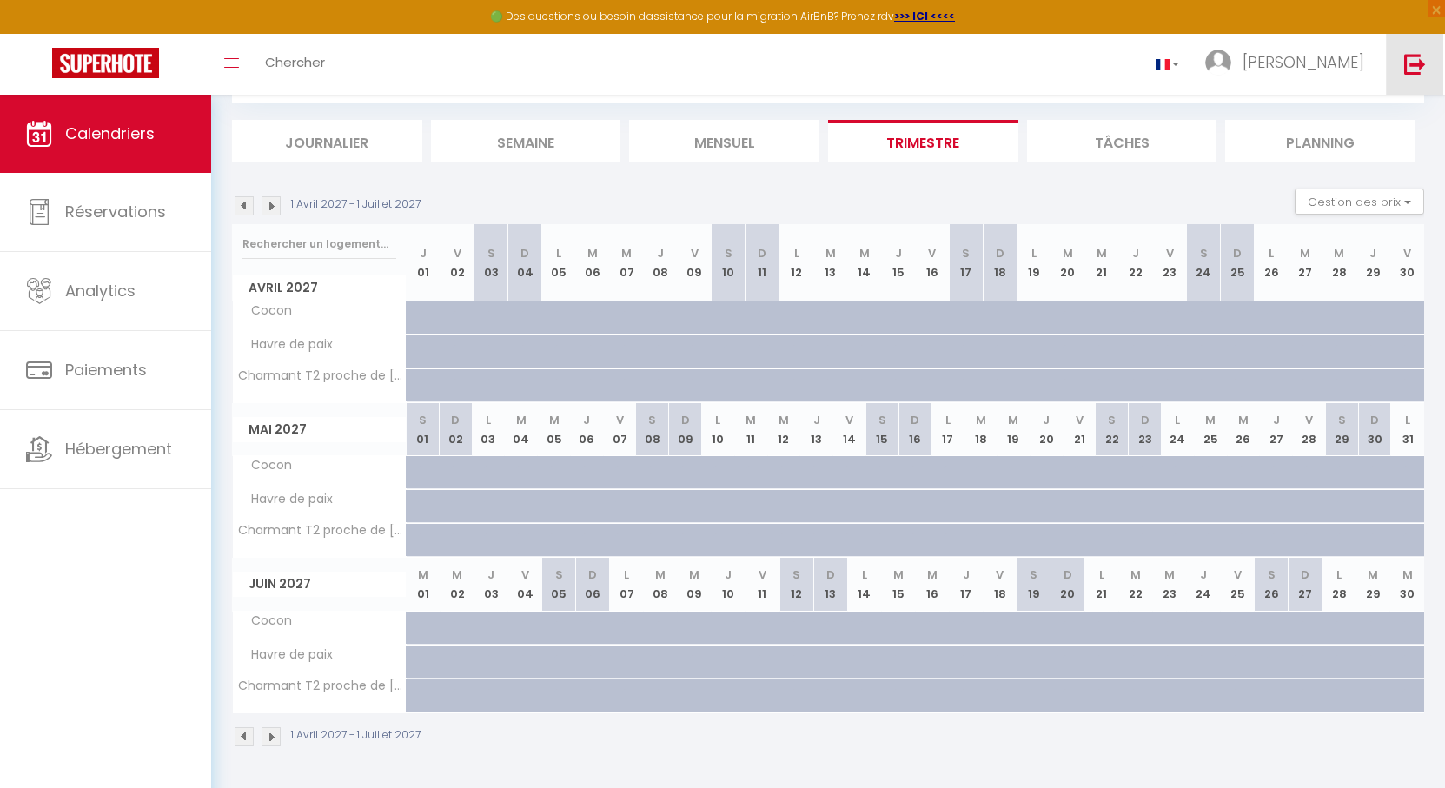
click at [1413, 63] on img at bounding box center [1415, 64] width 22 height 22
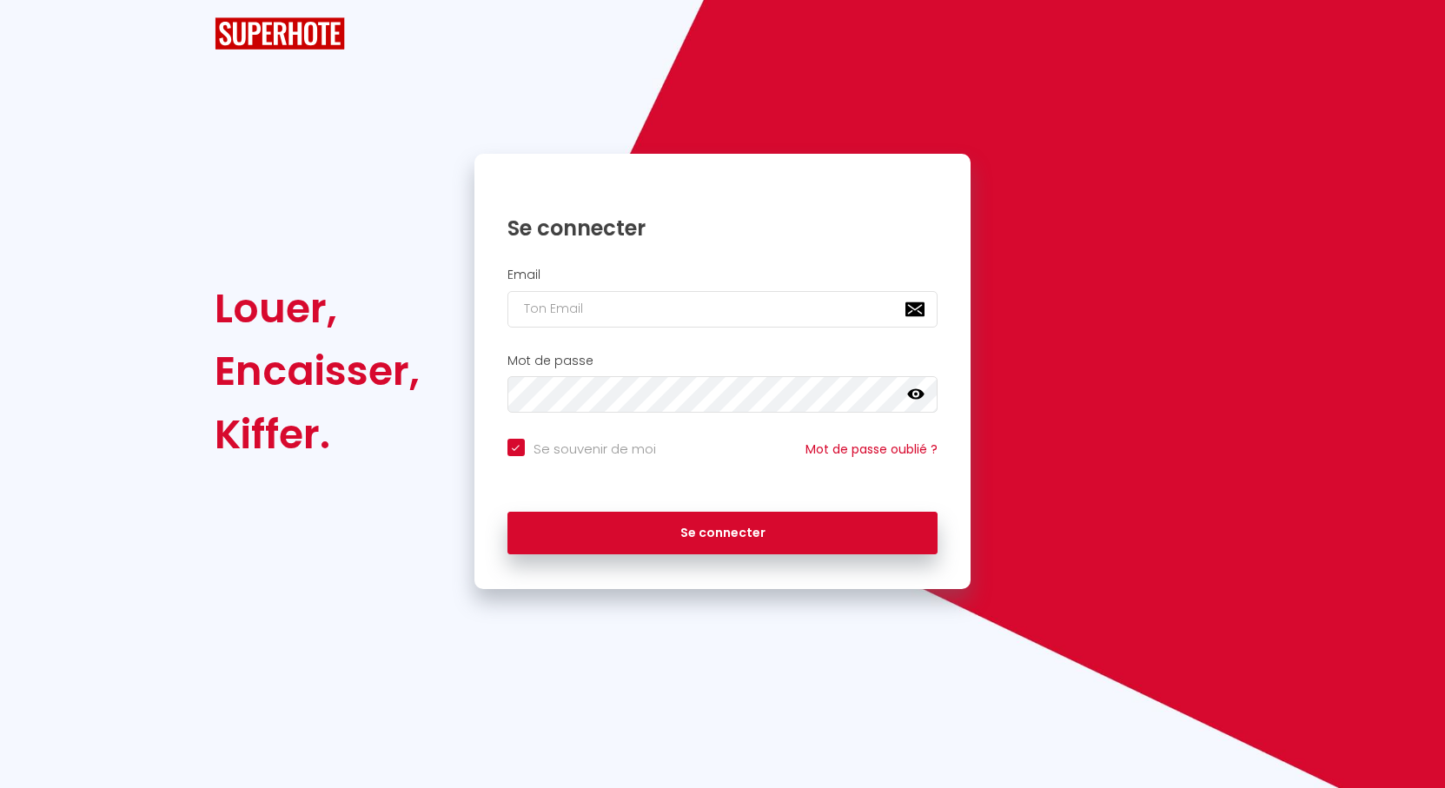
checkbox input "true"
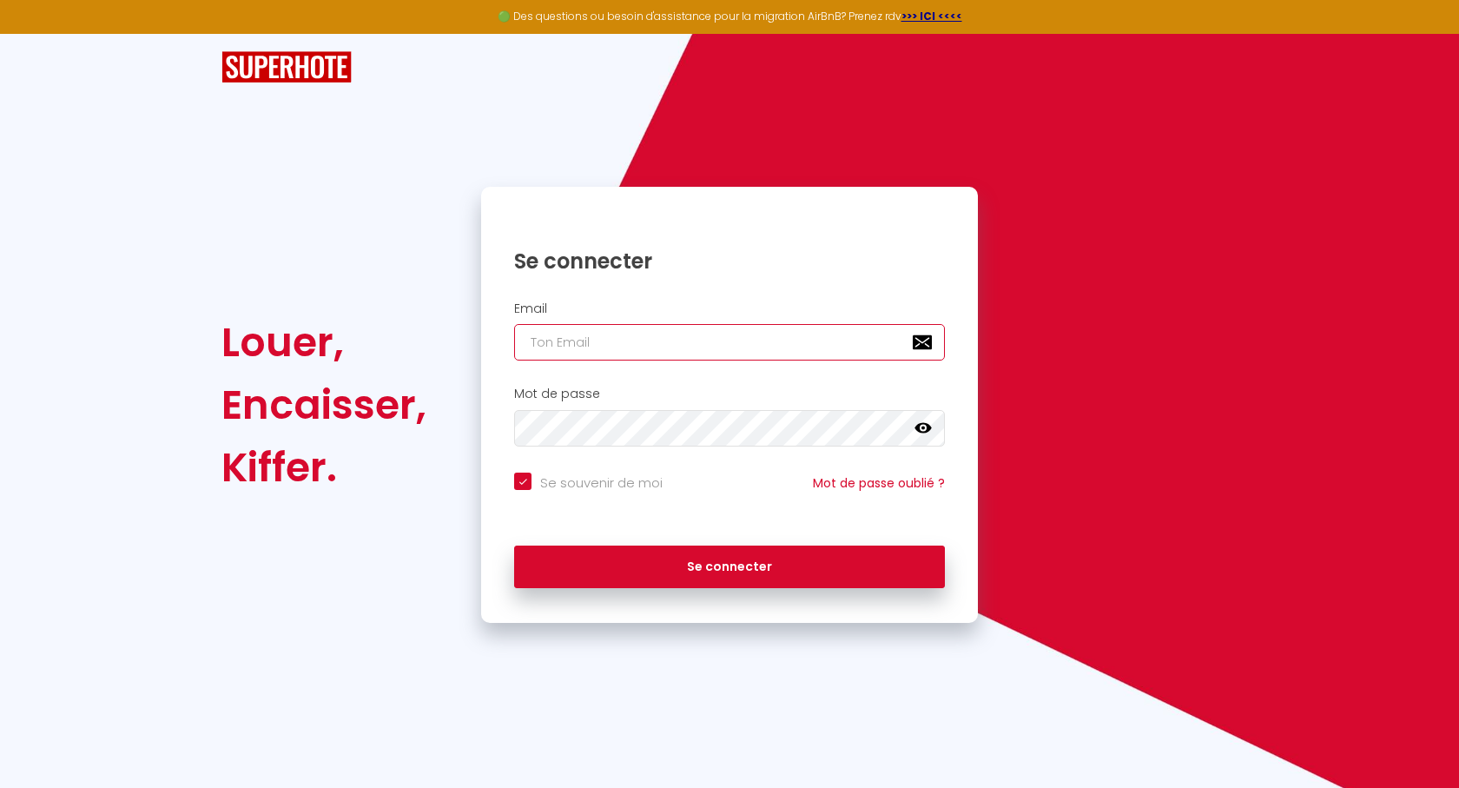
click at [682, 333] on input "email" at bounding box center [729, 342] width 431 height 36
type input "[PERSON_NAME]"
checkbox input "true"
type input "[PERSON_NAME]-"
checkbox input "true"
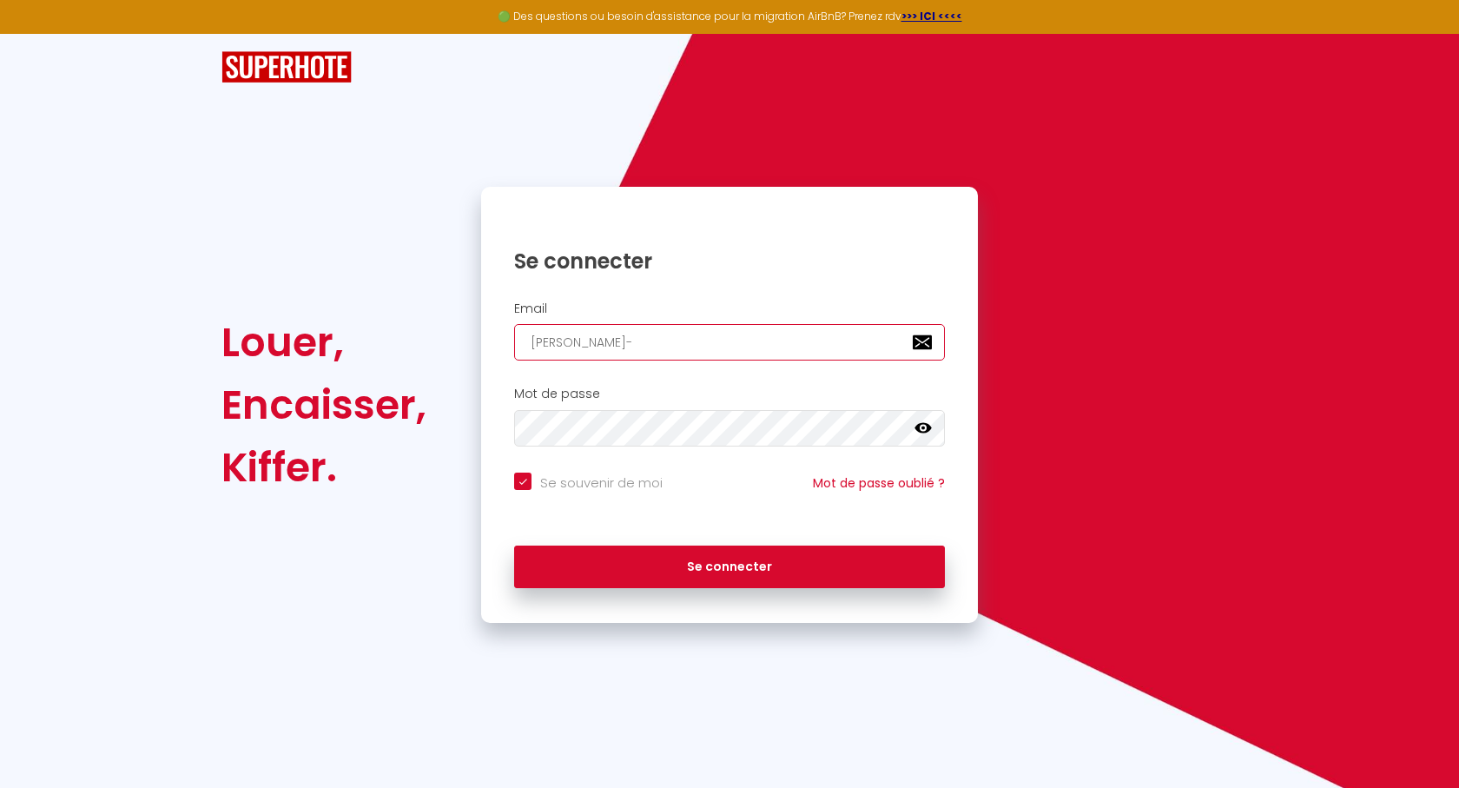
type input "[PERSON_NAME]"
checkbox input "true"
type input "[PERSON_NAME]"
checkbox input "true"
type input "[PERSON_NAME]"
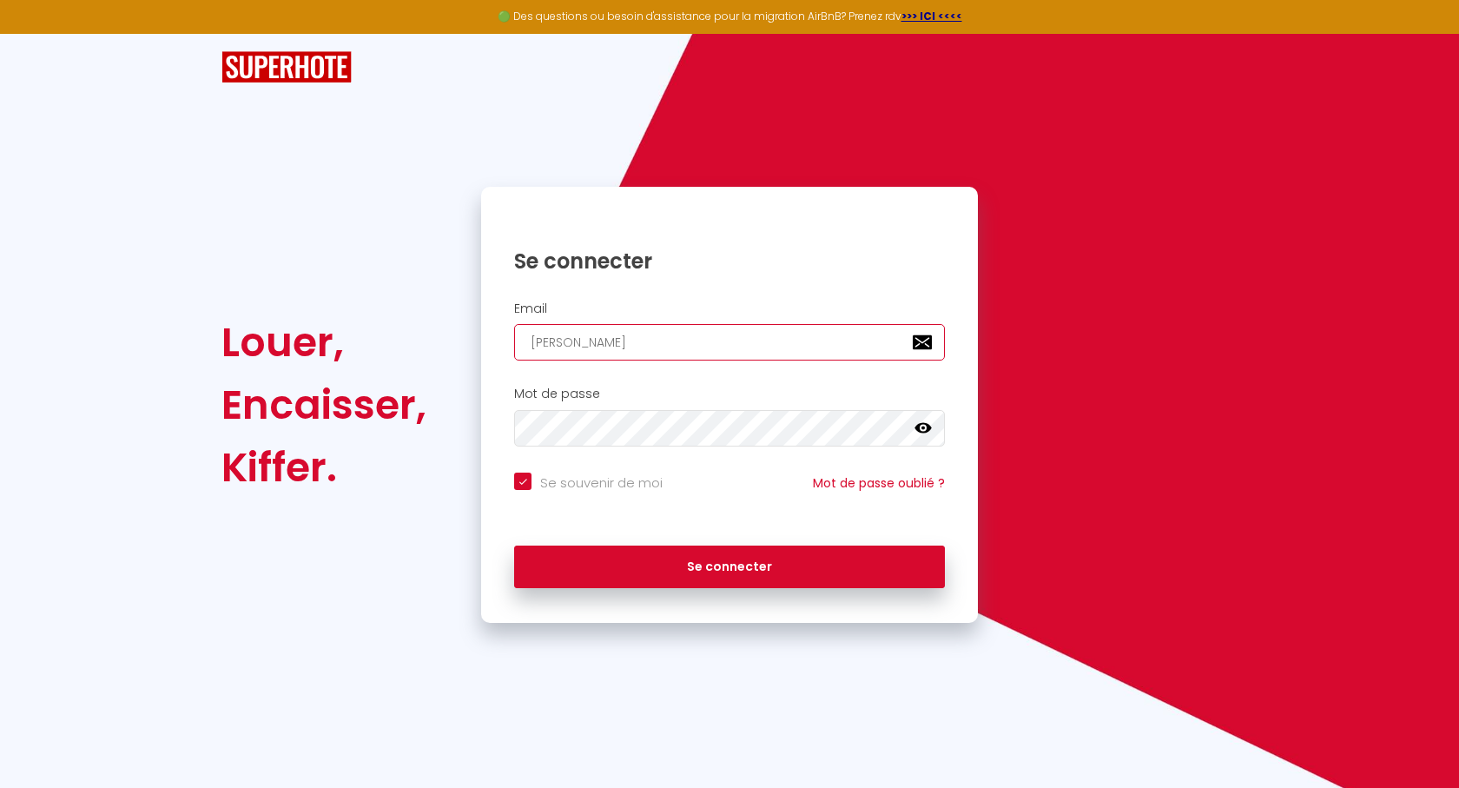
checkbox input "true"
type input "[PERSON_NAME]"
checkbox input "true"
type input "[PERSON_NAME]"
checkbox input "true"
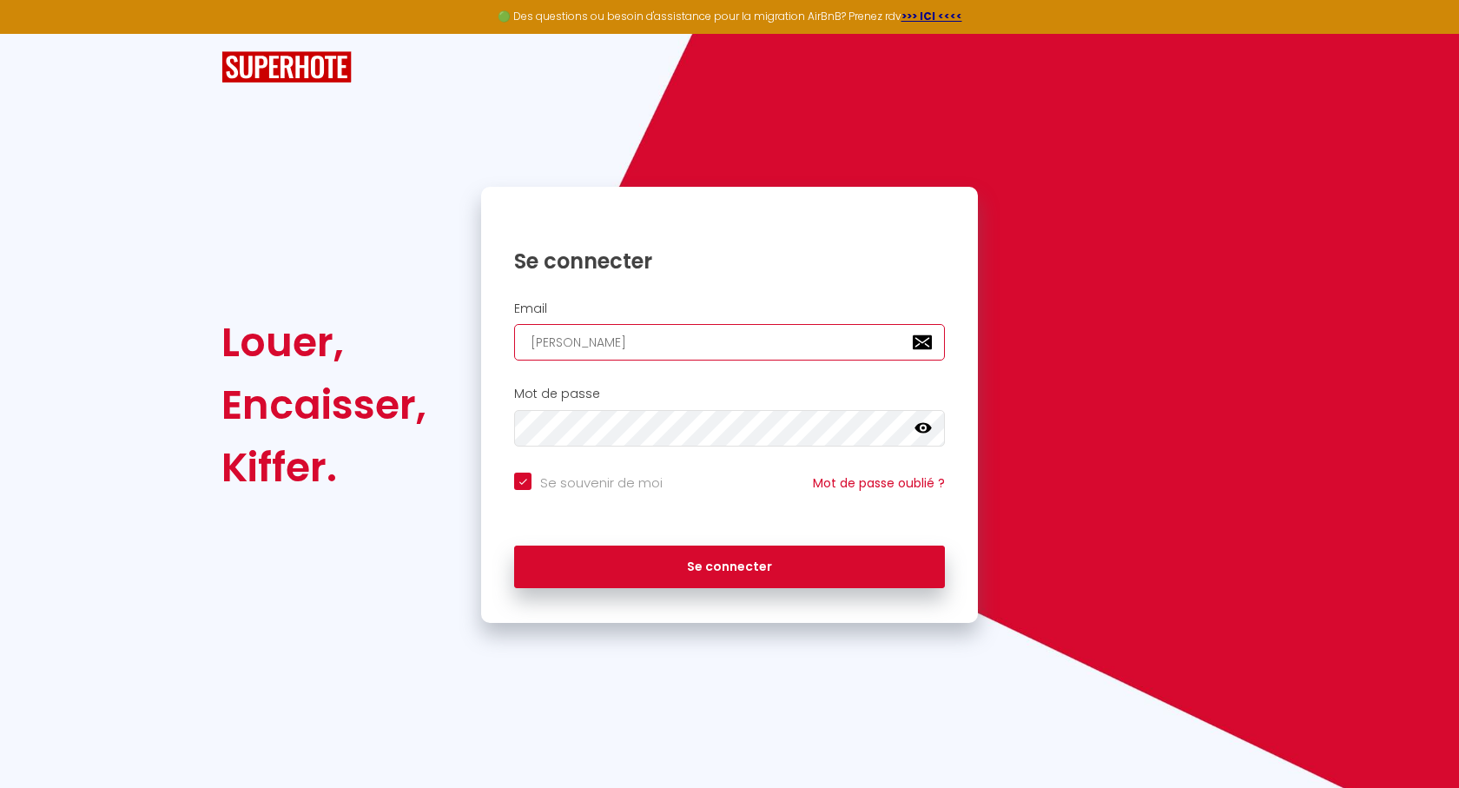
type input "[PERSON_NAME]."
checkbox input "true"
type input "[PERSON_NAME].m"
checkbox input "true"
type input "[DOMAIN_NAME]"
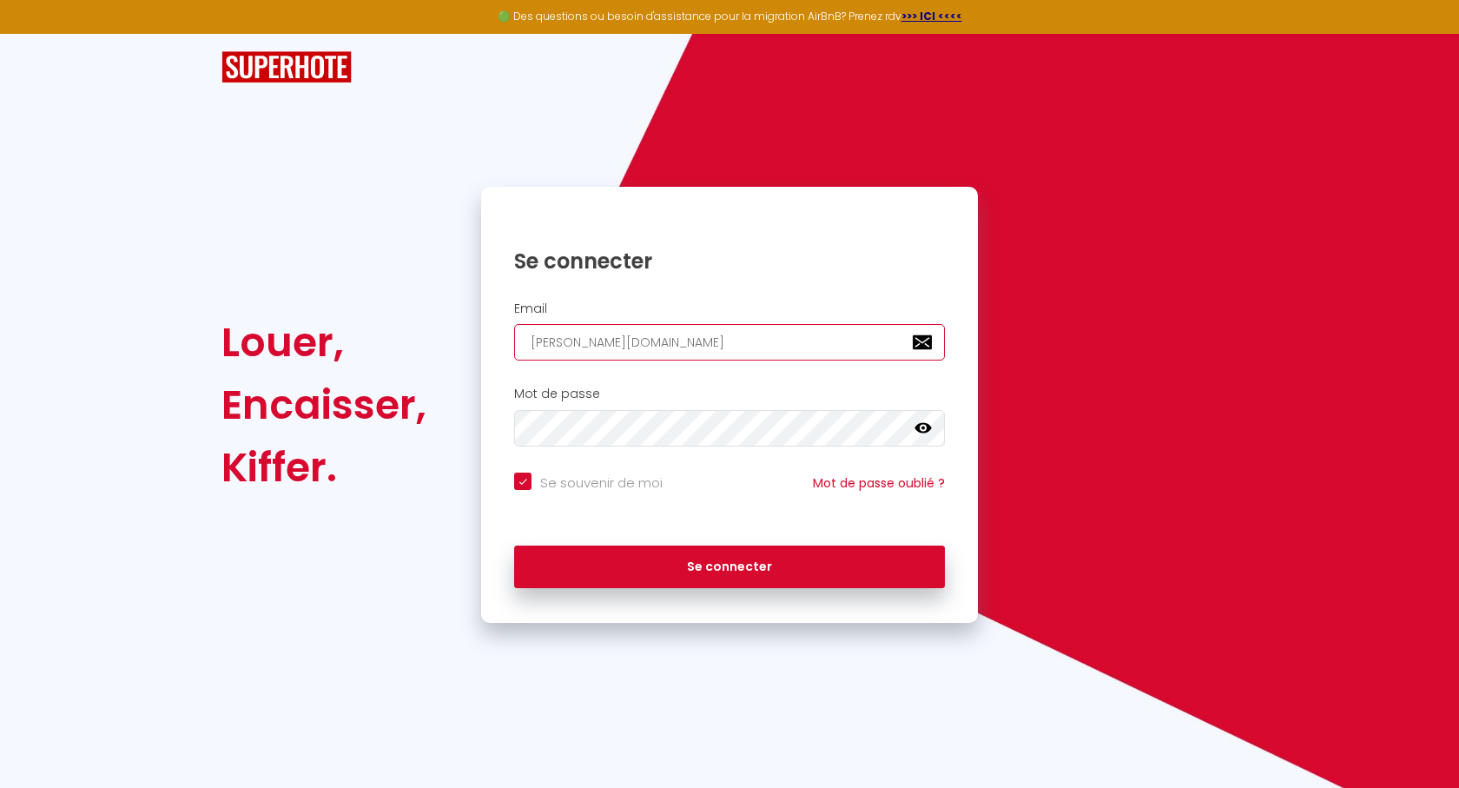
checkbox input "true"
type input "[PERSON_NAME].mon"
checkbox input "true"
type input "jean-marie.monc"
checkbox input "true"
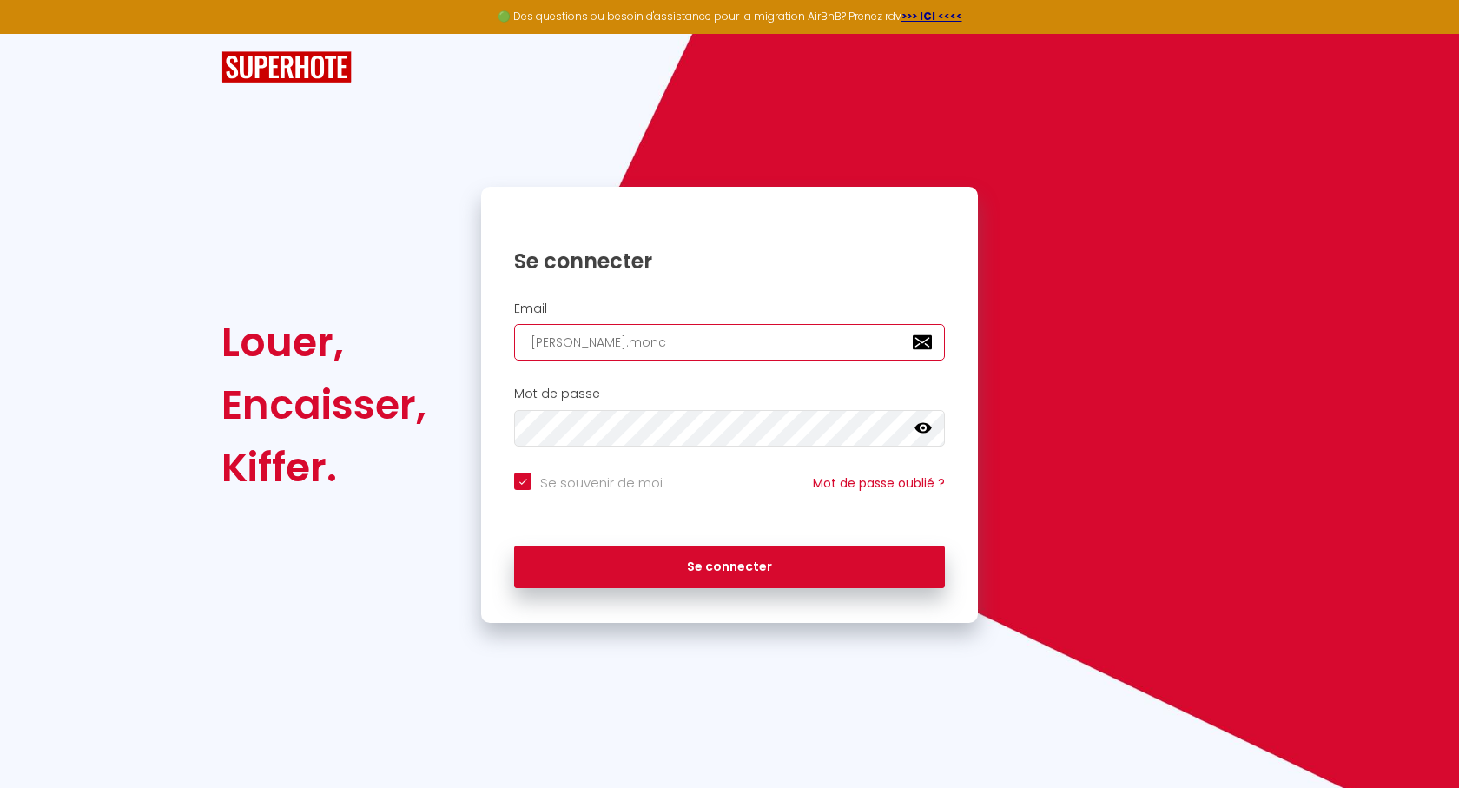
type input "jean-marie.moncl"
checkbox input "true"
type input "jean-marie.moncla"
checkbox input "true"
type input "jean-marie.monclai"
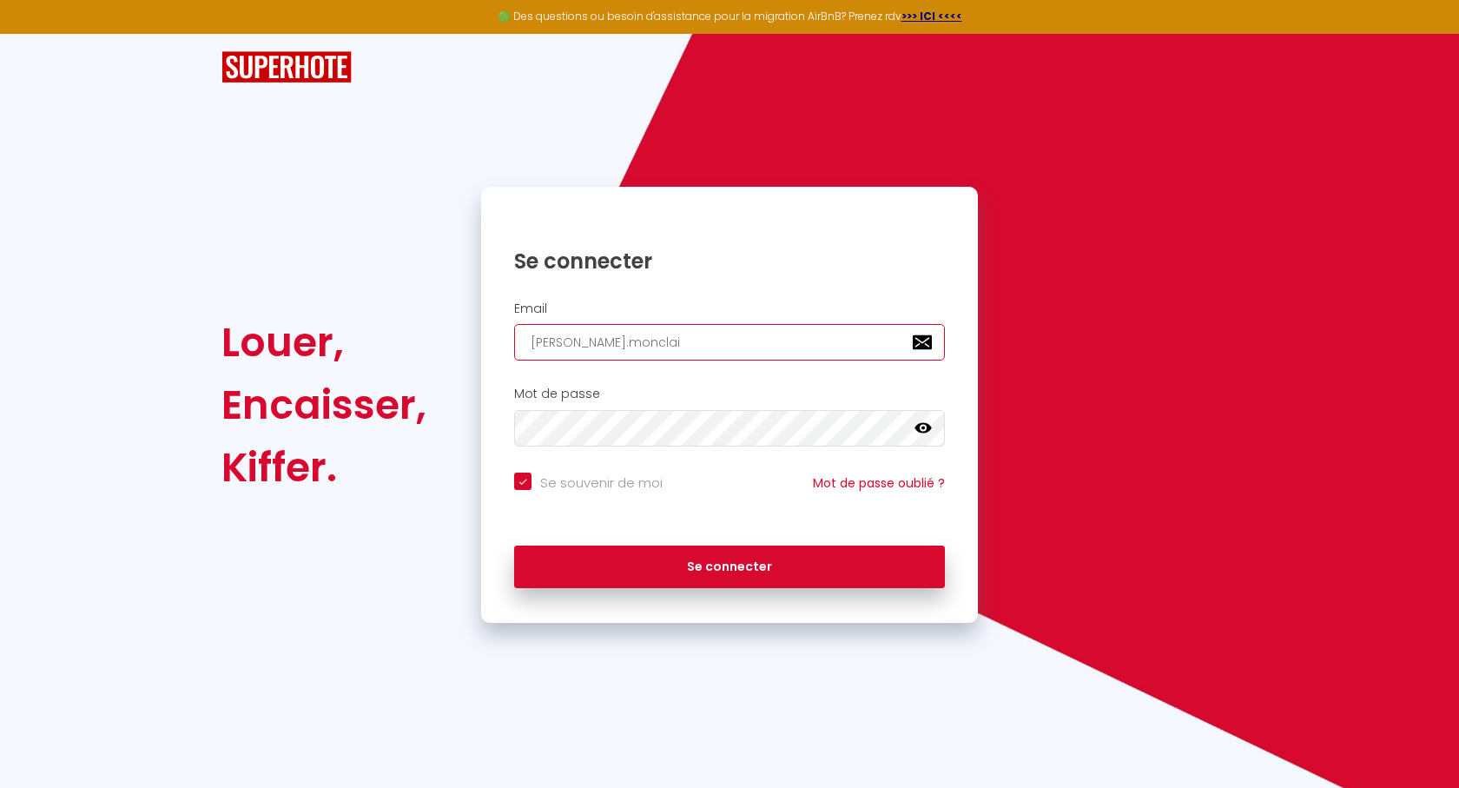
checkbox input "true"
type input "jean-marie.monclair"
checkbox input "true"
type input "jean-marie.monclaire"
checkbox input "true"
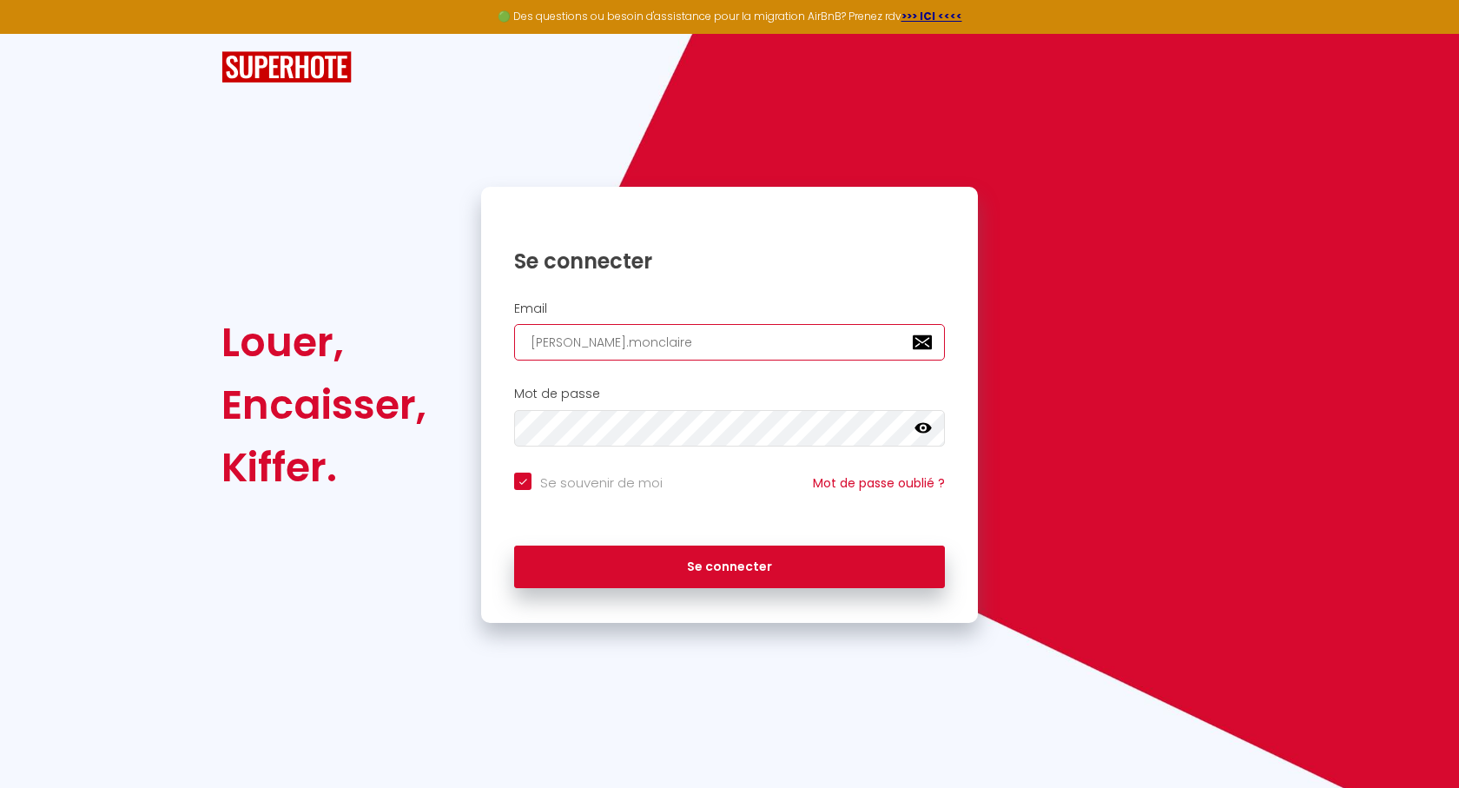
type input "jean-marie.monclaire@"
checkbox input "true"
type input "jean-marie.monclaire@s"
checkbox input "true"
type input "jean-marie.monclaire@sf"
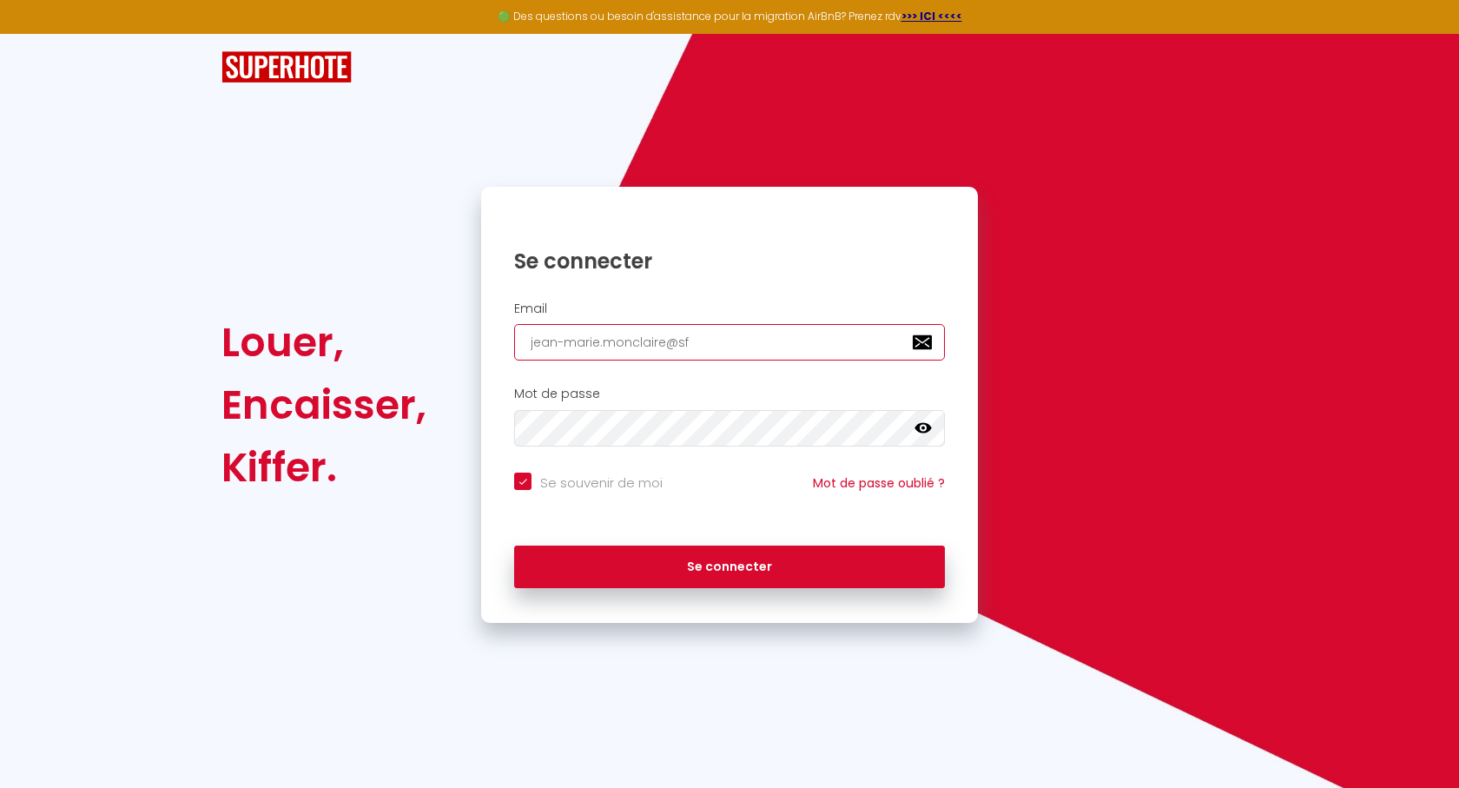
checkbox input "true"
type input "jean-marie.monclaire@sfr"
checkbox input "true"
type input "jean-marie.monclaire@sfr."
checkbox input "true"
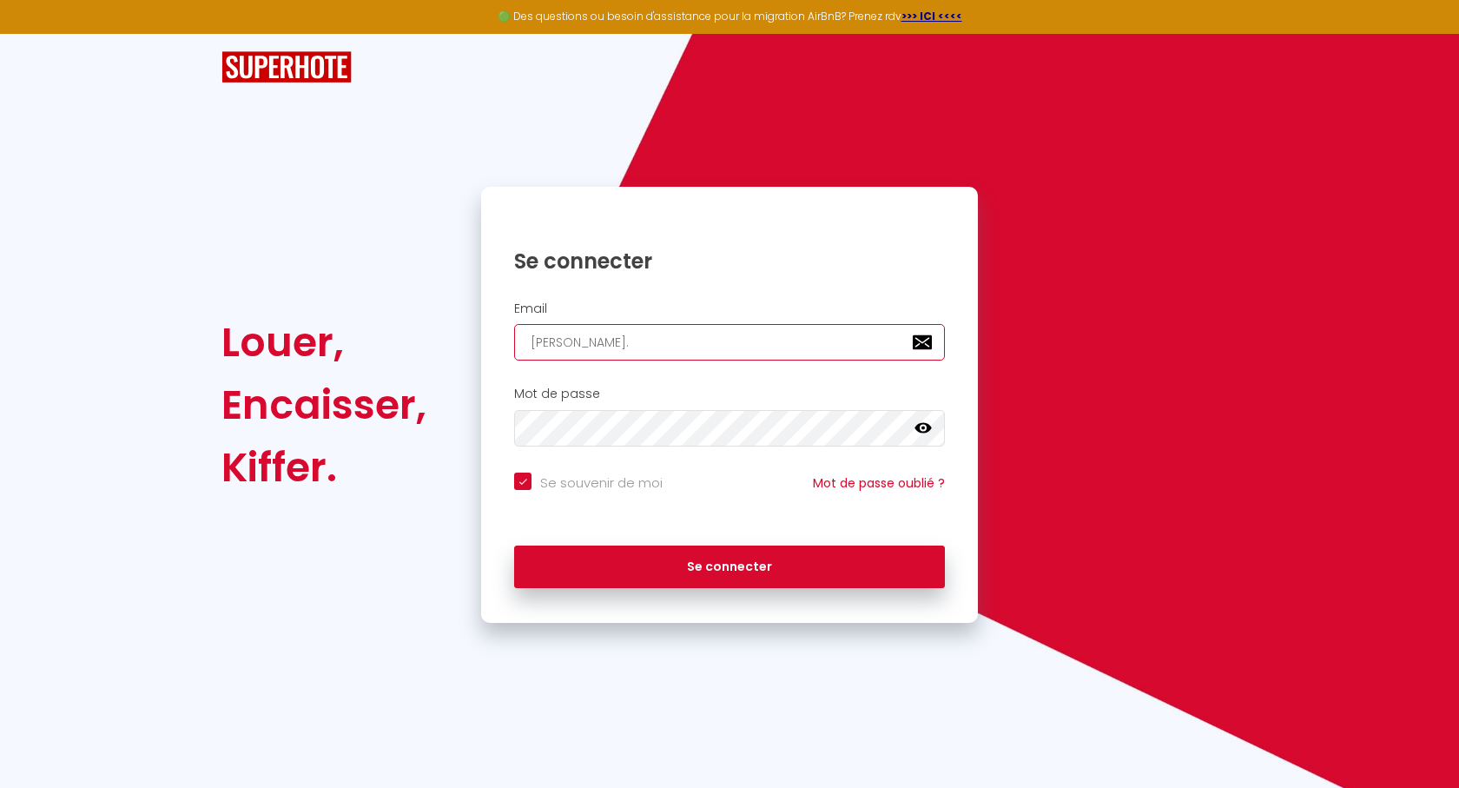
type input "jean-marie.monclaire@sfr.f"
checkbox input "true"
type input "[PERSON_NAME][EMAIL_ADDRESS][DOMAIN_NAME]"
checkbox input "true"
type input "[PERSON_NAME][EMAIL_ADDRESS][DOMAIN_NAME]"
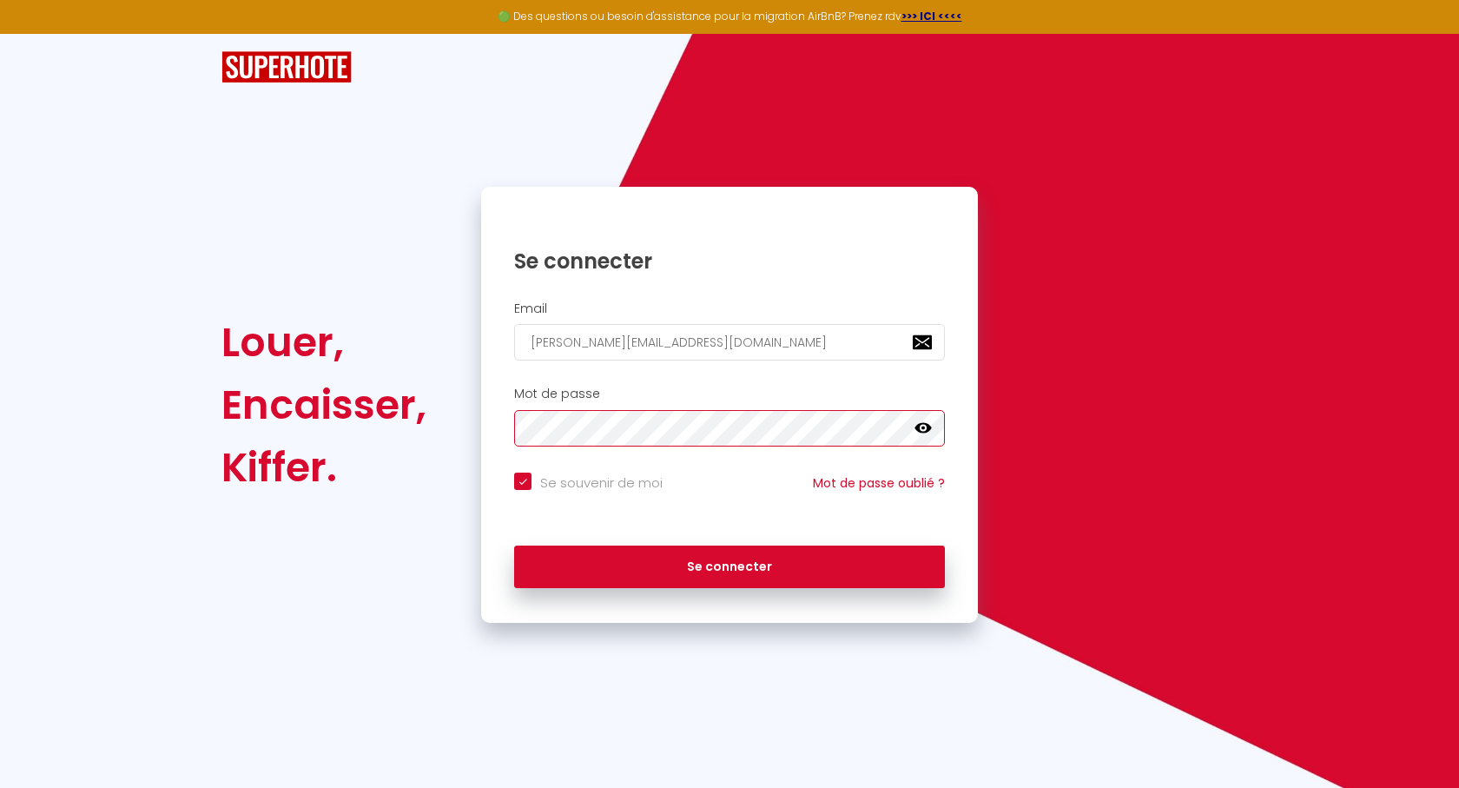
click at [514, 546] on button "Se connecter" at bounding box center [729, 567] width 431 height 43
checkbox input "true"
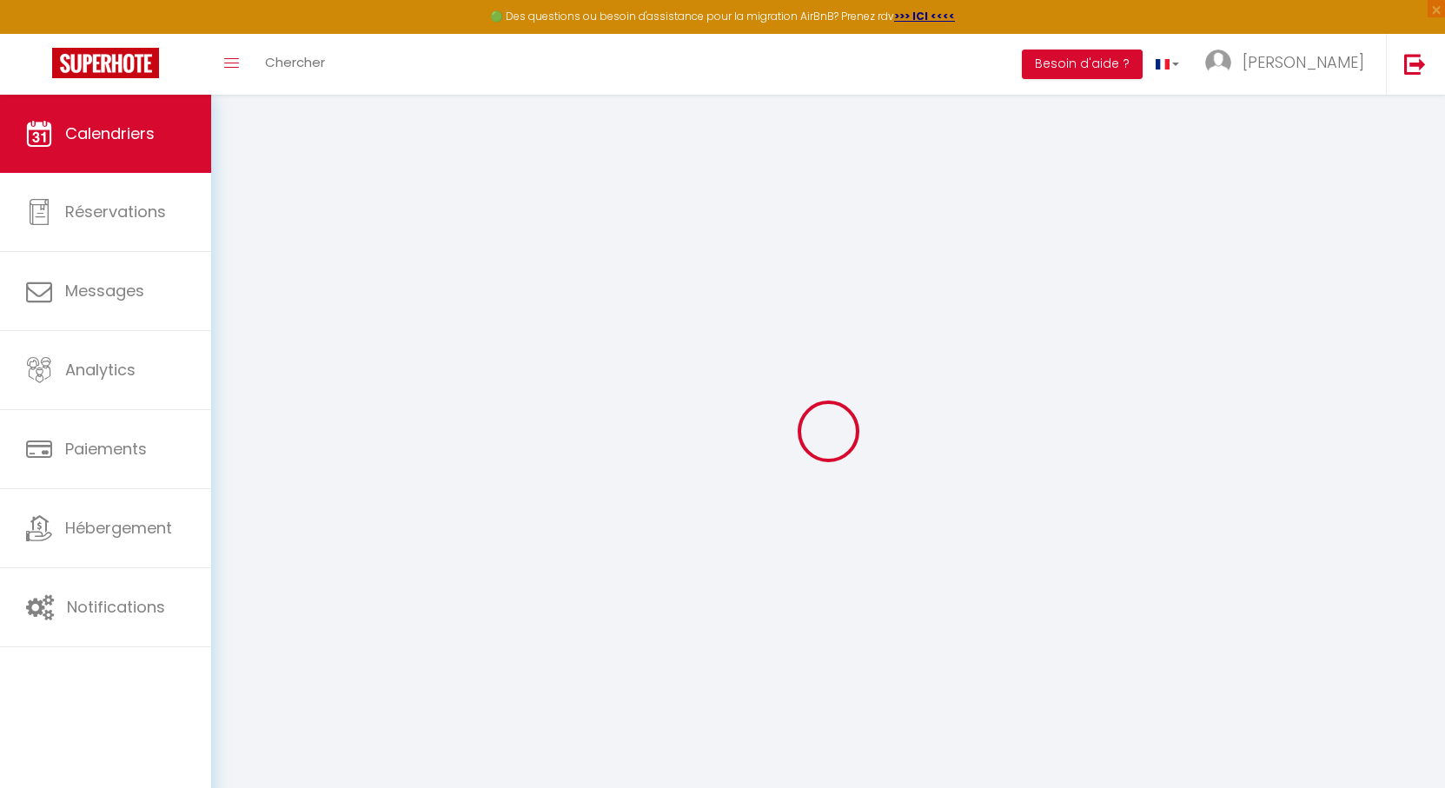
select select
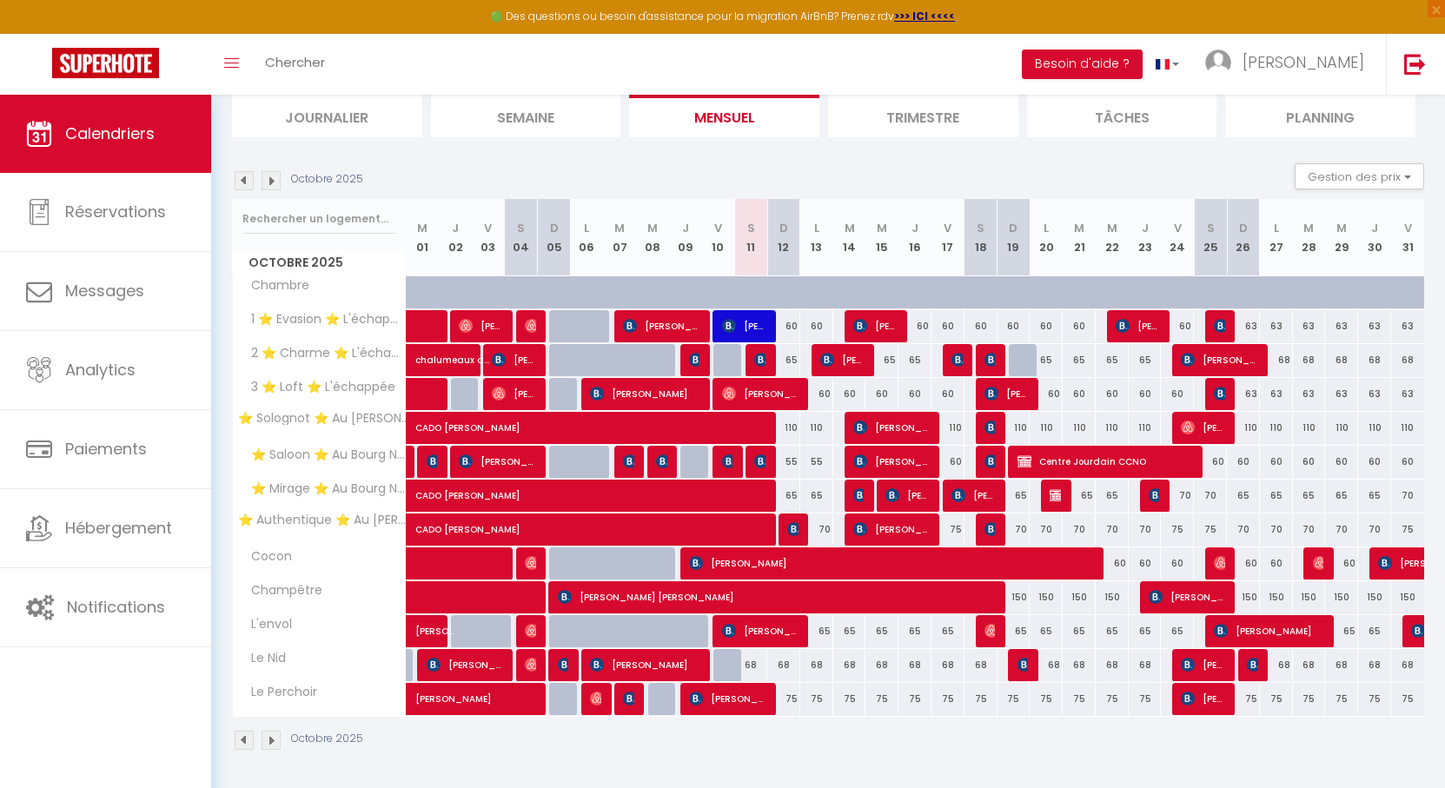
scroll to position [121, 0]
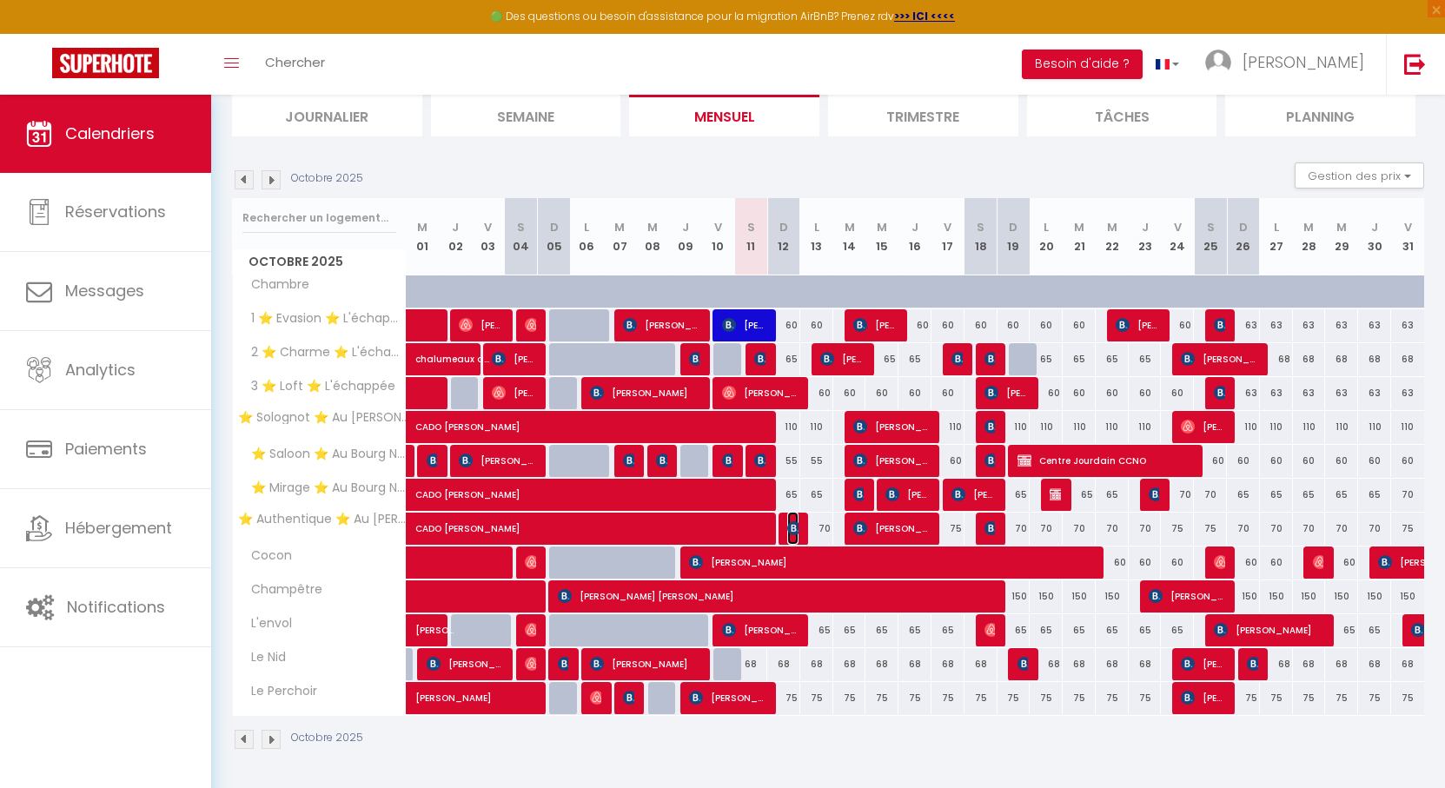
click at [795, 533] on img at bounding box center [794, 528] width 14 height 14
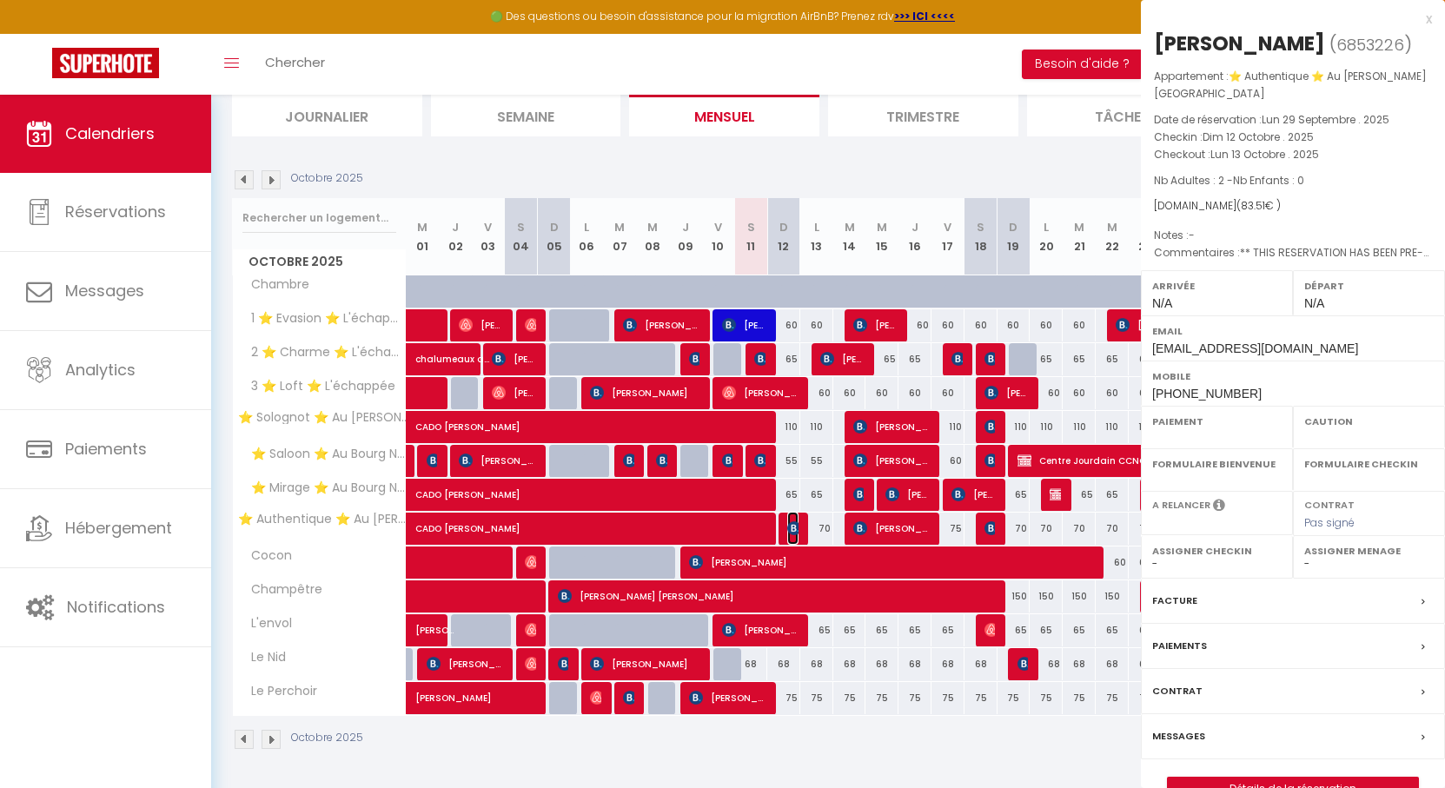
select select "OK"
select select "KO"
select select "0"
select select "1"
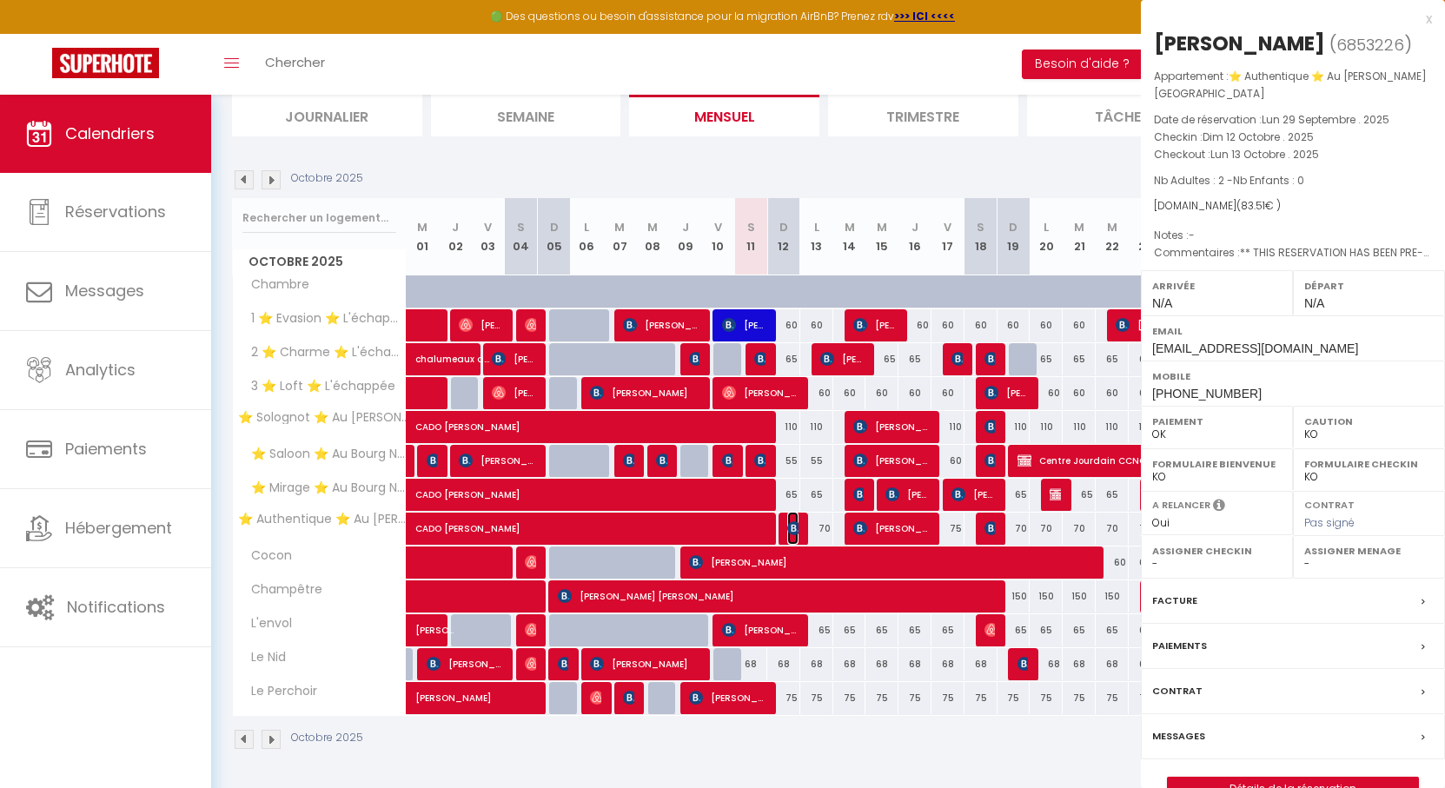
select select
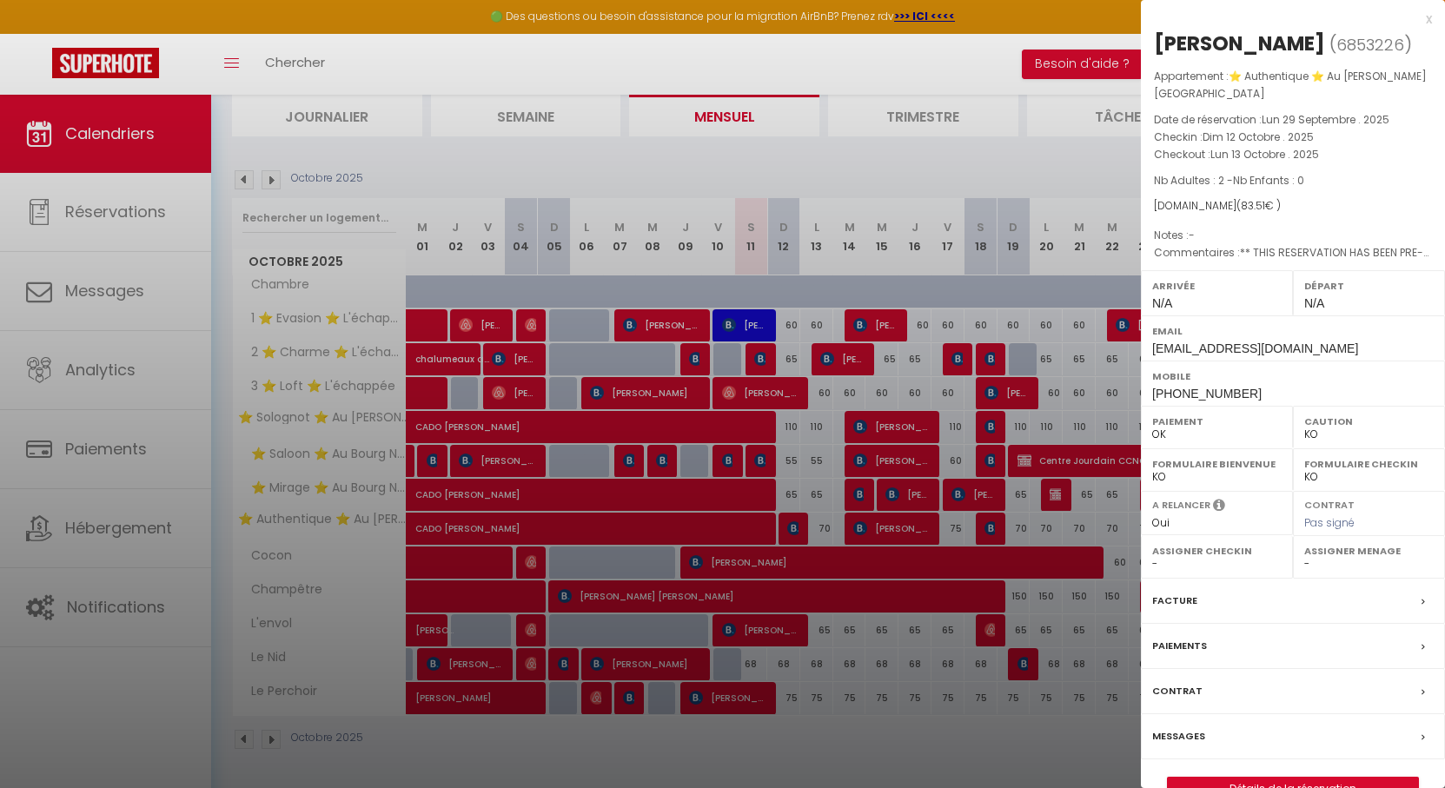
click at [796, 529] on div at bounding box center [722, 394] width 1445 height 788
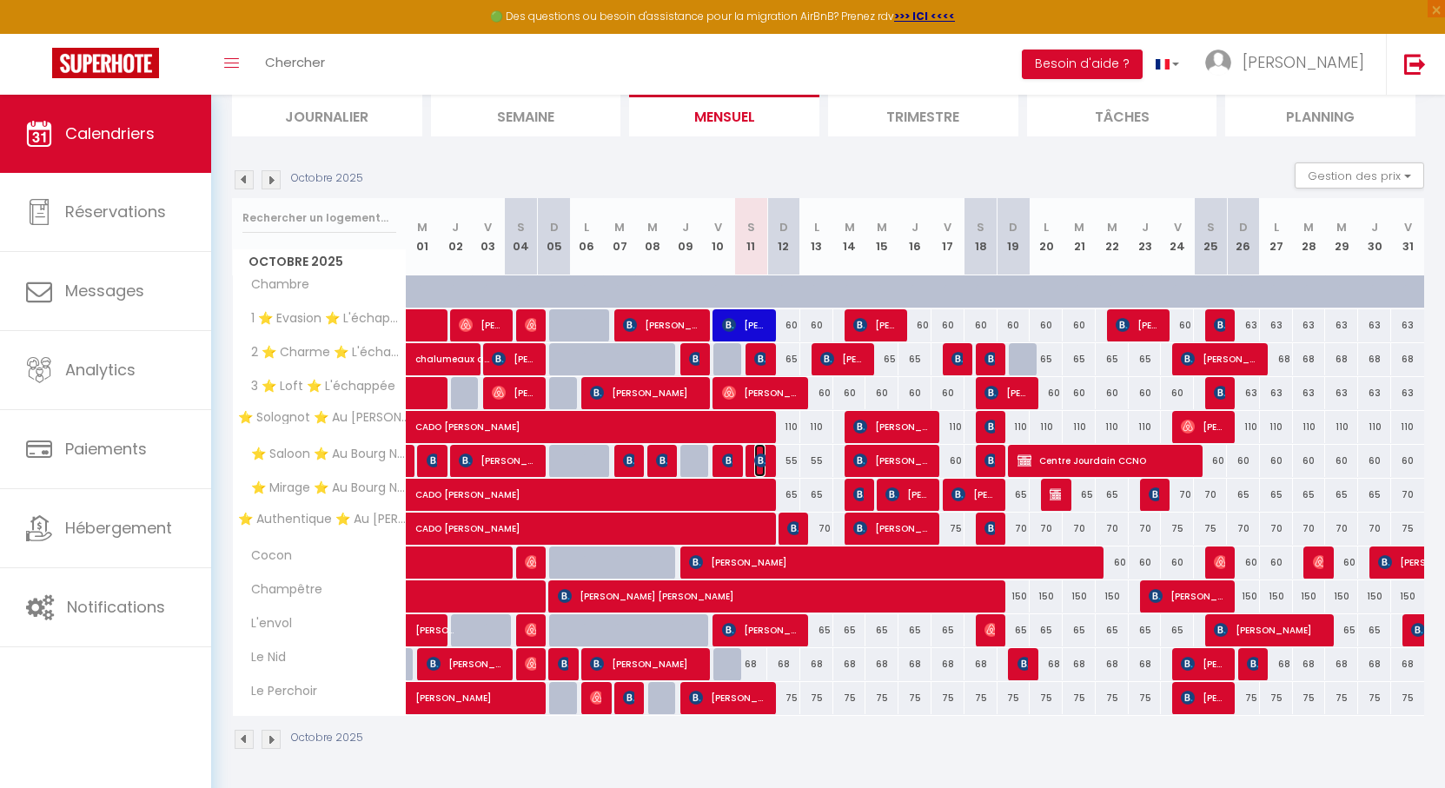
click at [763, 462] on img at bounding box center [761, 460] width 14 height 14
